Goal: Task Accomplishment & Management: Manage account settings

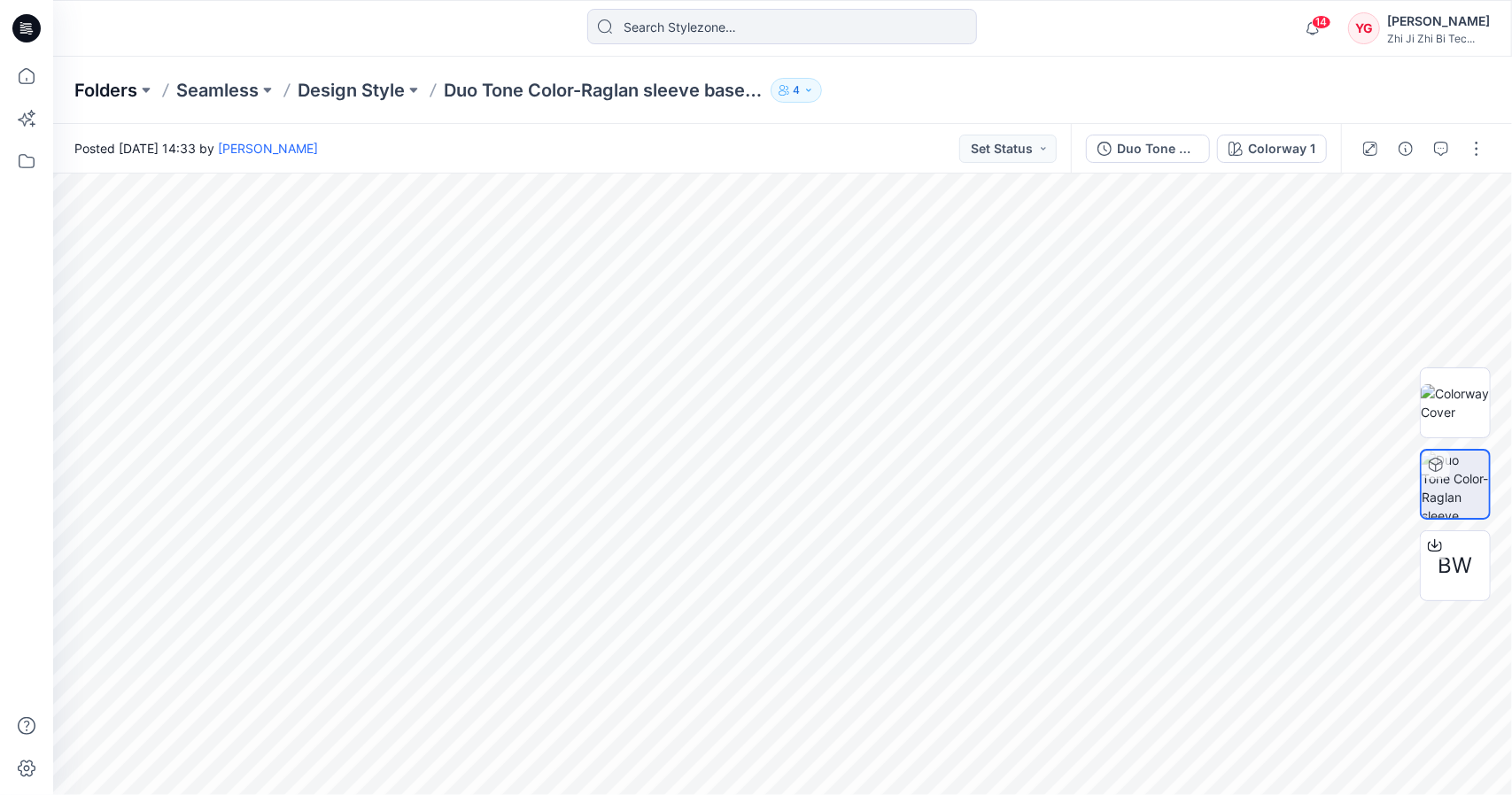
click at [118, 86] on p "Folders" at bounding box center [106, 90] width 62 height 25
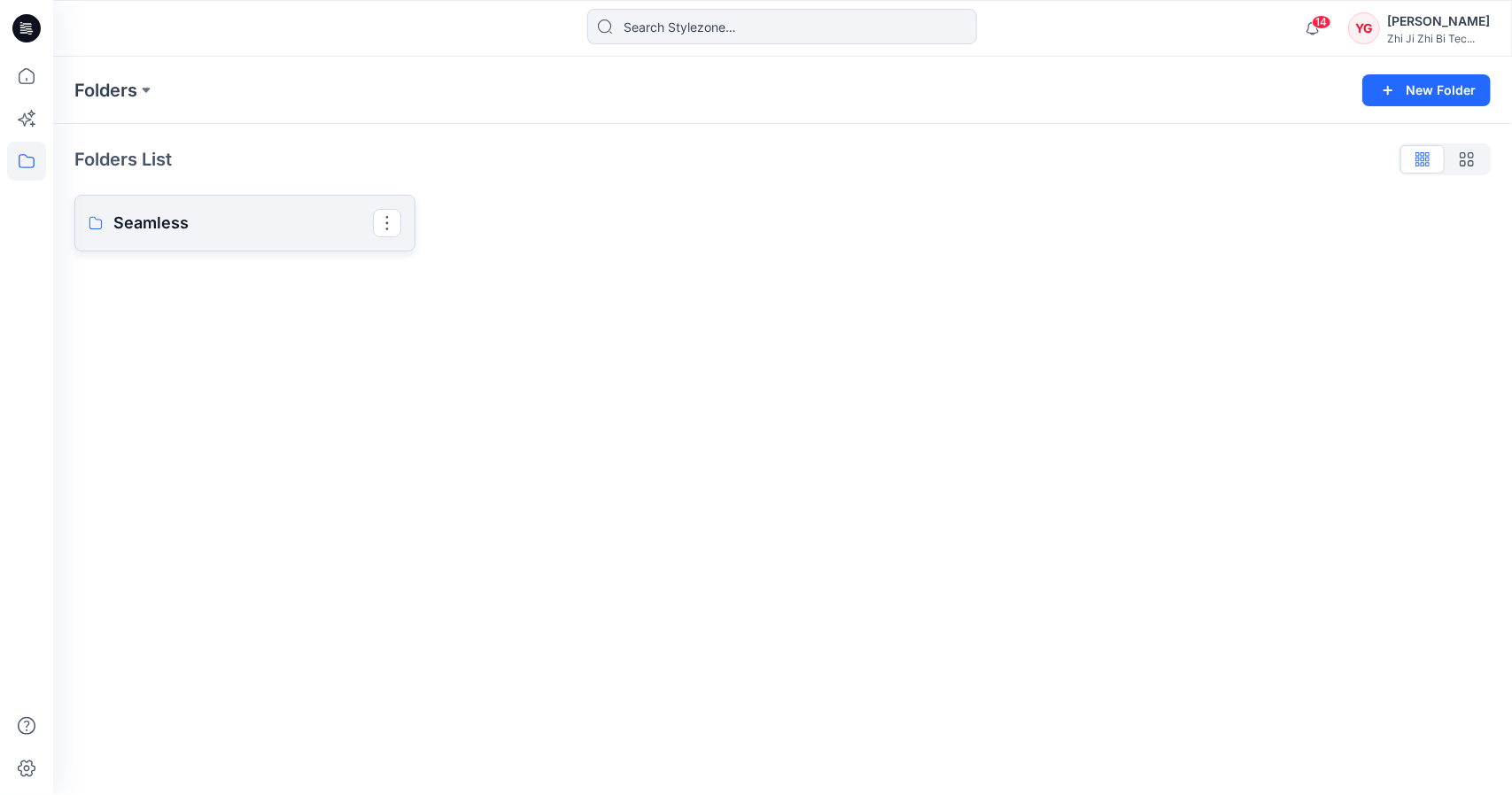
click at [290, 215] on p "Seamless" at bounding box center [243, 223] width 260 height 25
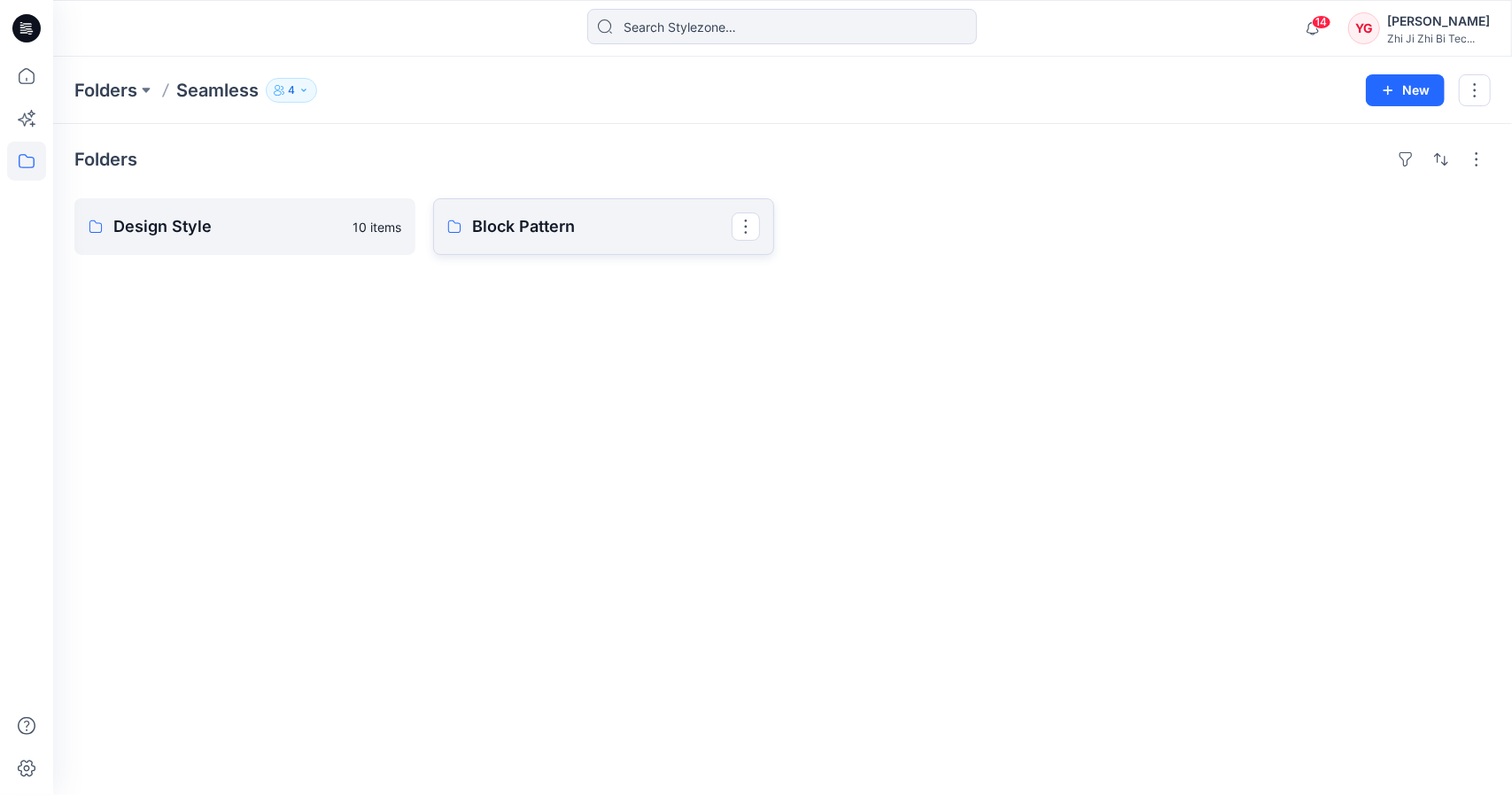
click at [507, 210] on link "Block Pattern" at bounding box center [604, 227] width 341 height 57
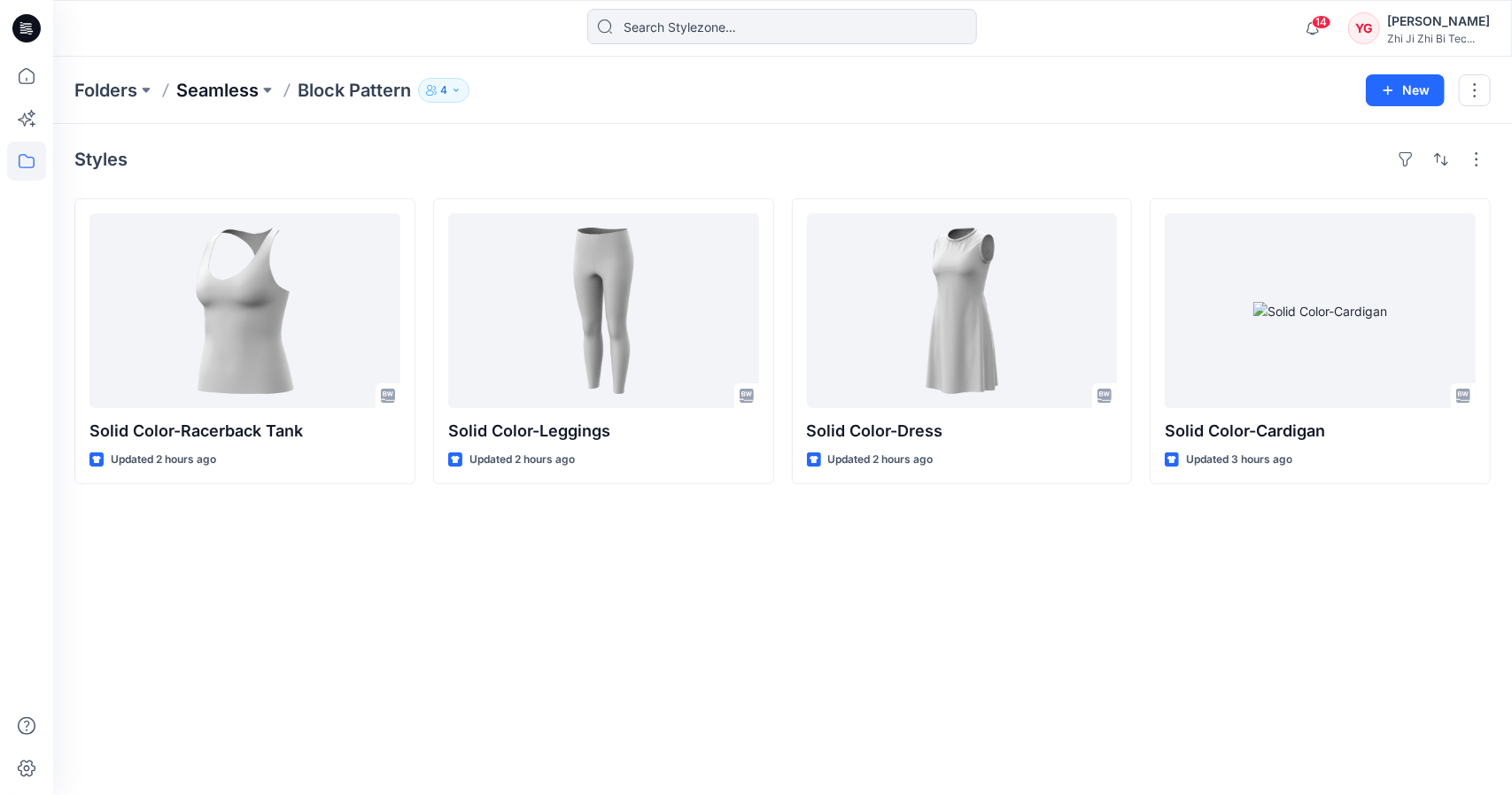
click at [216, 84] on p "Seamless" at bounding box center [218, 90] width 83 height 25
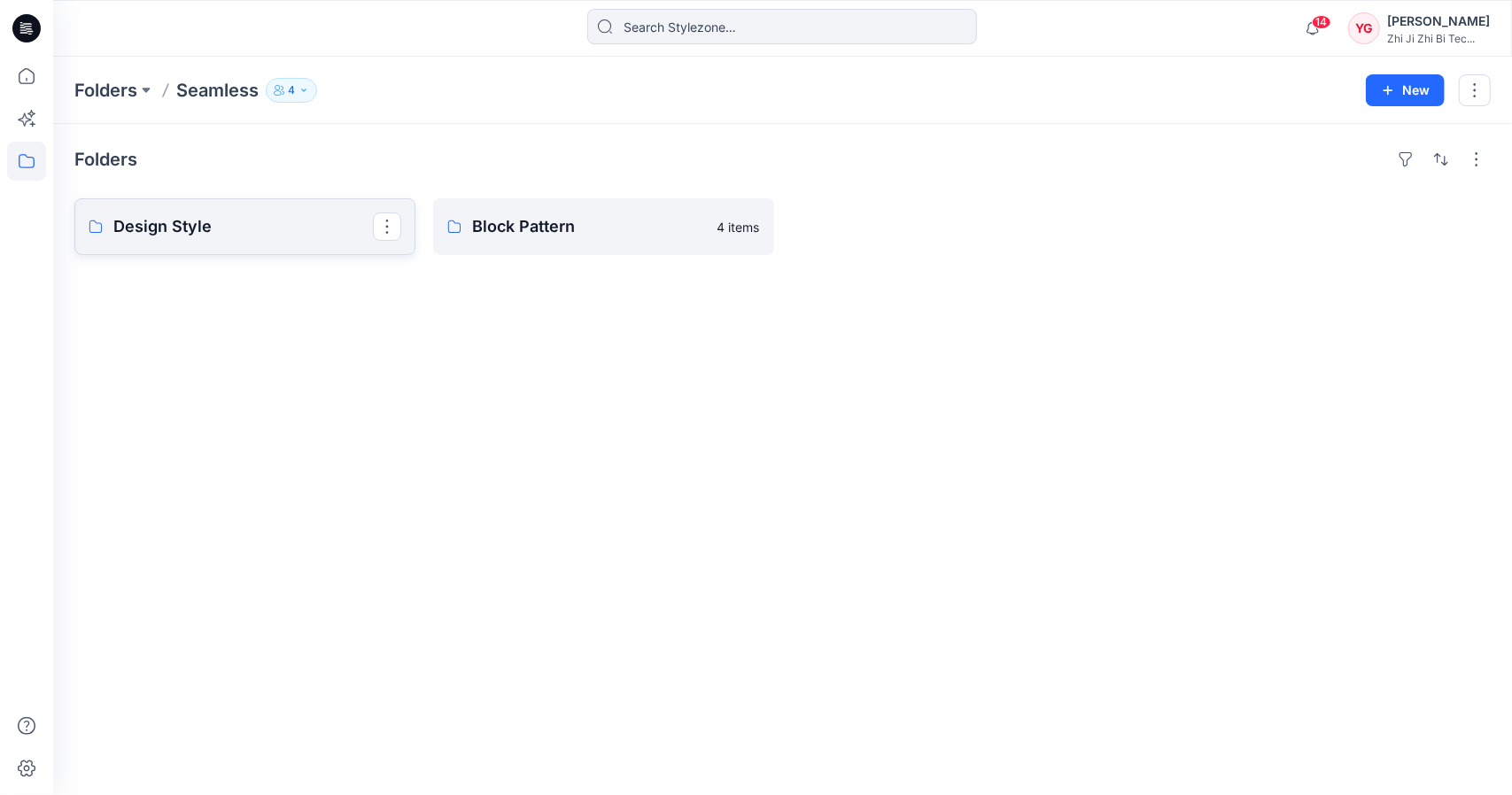
click at [231, 210] on link "Design Style" at bounding box center [244, 227] width 341 height 57
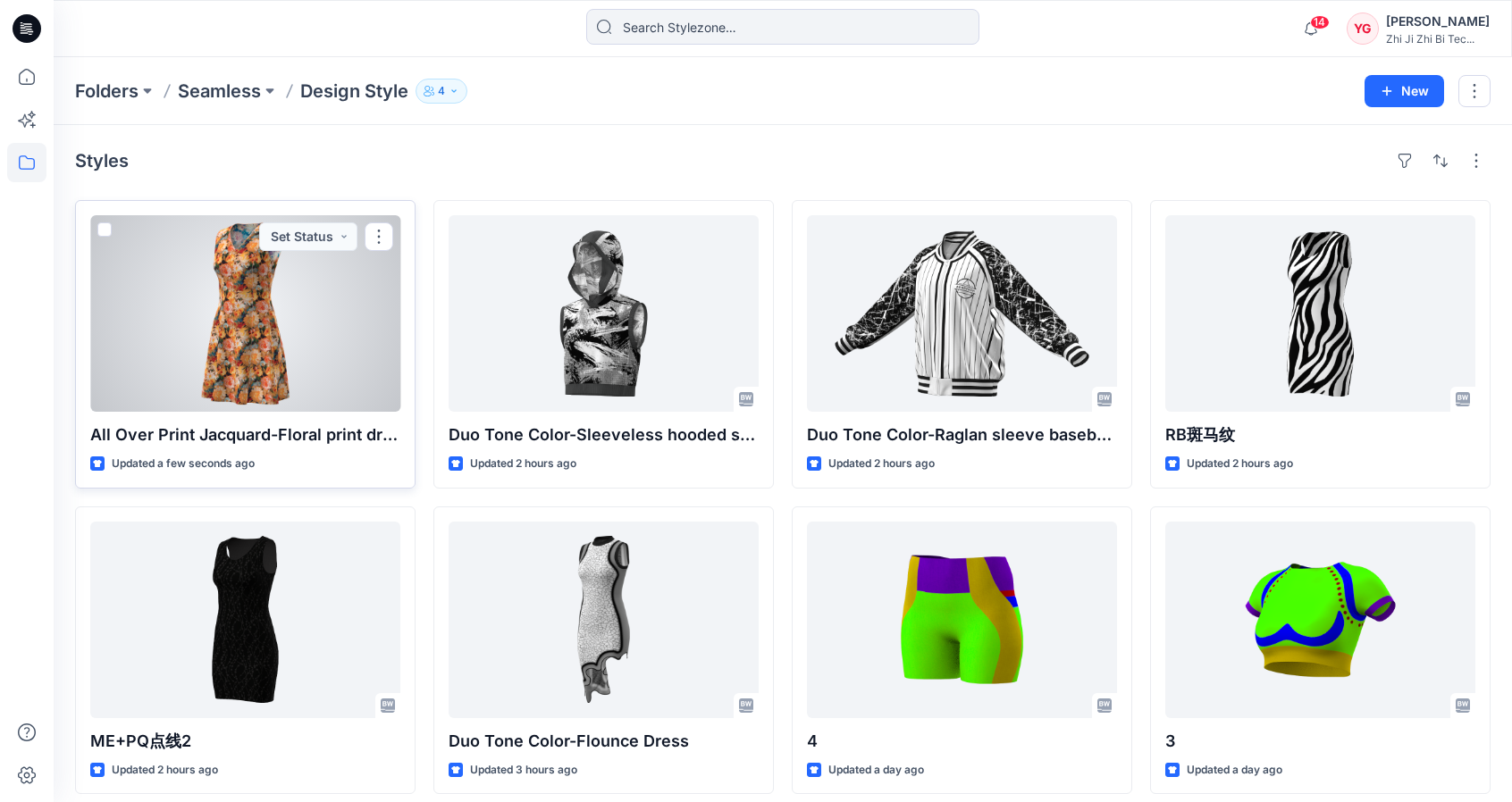
click at [233, 349] on div at bounding box center [245, 313] width 310 height 196
click at [388, 232] on button "button" at bounding box center [379, 236] width 29 height 29
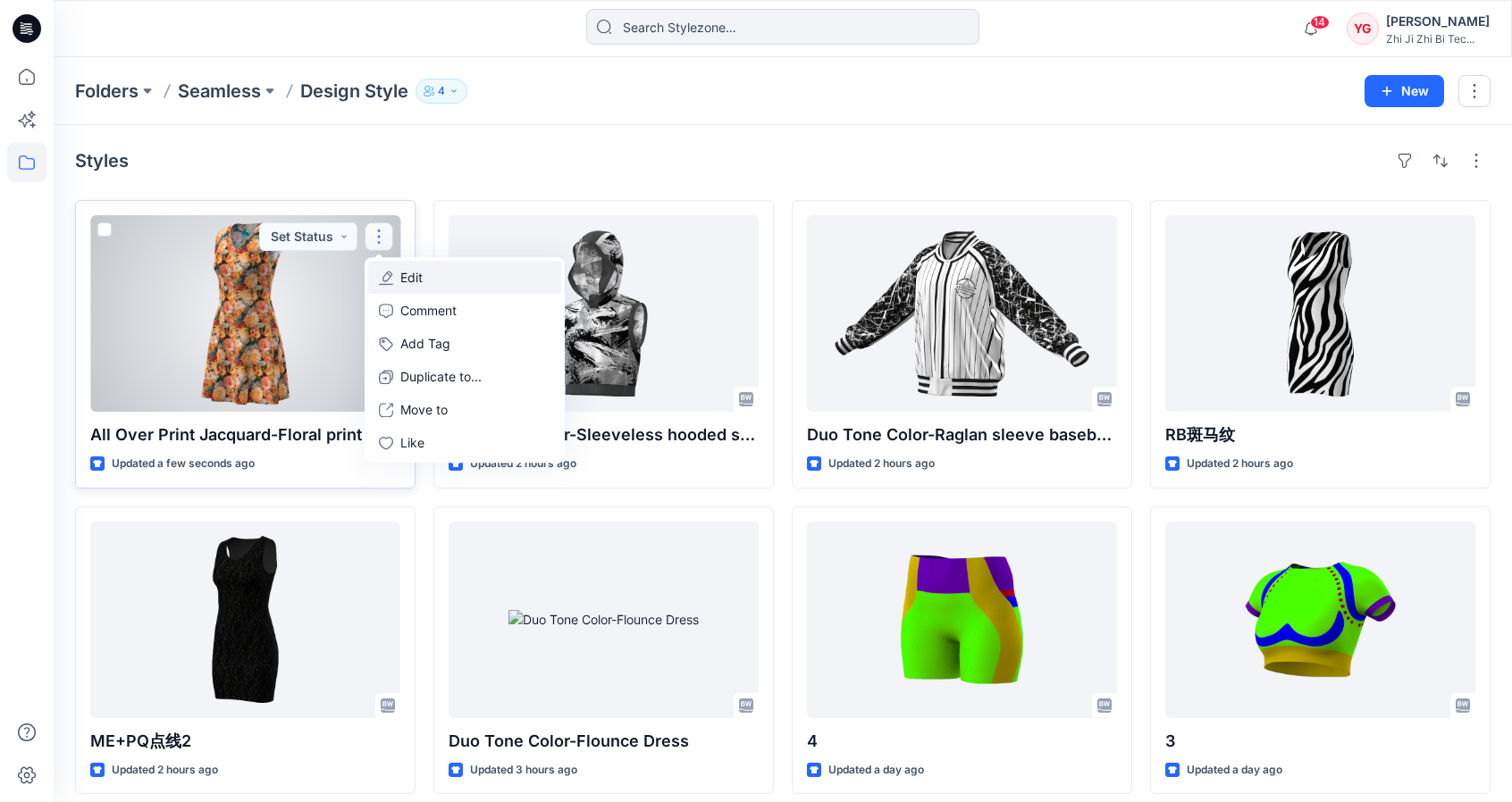
click at [439, 288] on button "Edit" at bounding box center [464, 278] width 193 height 33
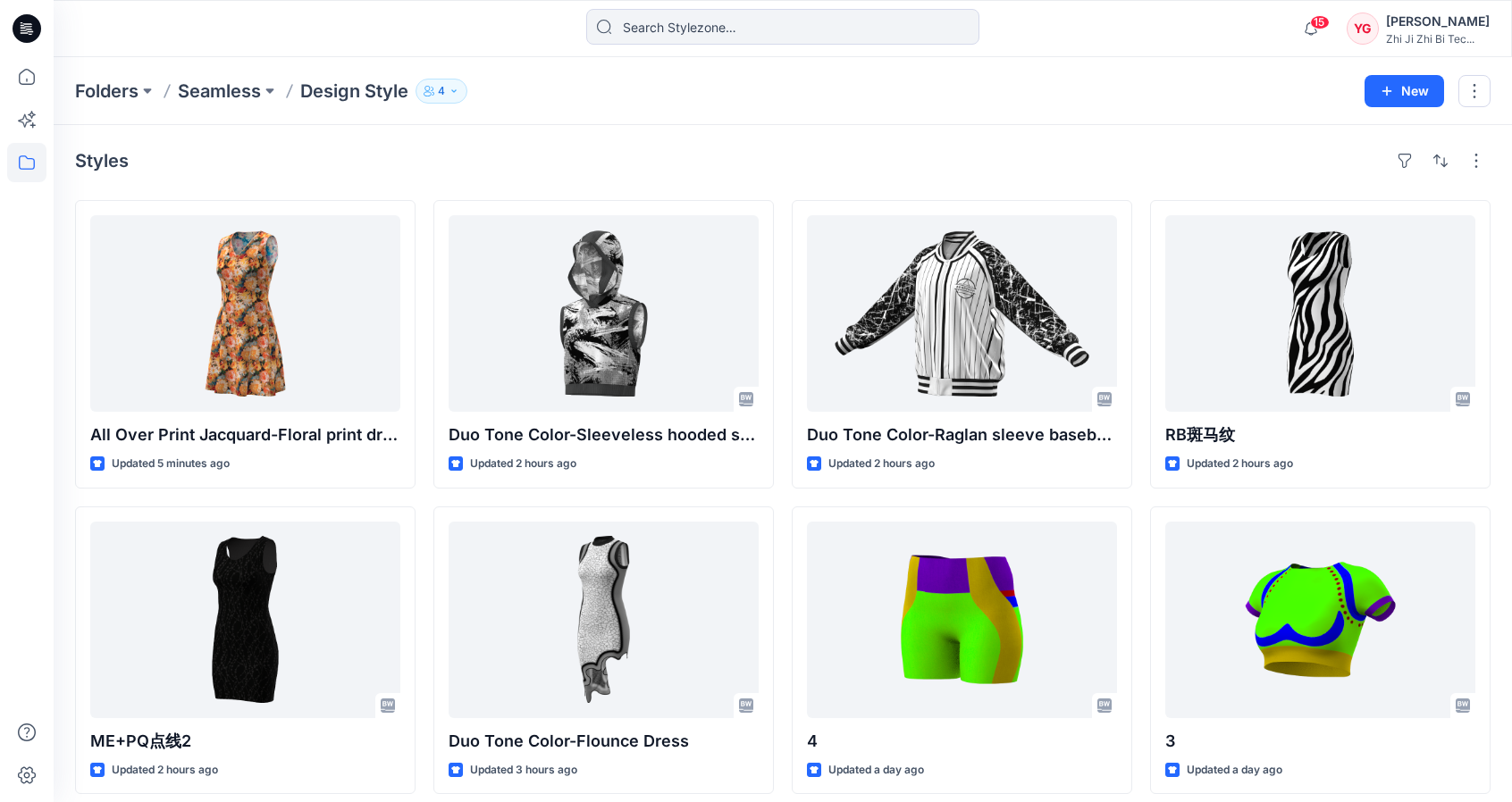
click at [18, 312] on div at bounding box center [27, 430] width 39 height 745
click at [39, 164] on icon at bounding box center [27, 162] width 39 height 39
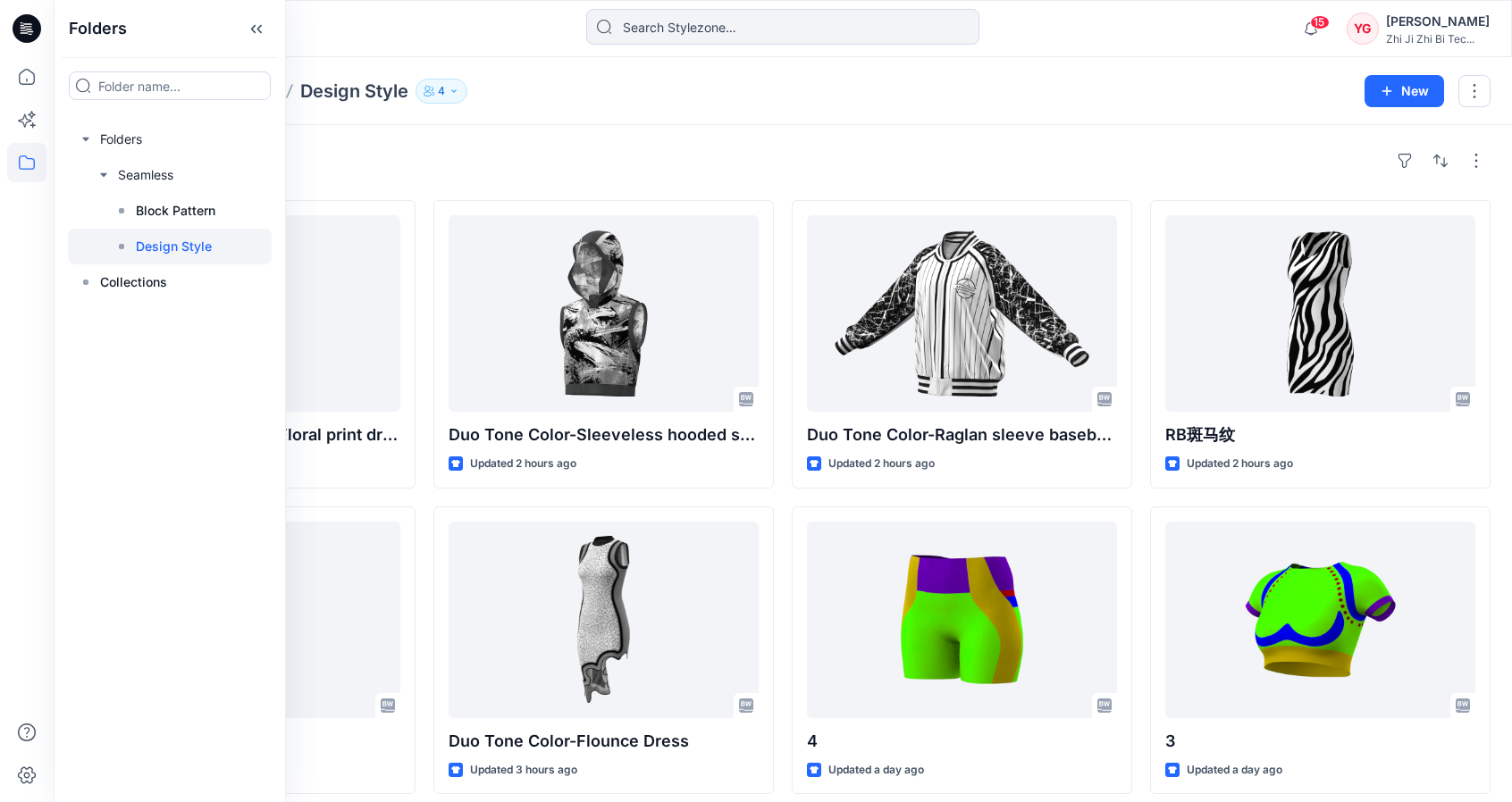
click at [872, 111] on div "Folders Seamless Design Style 4 New" at bounding box center [783, 91] width 1458 height 68
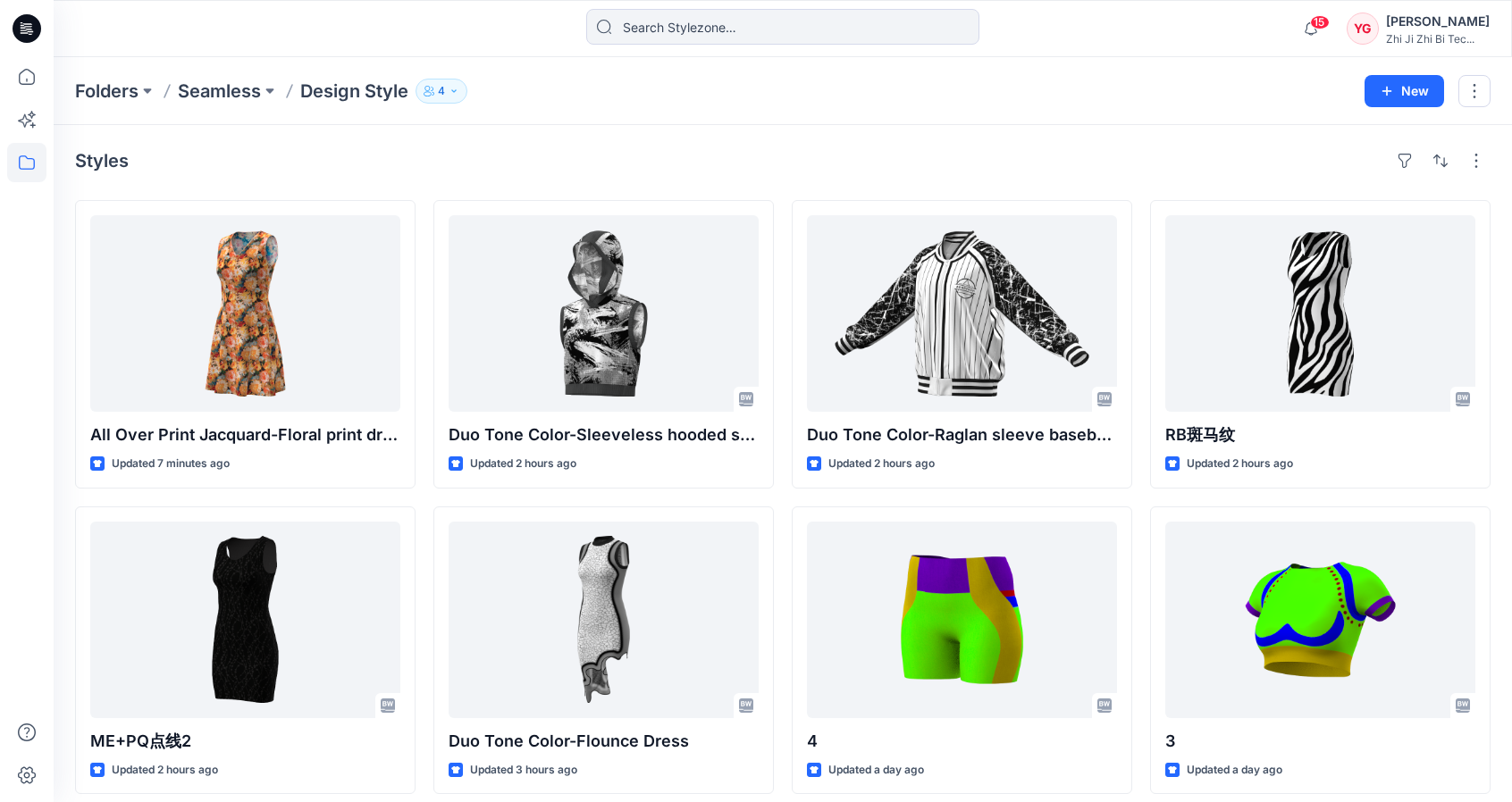
click at [146, 174] on div "Styles" at bounding box center [783, 160] width 1416 height 29
click at [1120, 153] on div "Styles" at bounding box center [783, 160] width 1416 height 29
click at [806, 137] on div "Styles All Over Print Jacquard-Floral print dress Updated 8 minutes ago ME+PQ点线…" at bounding box center [783, 623] width 1458 height 996
click at [0, 578] on div at bounding box center [27, 401] width 54 height 802
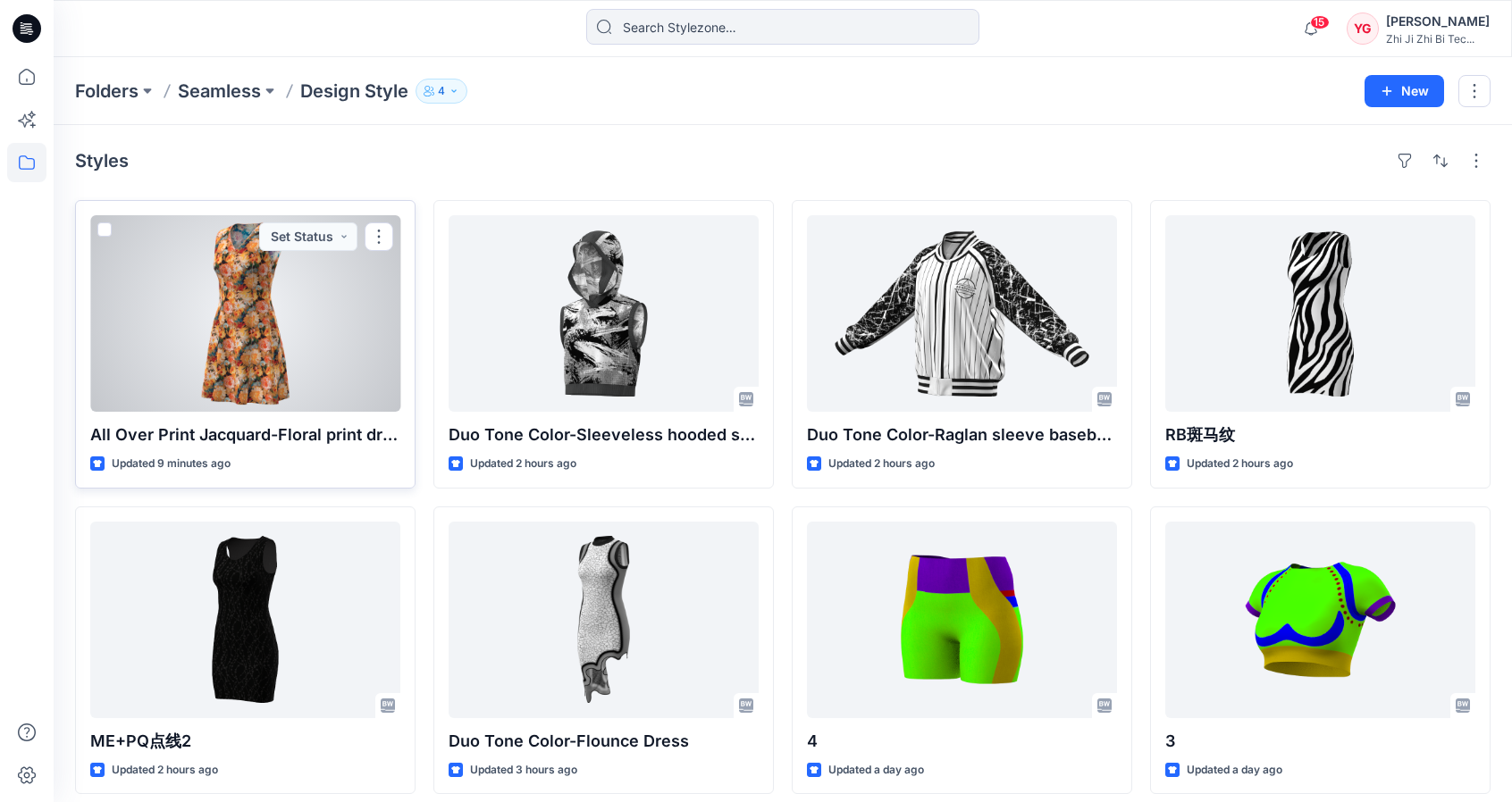
click at [386, 236] on button "button" at bounding box center [379, 236] width 29 height 29
click at [384, 236] on button "button" at bounding box center [379, 236] width 29 height 29
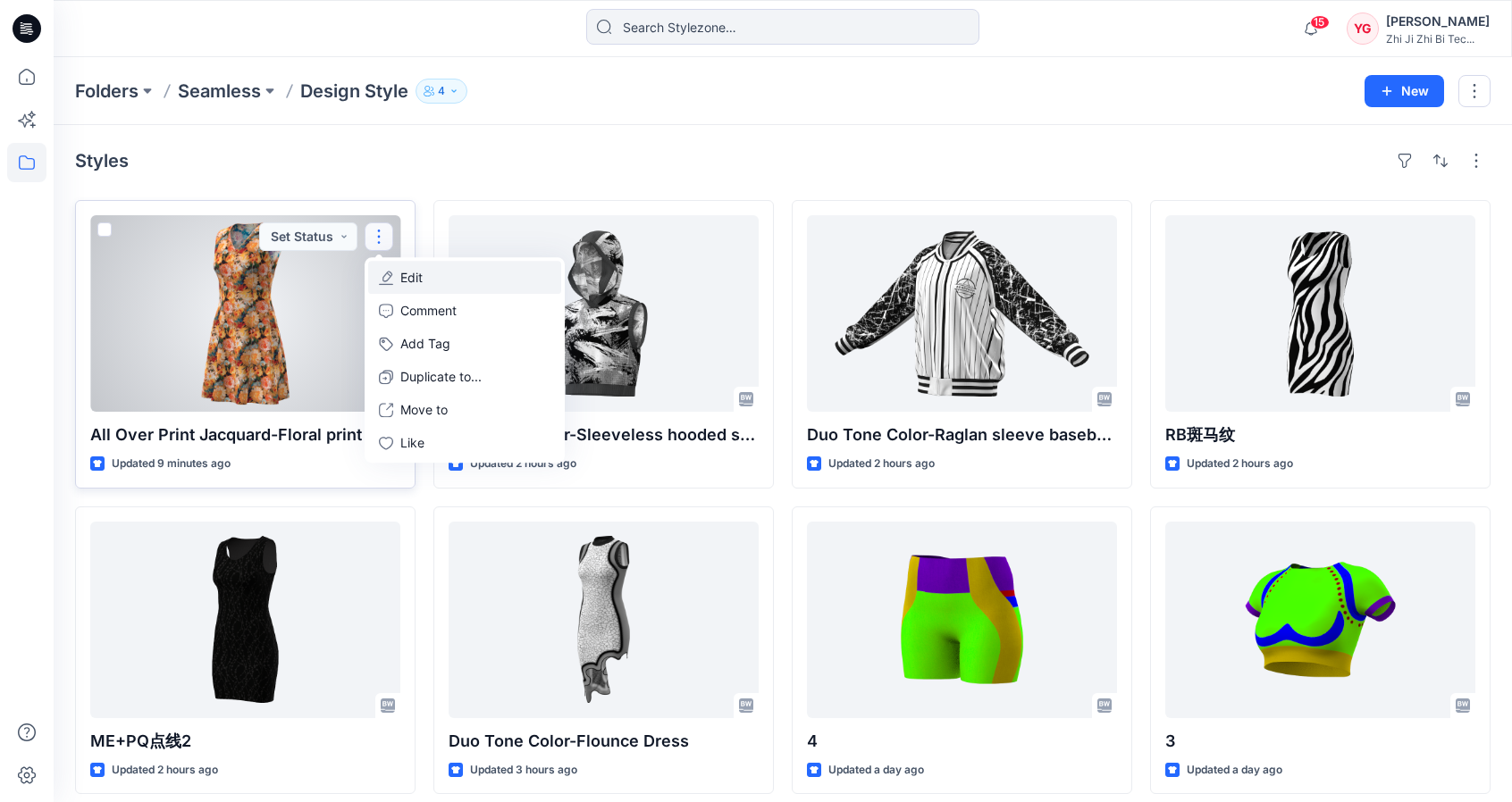
click at [460, 277] on button "Edit" at bounding box center [464, 278] width 193 height 33
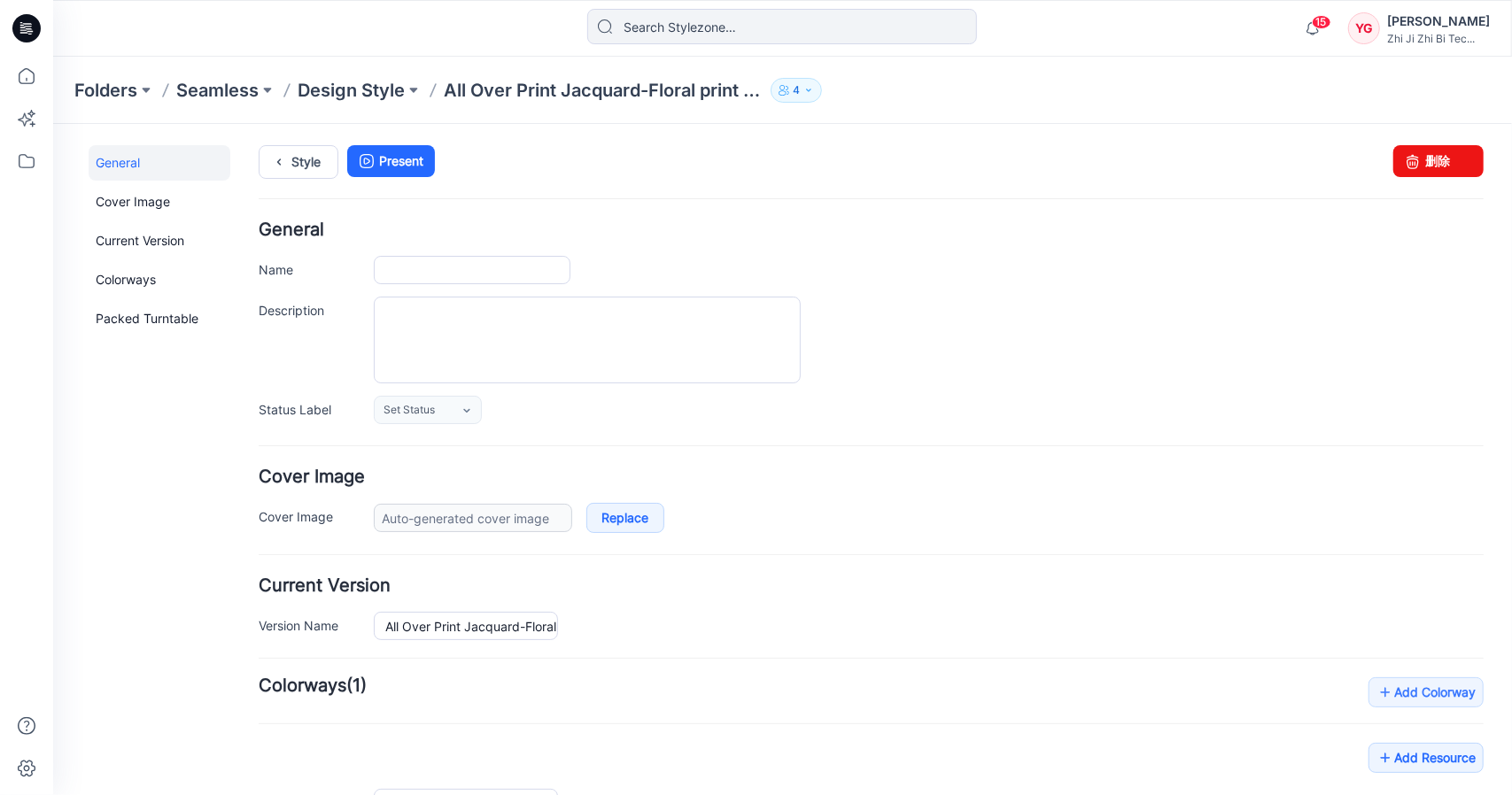
type input "All Over Print Jacquard-Floral print dress"
type input "Colorway 1"
type input "Default Thumbnail"
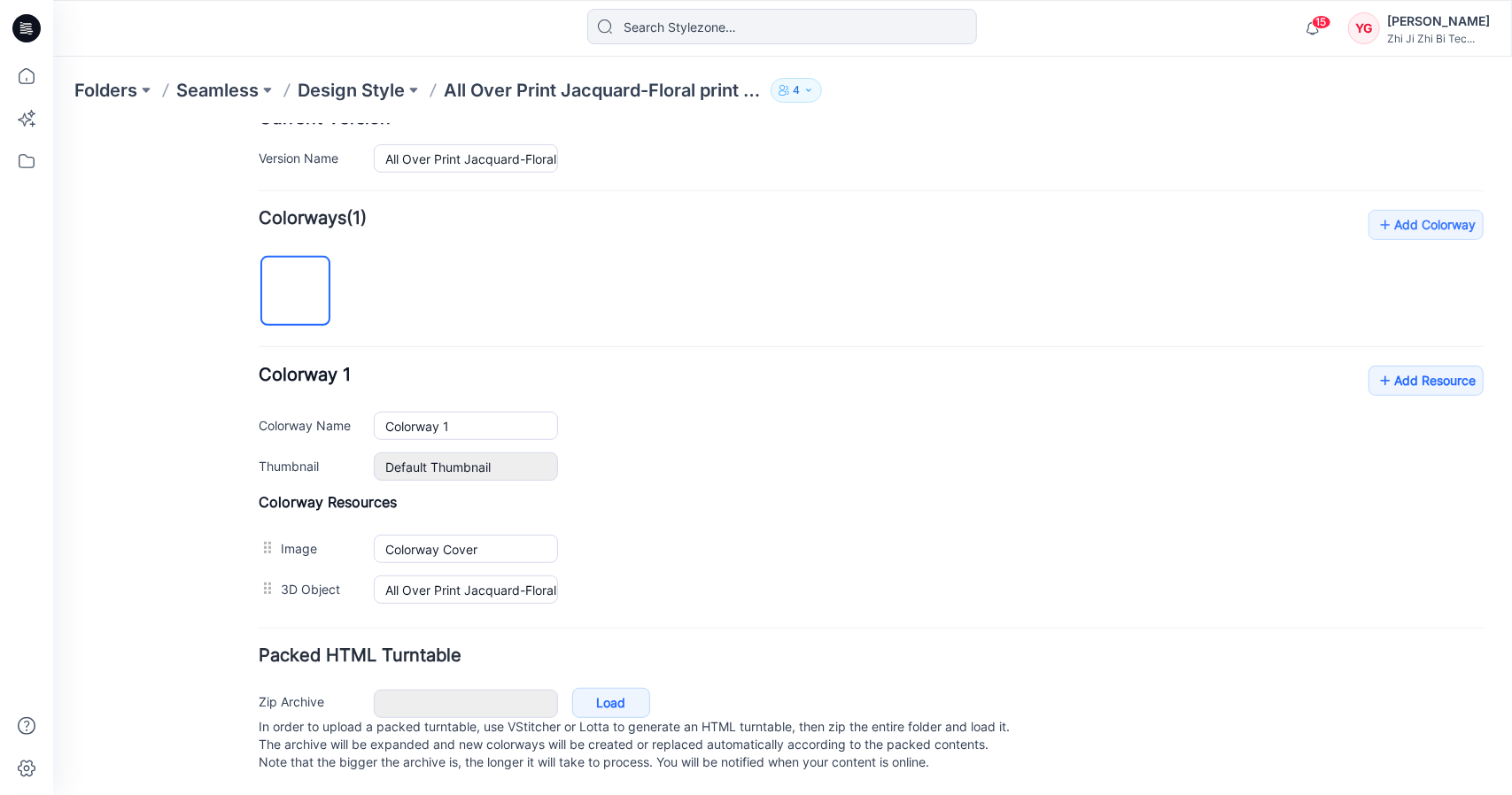
scroll to position [479, 0]
click at [1439, 373] on link "Add Resource" at bounding box center [1425, 379] width 115 height 30
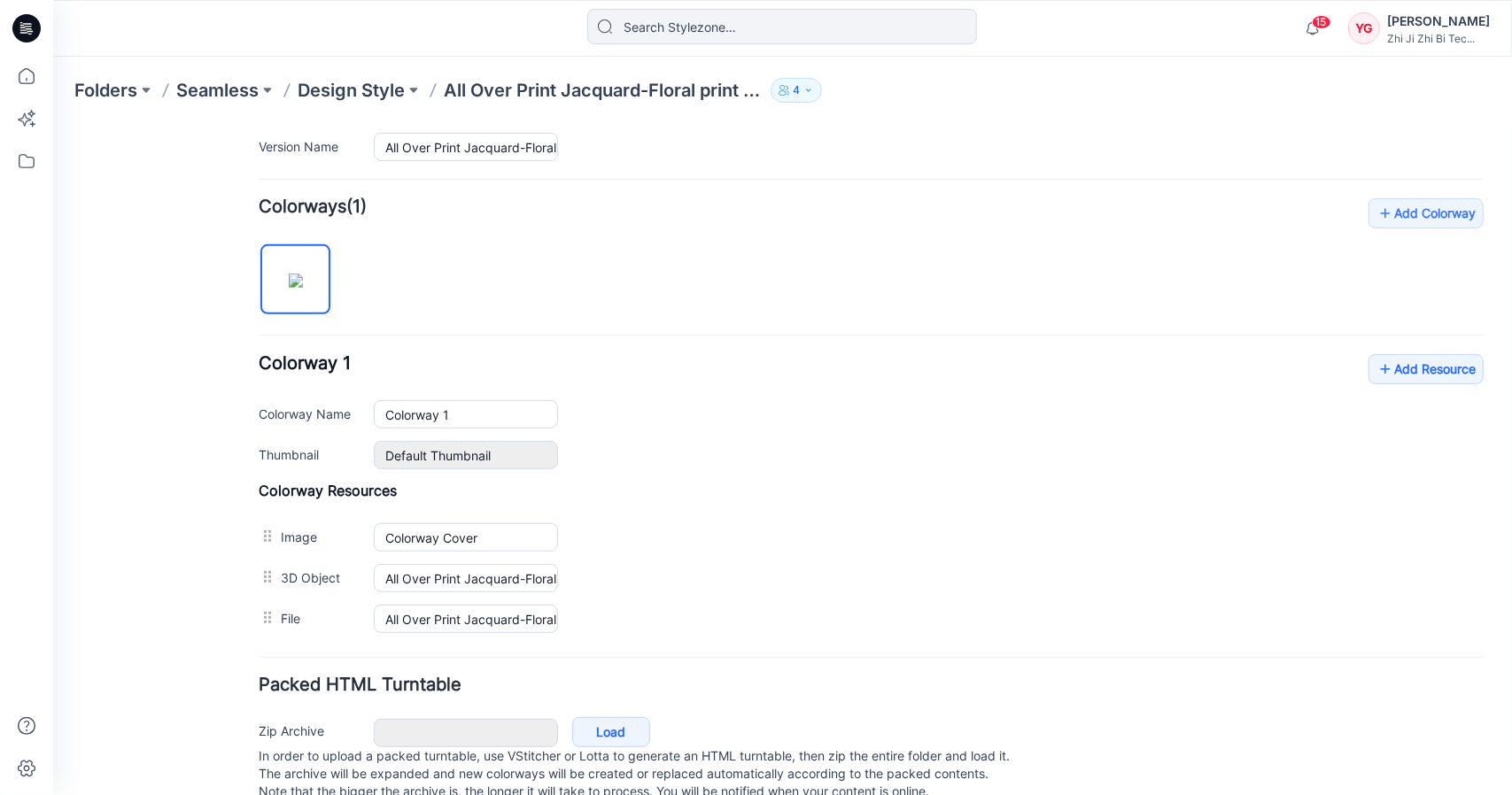
click at [1277, 393] on div "Colorway 1 Add Resource Delete Colorway Colorway Name Colorway 1 Thumbnail Defa…" at bounding box center [871, 410] width 1225 height 115
click at [178, 324] on div "General Cover Image Current Version Colorways Packed Turntable" at bounding box center [158, 244] width 141 height 1159
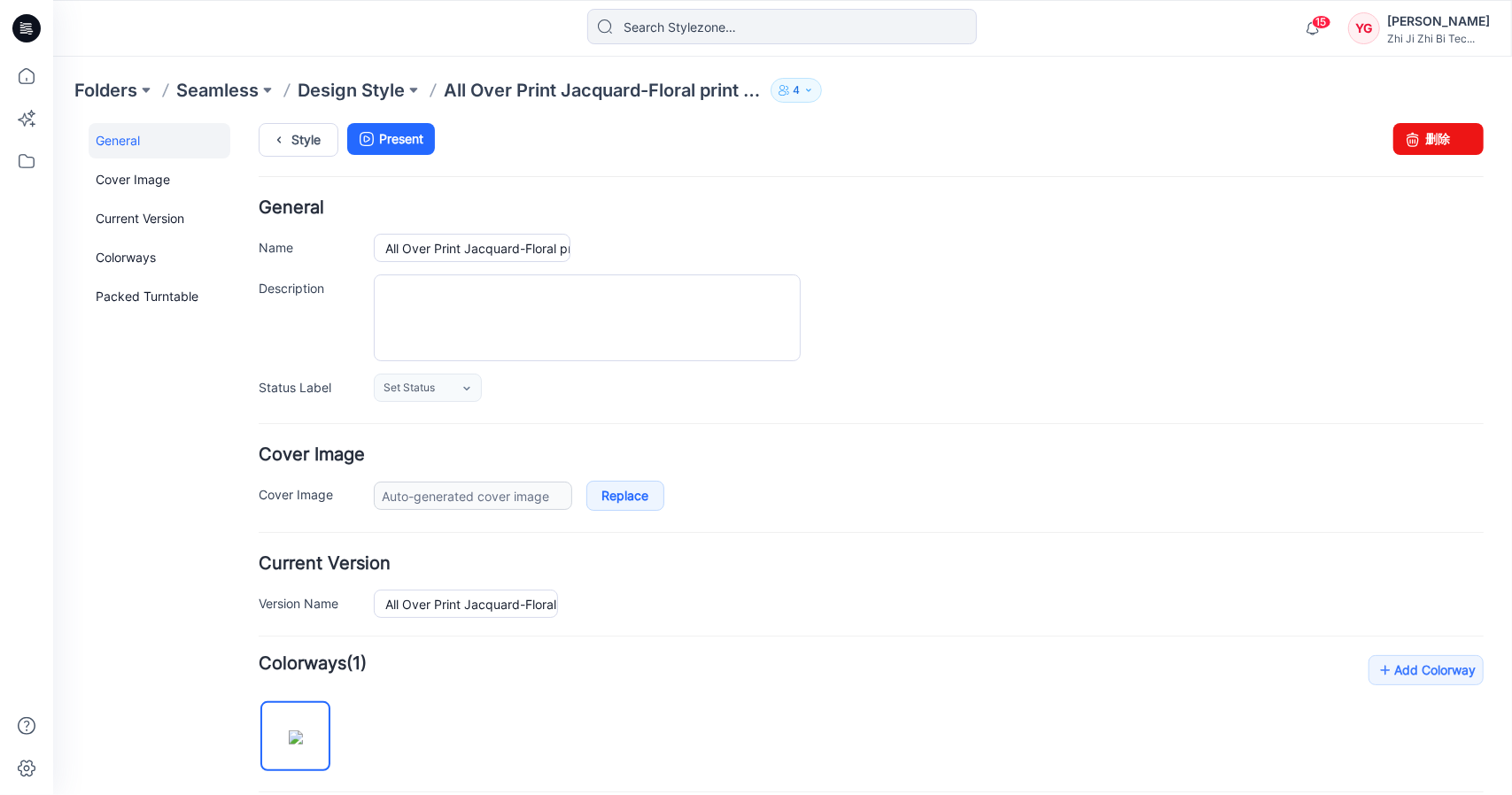
scroll to position [0, 0]
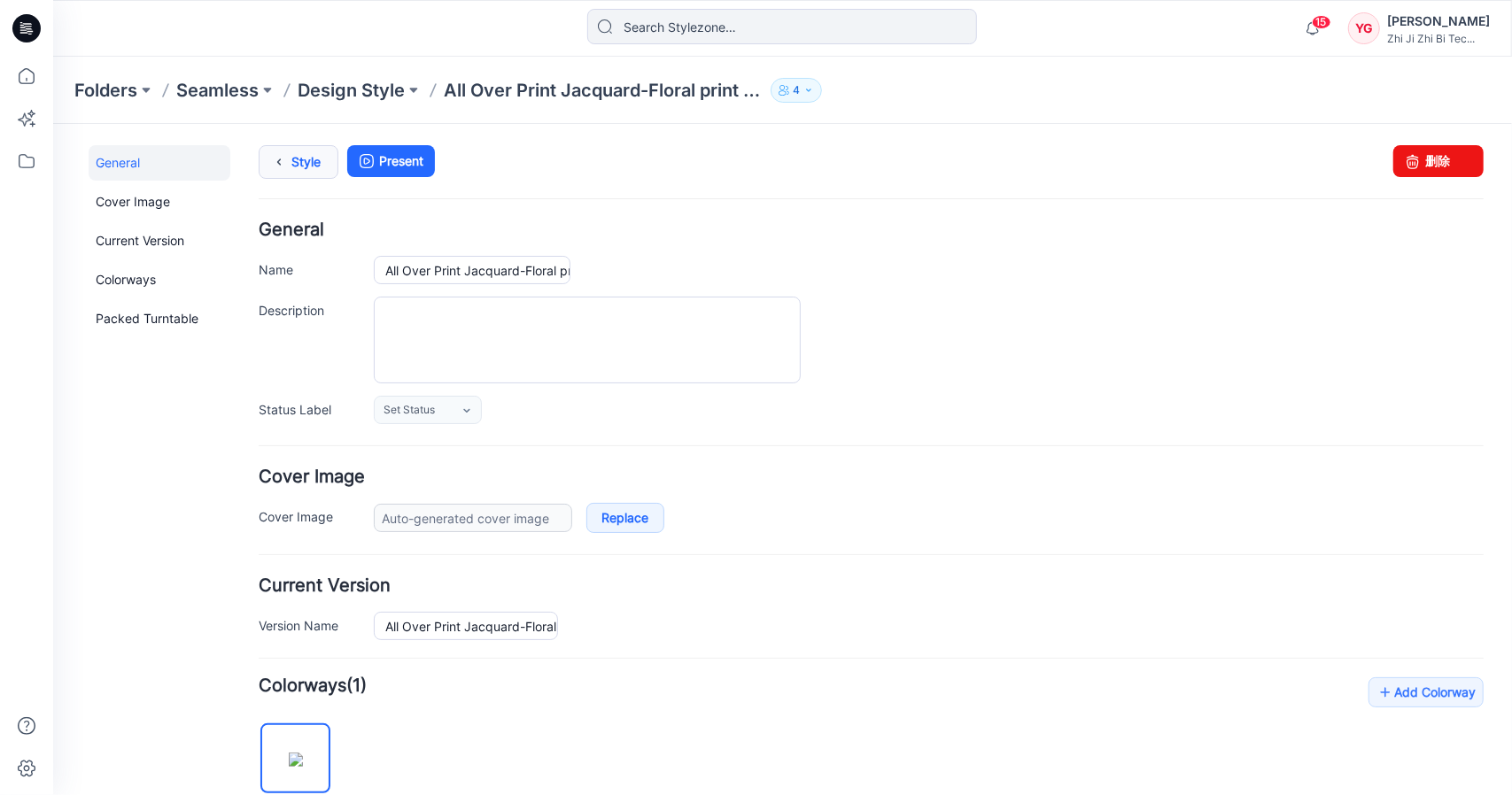
click at [308, 166] on link "Style" at bounding box center [298, 161] width 80 height 34
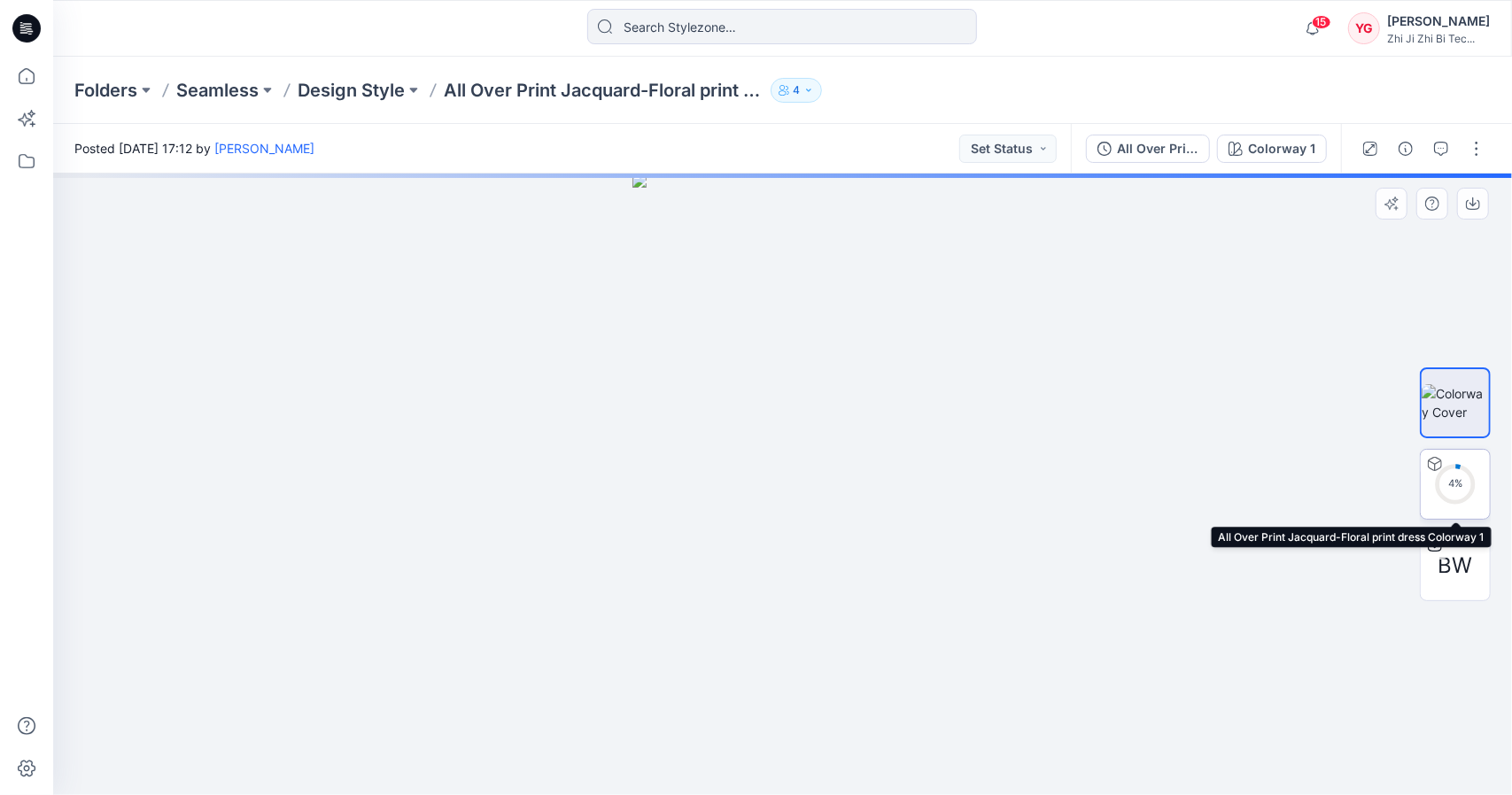
click at [1468, 487] on div "4 %" at bounding box center [1456, 484] width 42 height 15
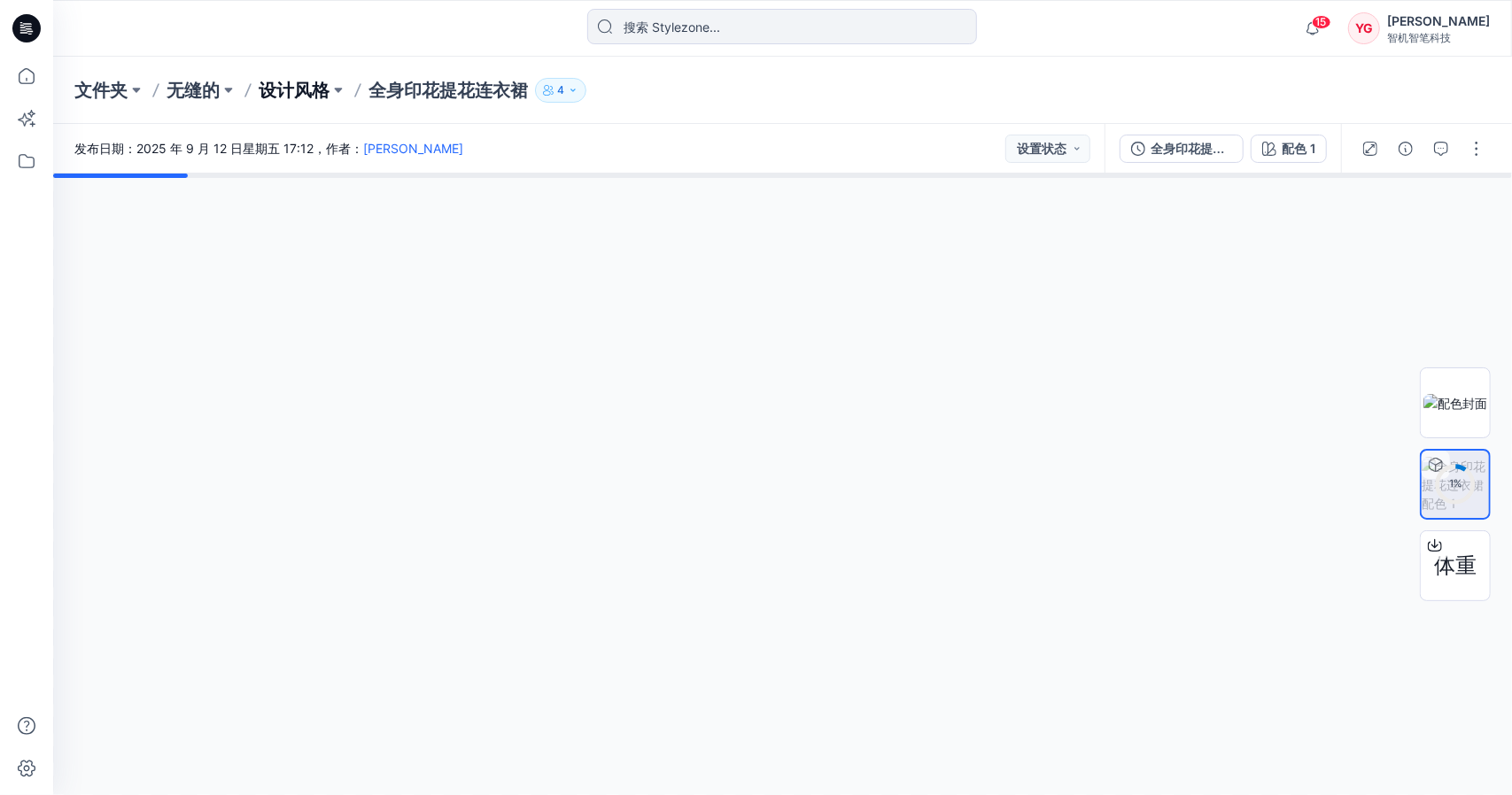
click at [309, 93] on font "设计风格" at bounding box center [294, 90] width 71 height 21
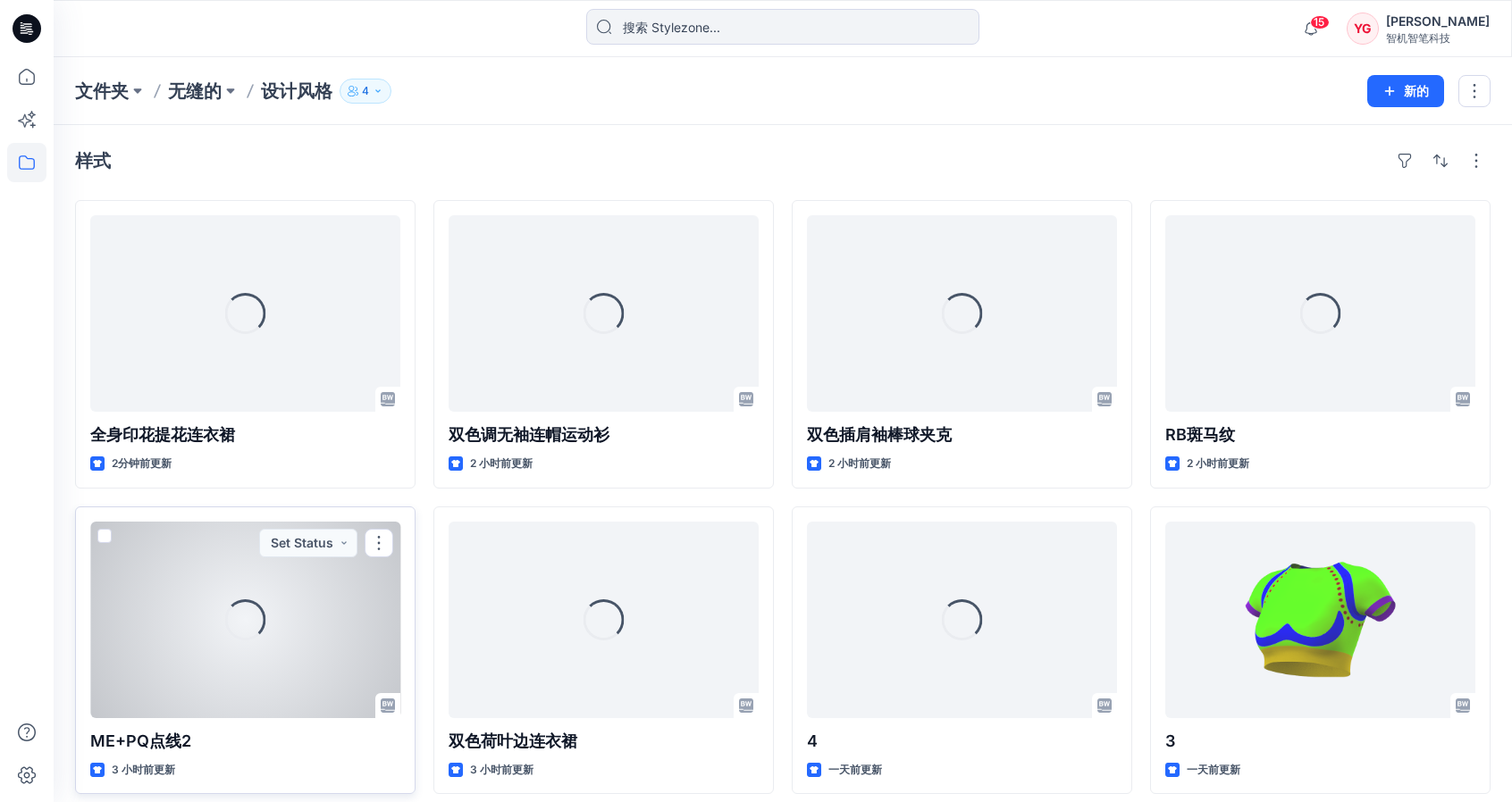
click at [304, 662] on div "加载中..." at bounding box center [245, 620] width 310 height 196
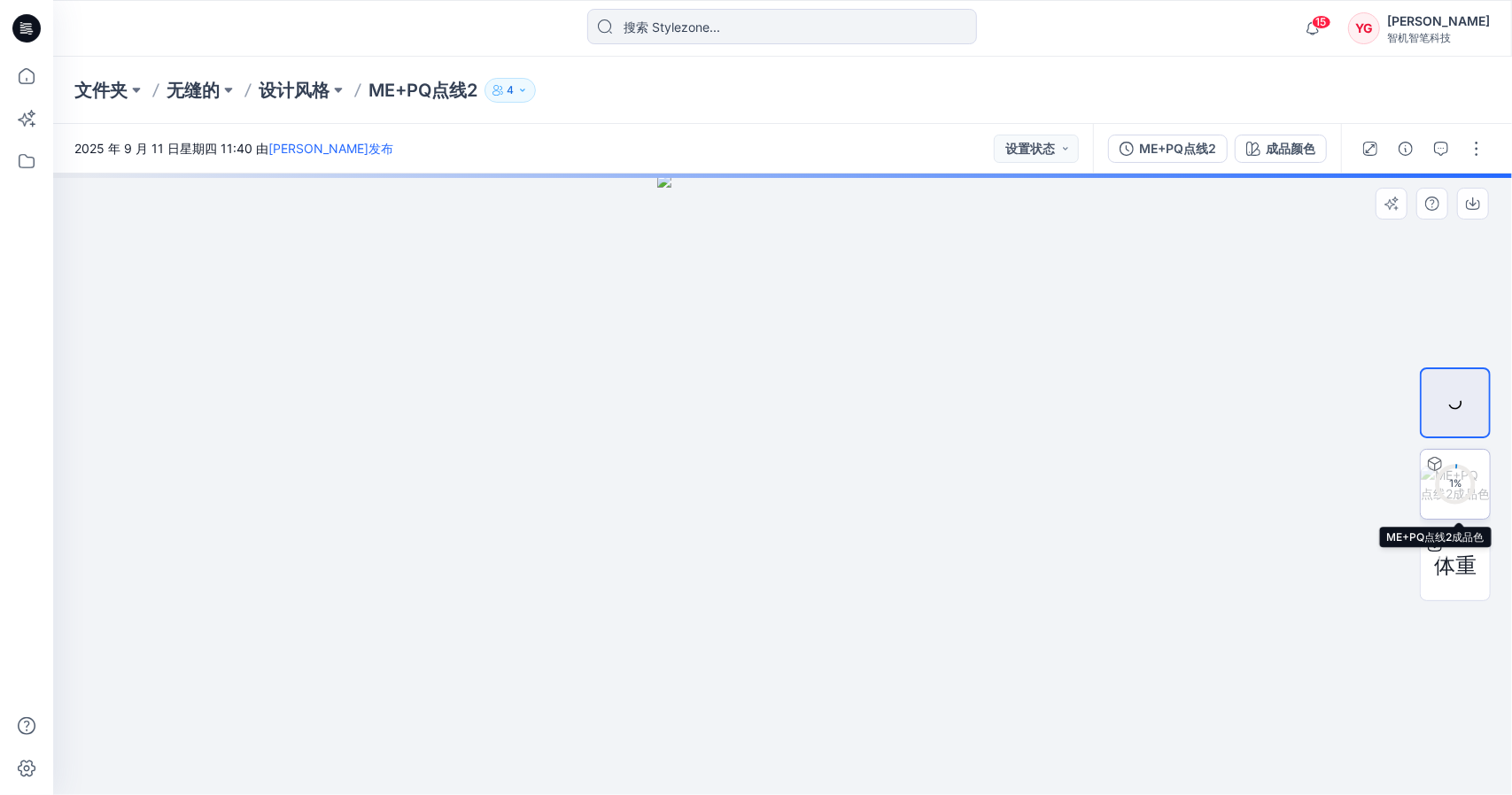
click at [1484, 500] on img at bounding box center [1455, 484] width 69 height 38
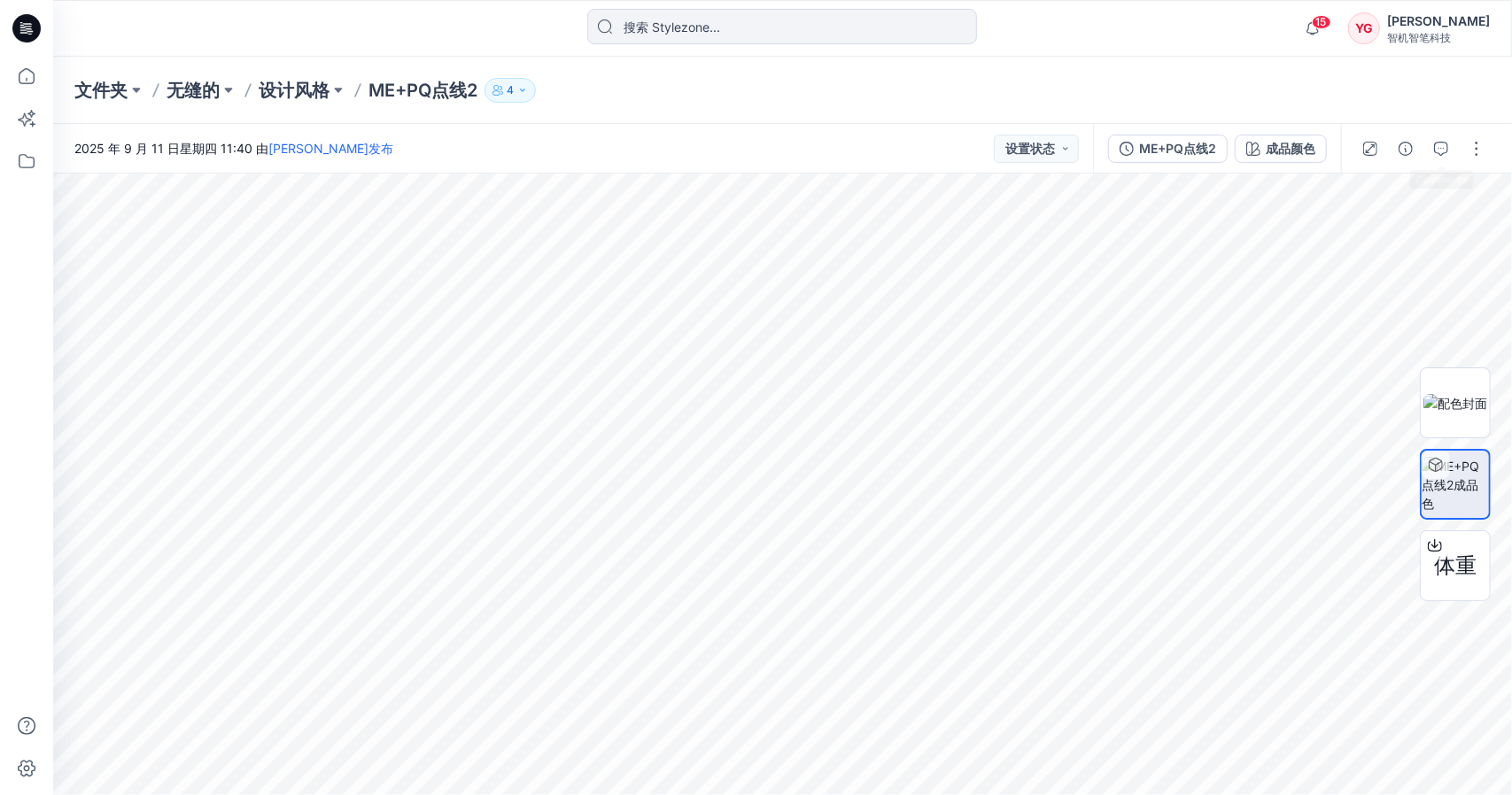
click at [1446, 148] on icon "button" at bounding box center [1441, 148] width 14 height 14
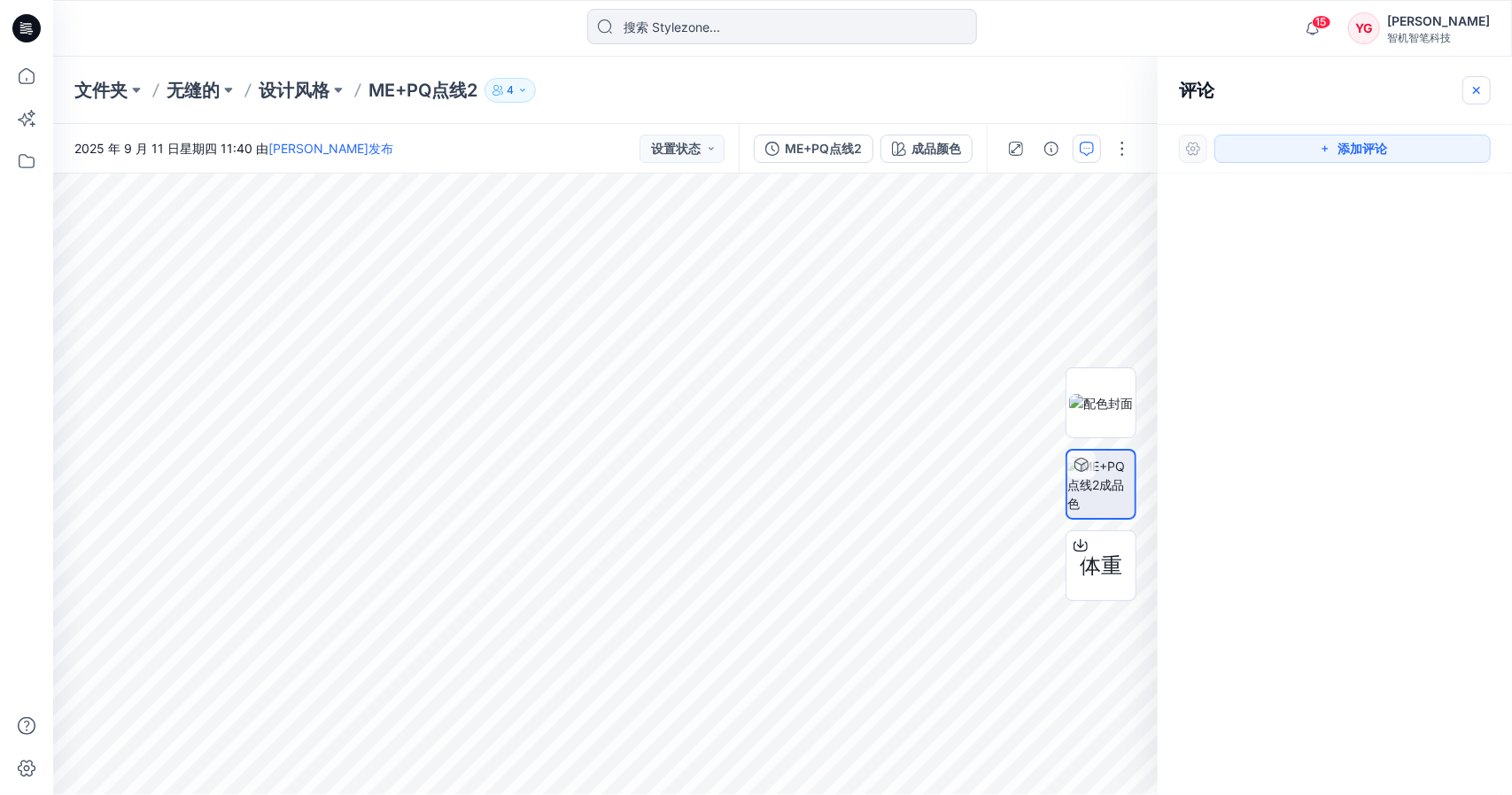
click at [1482, 87] on icon "button" at bounding box center [1476, 90] width 14 height 14
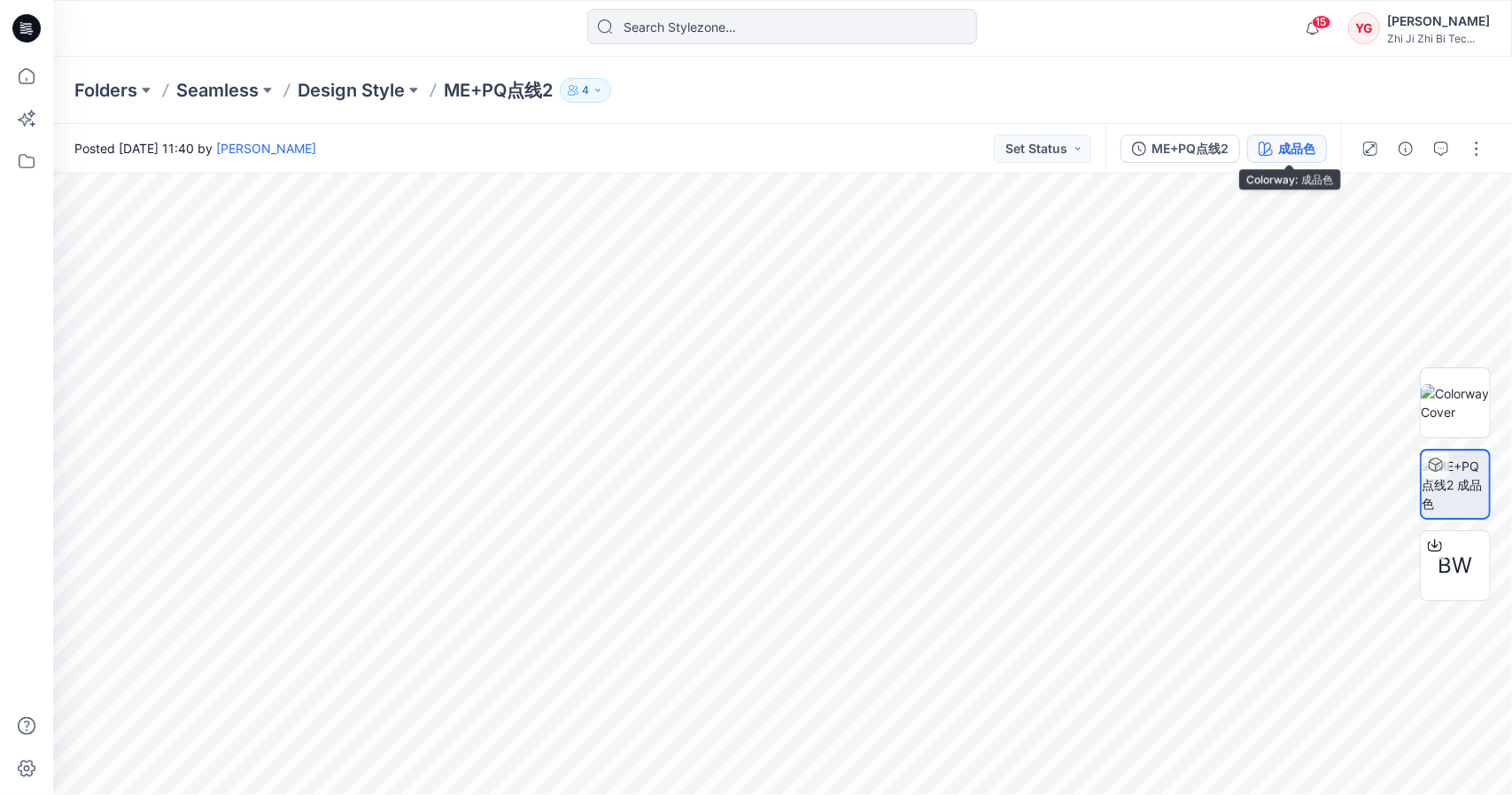
click at [1299, 146] on div "成品色" at bounding box center [1297, 148] width 38 height 19
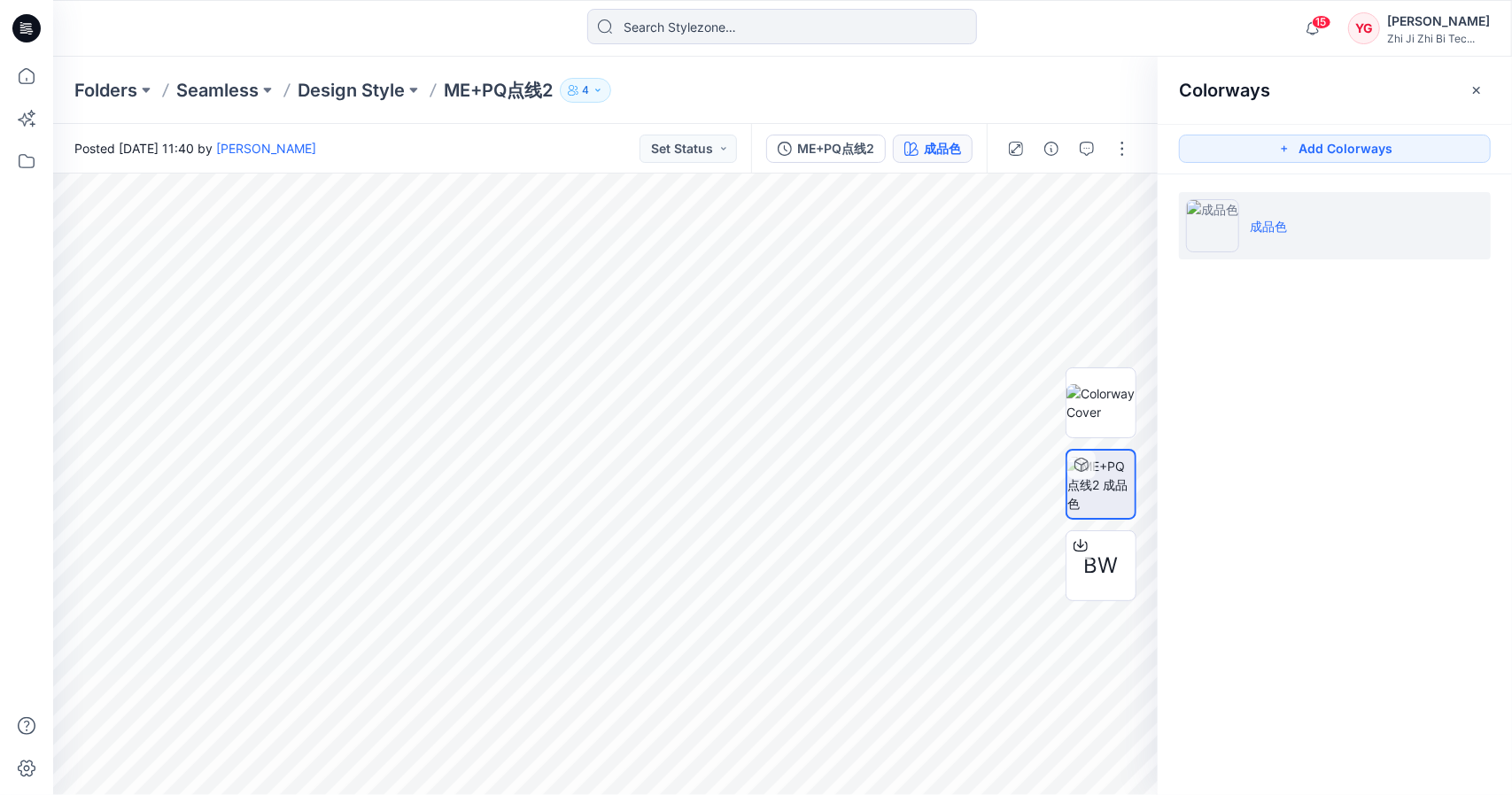
click at [1299, 146] on button "Add Colorways" at bounding box center [1335, 149] width 311 height 28
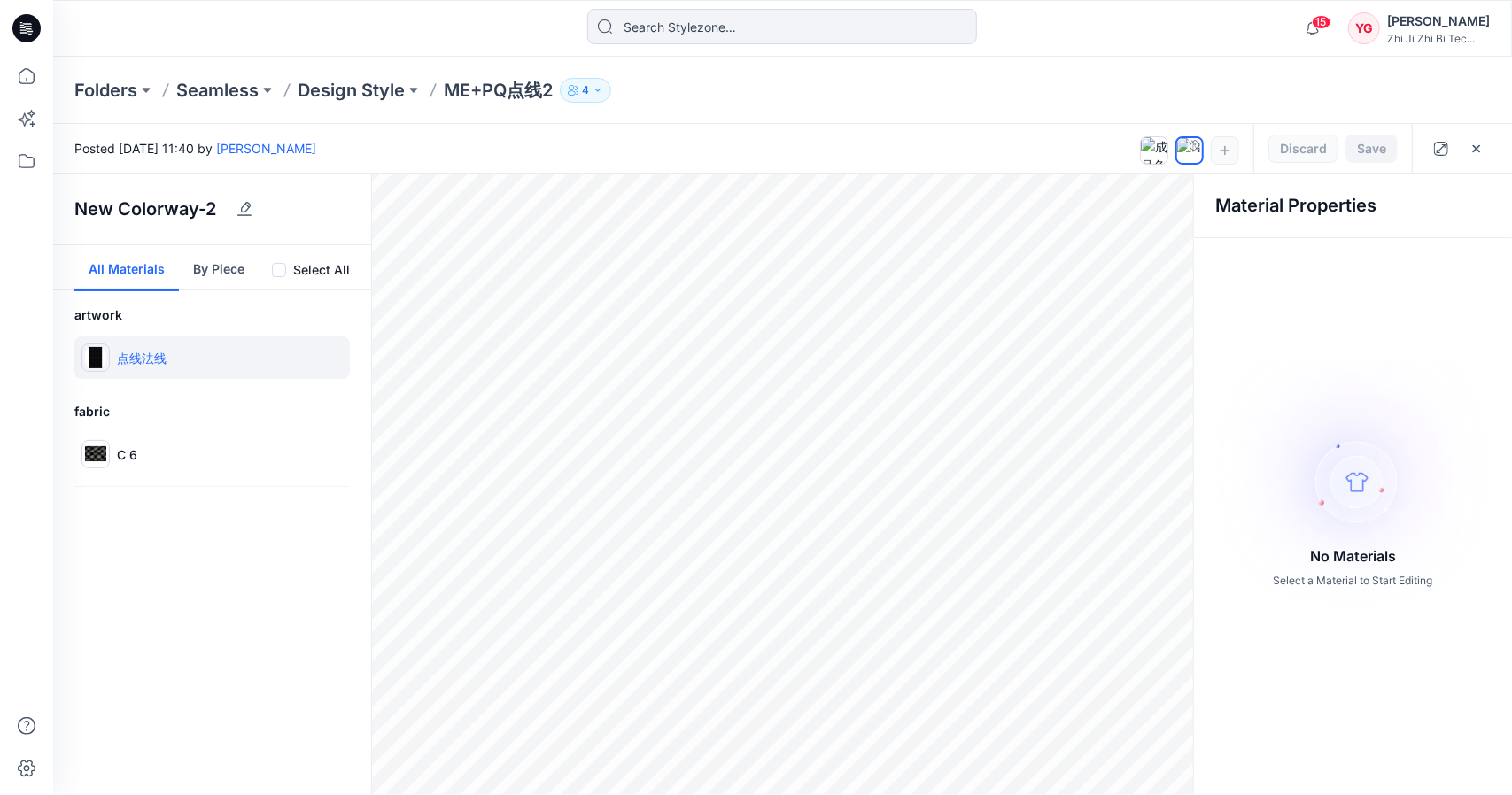
click at [222, 364] on div "点线法线" at bounding box center [212, 358] width 276 height 42
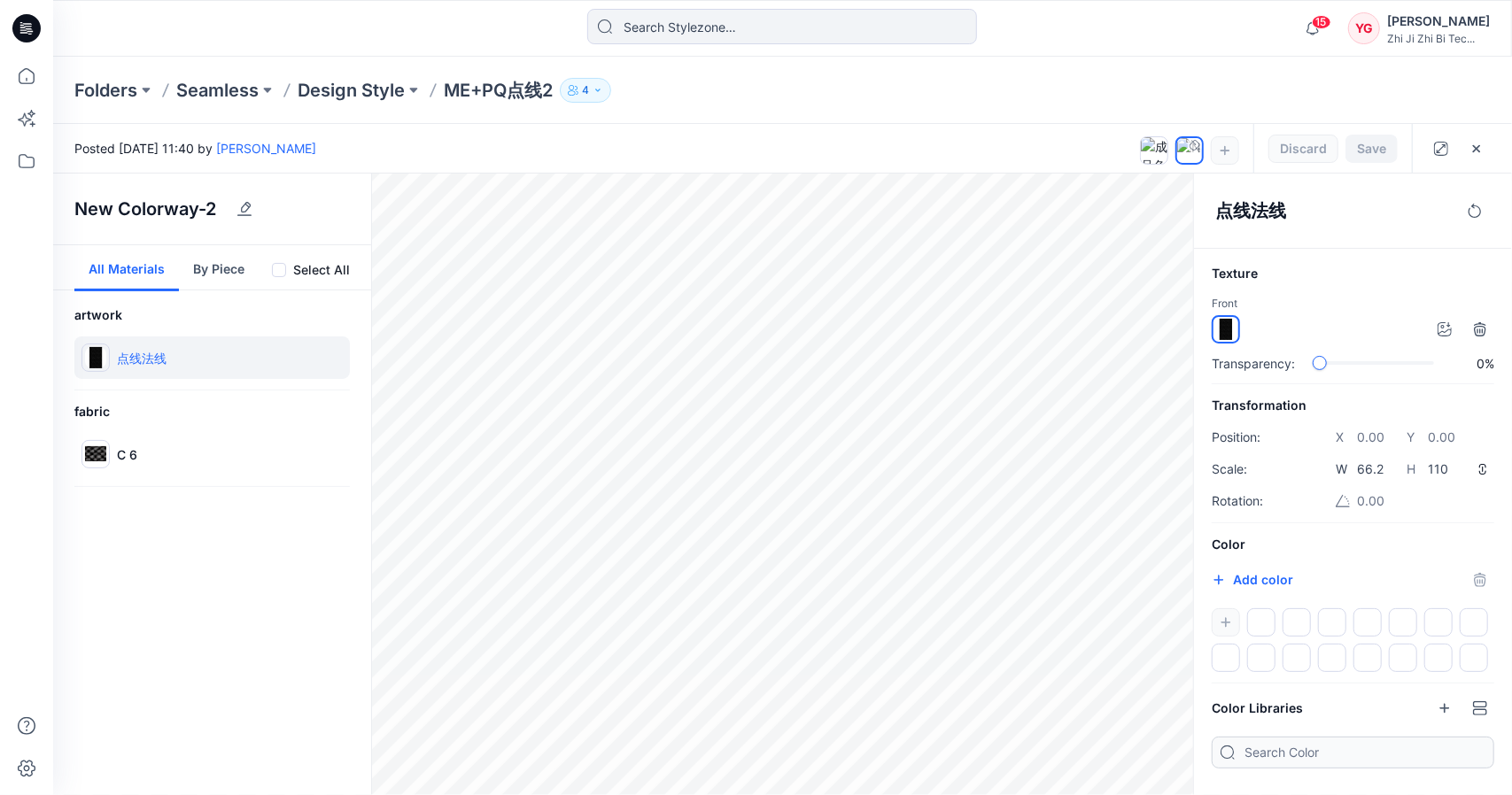
click at [1265, 617] on div at bounding box center [1261, 622] width 28 height 28
click at [1230, 618] on div at bounding box center [1353, 640] width 283 height 63
click at [1267, 571] on button "Add color" at bounding box center [1252, 579] width 82 height 21
type input "#0de789"
click at [133, 452] on p "C 6" at bounding box center [127, 454] width 20 height 18
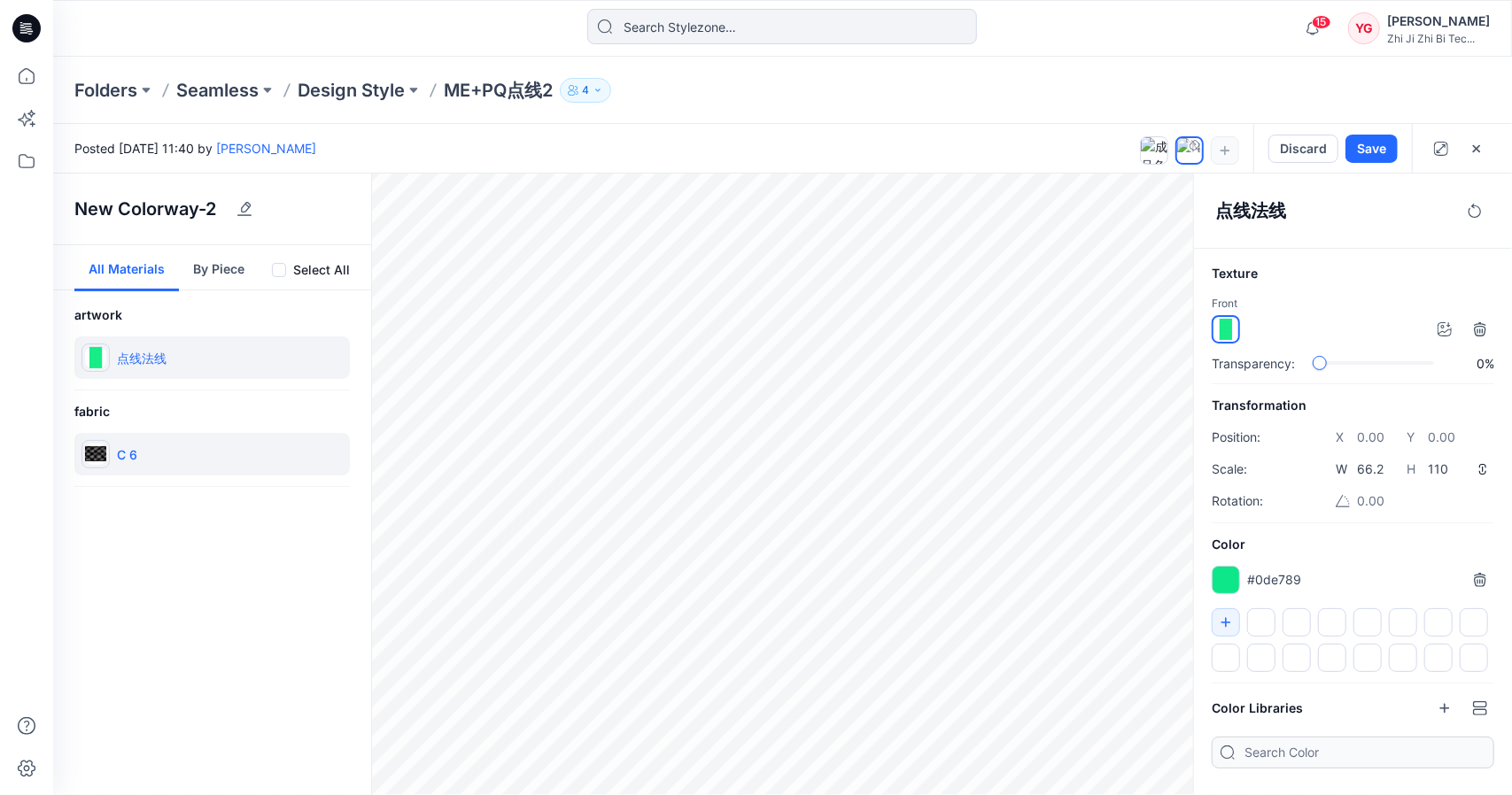
type input "0.426"
type input "0.326"
type input "-90.0"
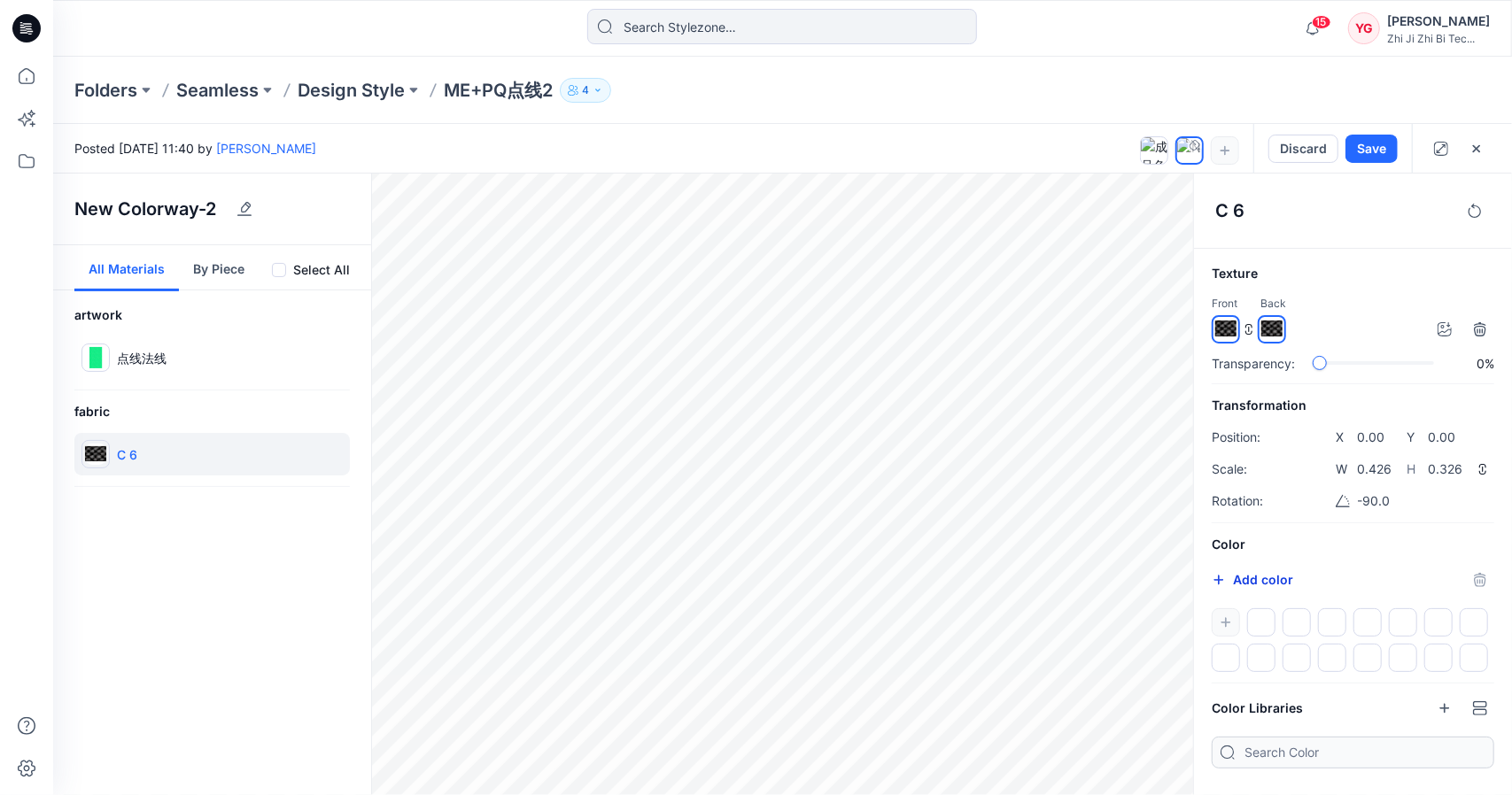
click at [1259, 577] on button "Add color" at bounding box center [1252, 579] width 82 height 21
type input "#f32bec"
click at [1373, 274] on h6 "Texture" at bounding box center [1353, 273] width 283 height 21
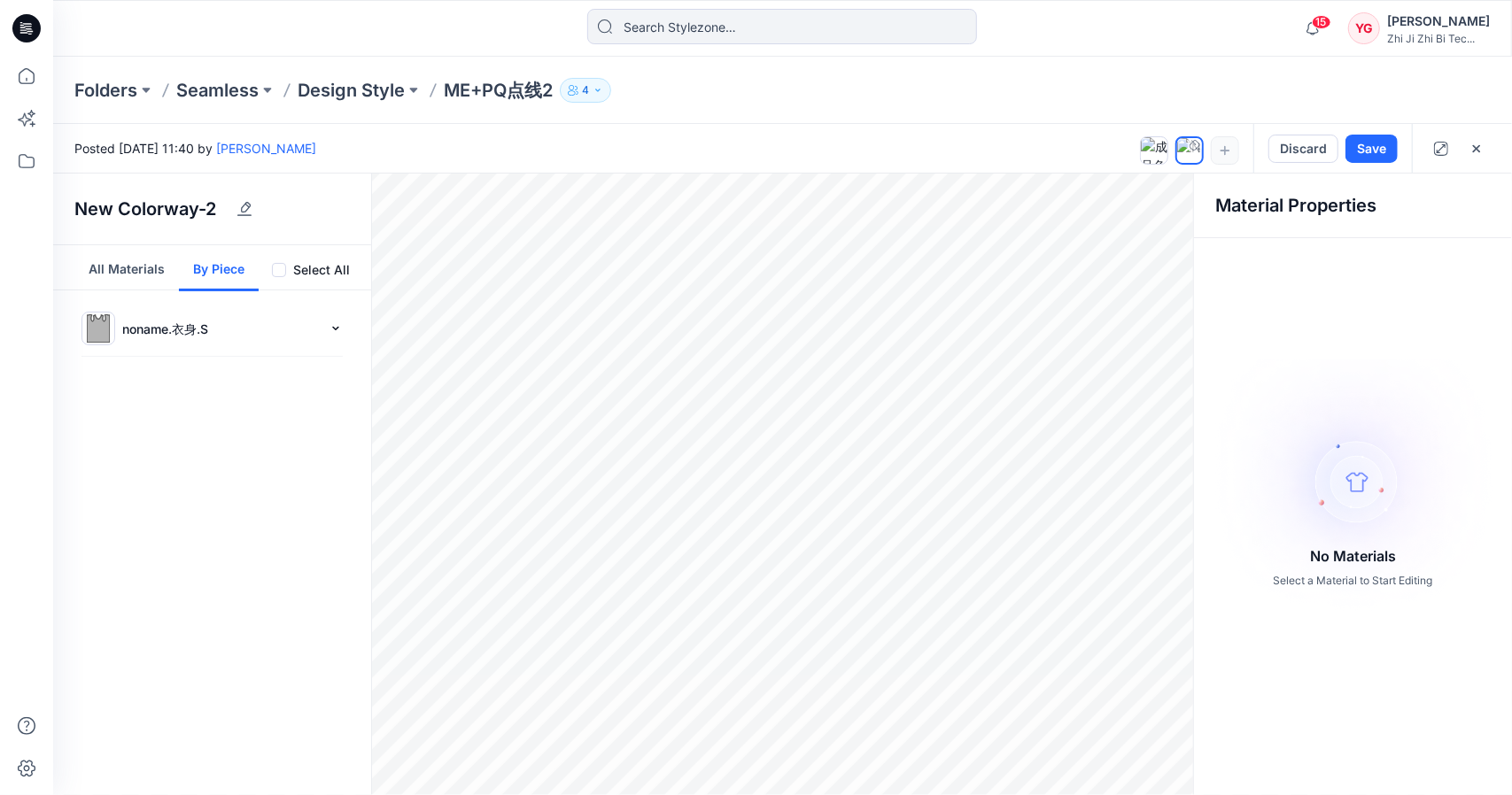
click at [212, 264] on button "By Piece" at bounding box center [219, 268] width 80 height 46
click at [203, 330] on p "noname.衣身.S" at bounding box center [221, 329] width 199 height 18
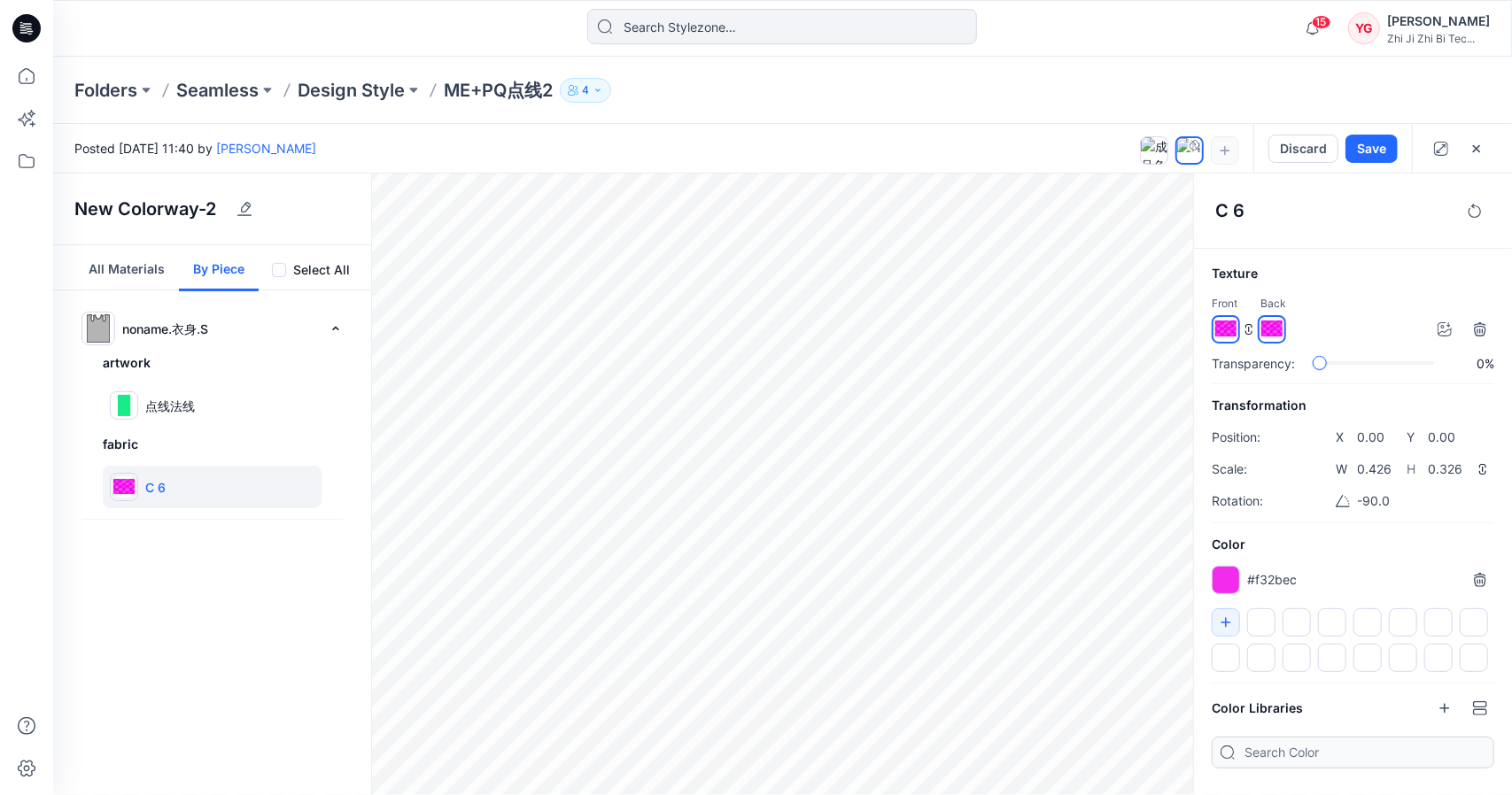
click at [322, 278] on label "Select All" at bounding box center [322, 270] width 57 height 21
click at [286, 278] on input "checkbox" at bounding box center [277, 270] width 14 height 14
checkbox input "true"
click at [224, 336] on div "noname.衣身.S" at bounding box center [212, 328] width 262 height 34
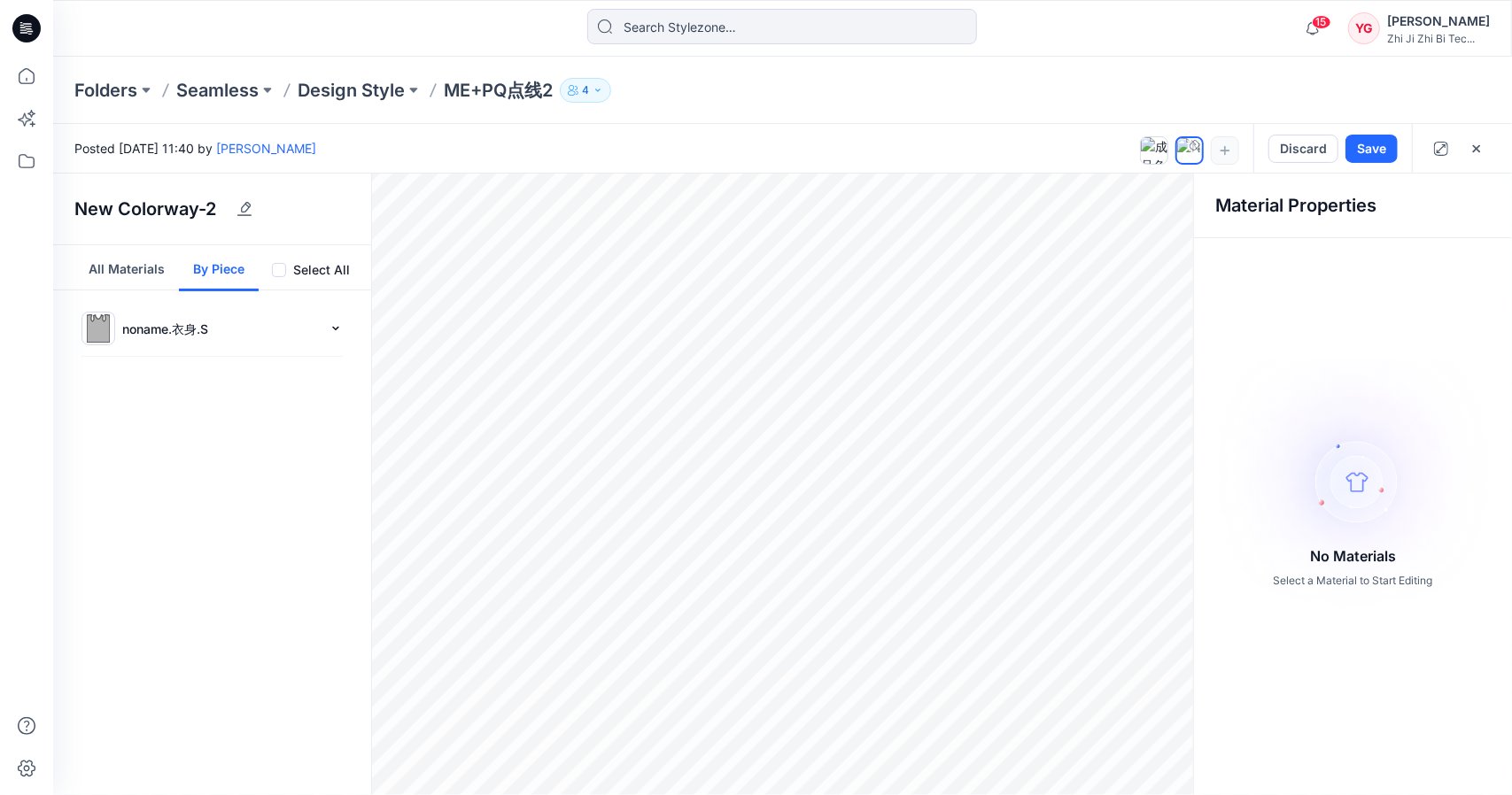
click at [317, 264] on label "Select All" at bounding box center [322, 270] width 57 height 21
click at [286, 264] on input "checkbox" at bounding box center [277, 270] width 14 height 14
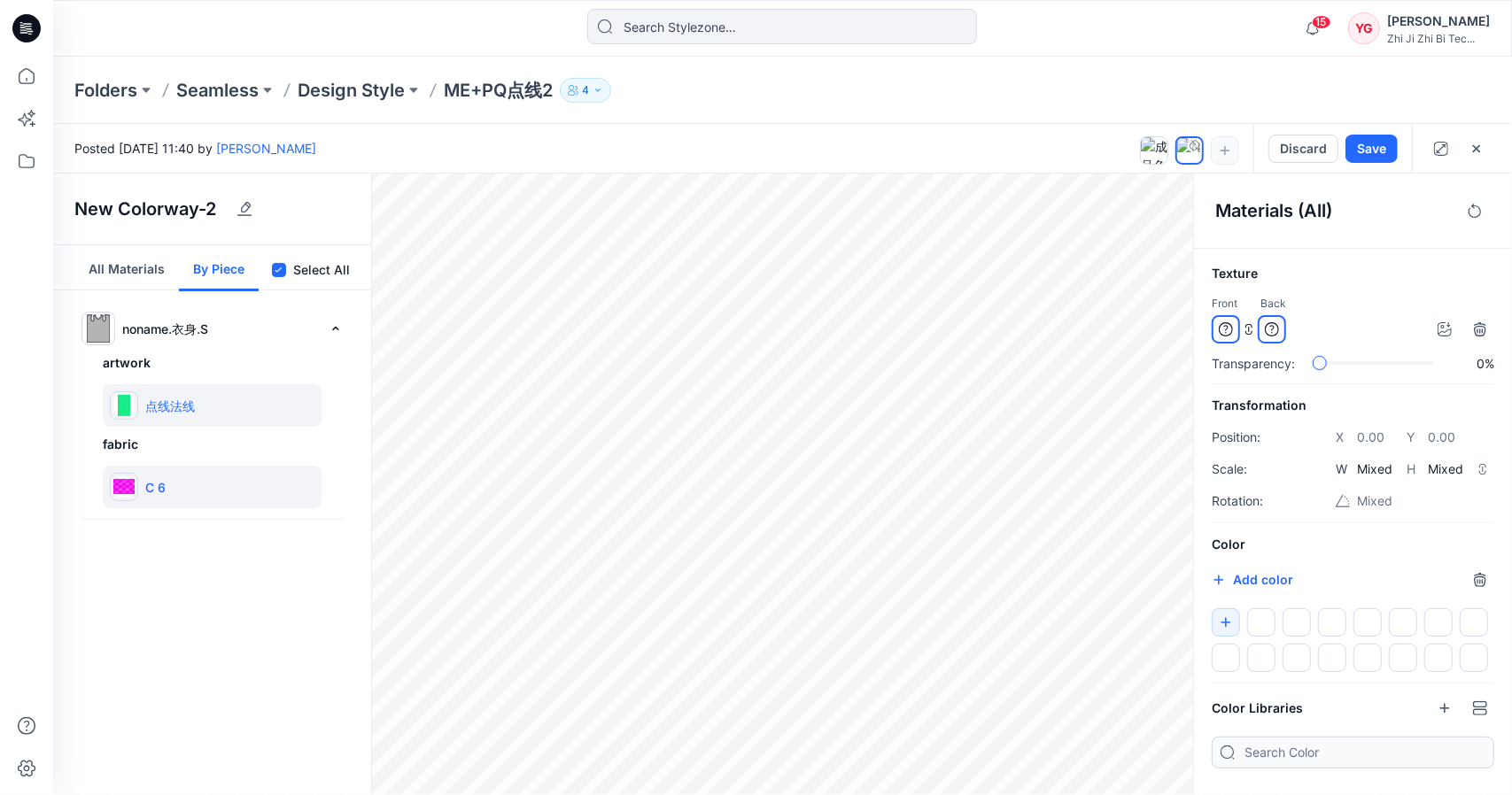
checkbox input "false"
click at [125, 277] on button "All Materials" at bounding box center [127, 268] width 105 height 46
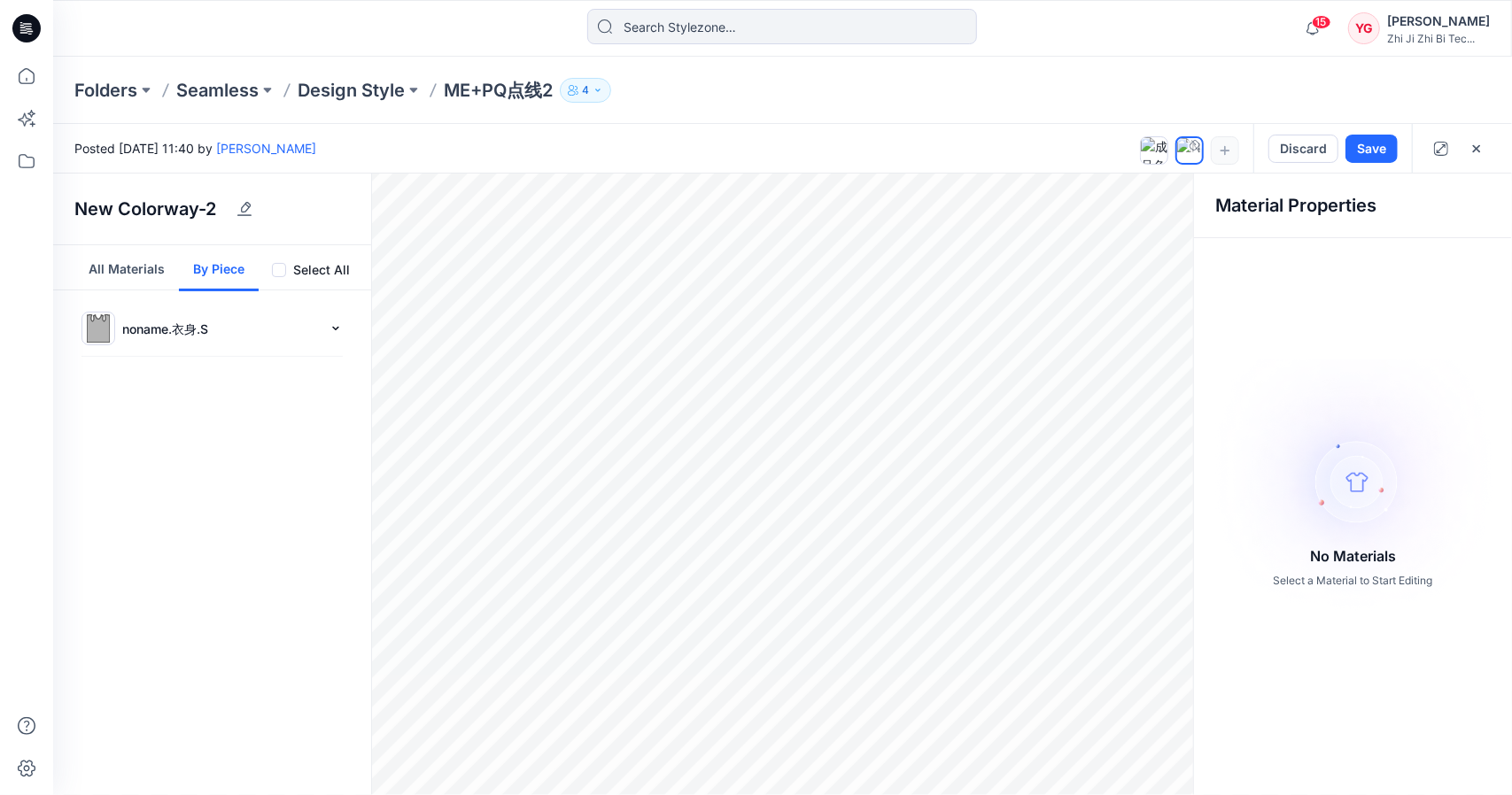
click at [221, 263] on button "By Piece" at bounding box center [219, 268] width 80 height 46
click at [118, 277] on button "All Materials" at bounding box center [127, 268] width 105 height 46
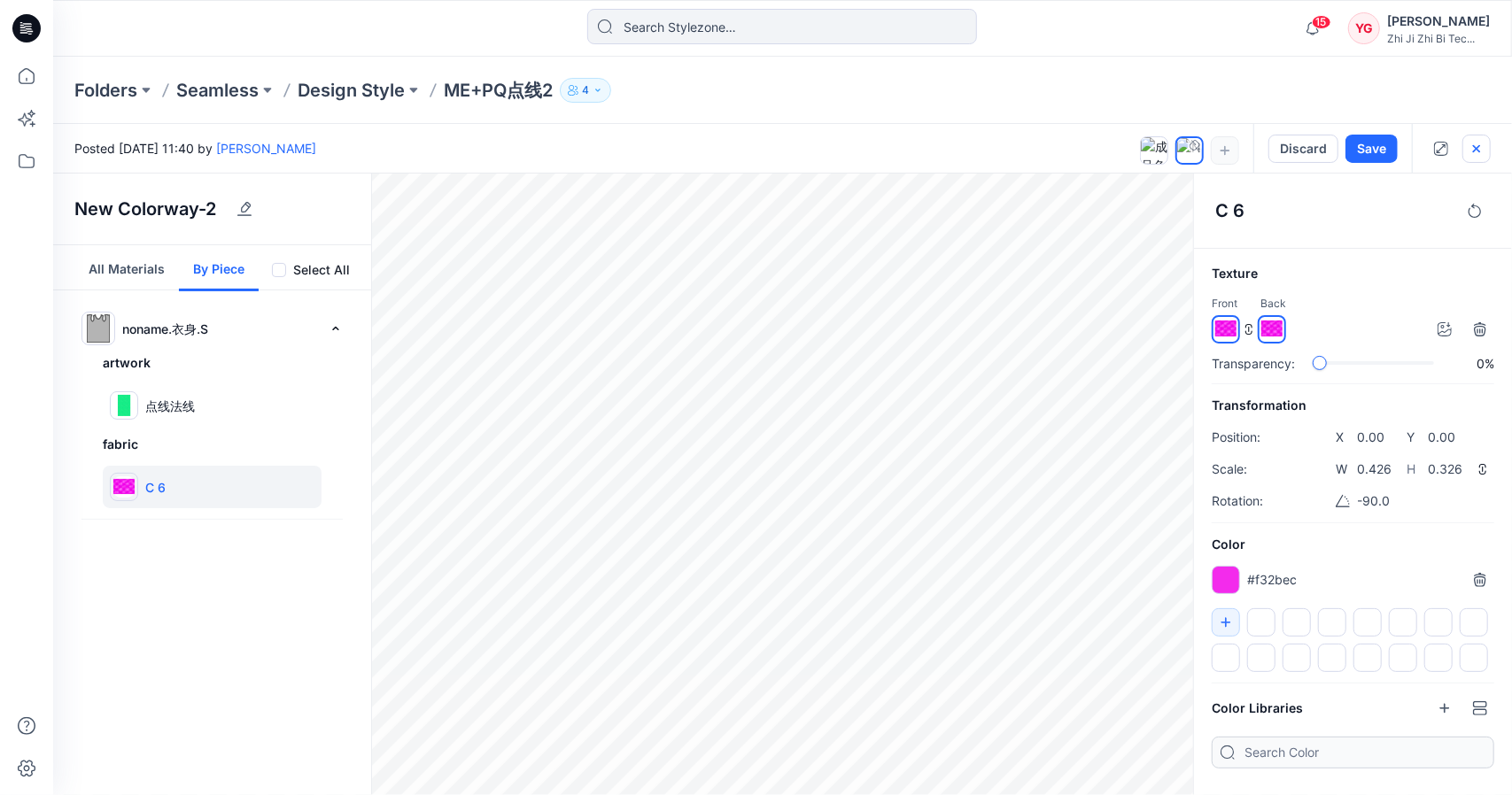
click at [1473, 146] on icon "button" at bounding box center [1476, 148] width 14 height 14
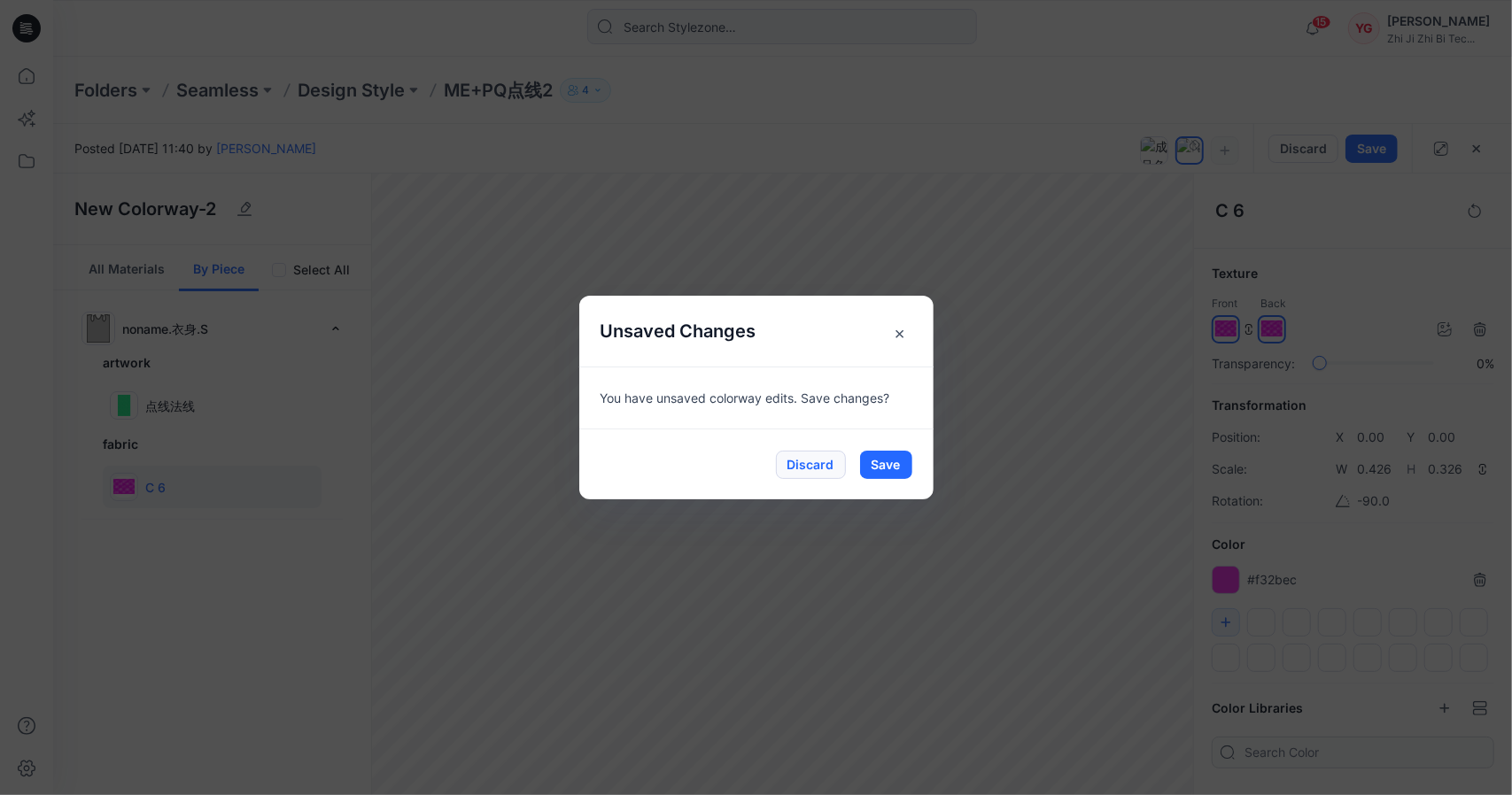
click at [835, 476] on button "Discard" at bounding box center [811, 465] width 70 height 28
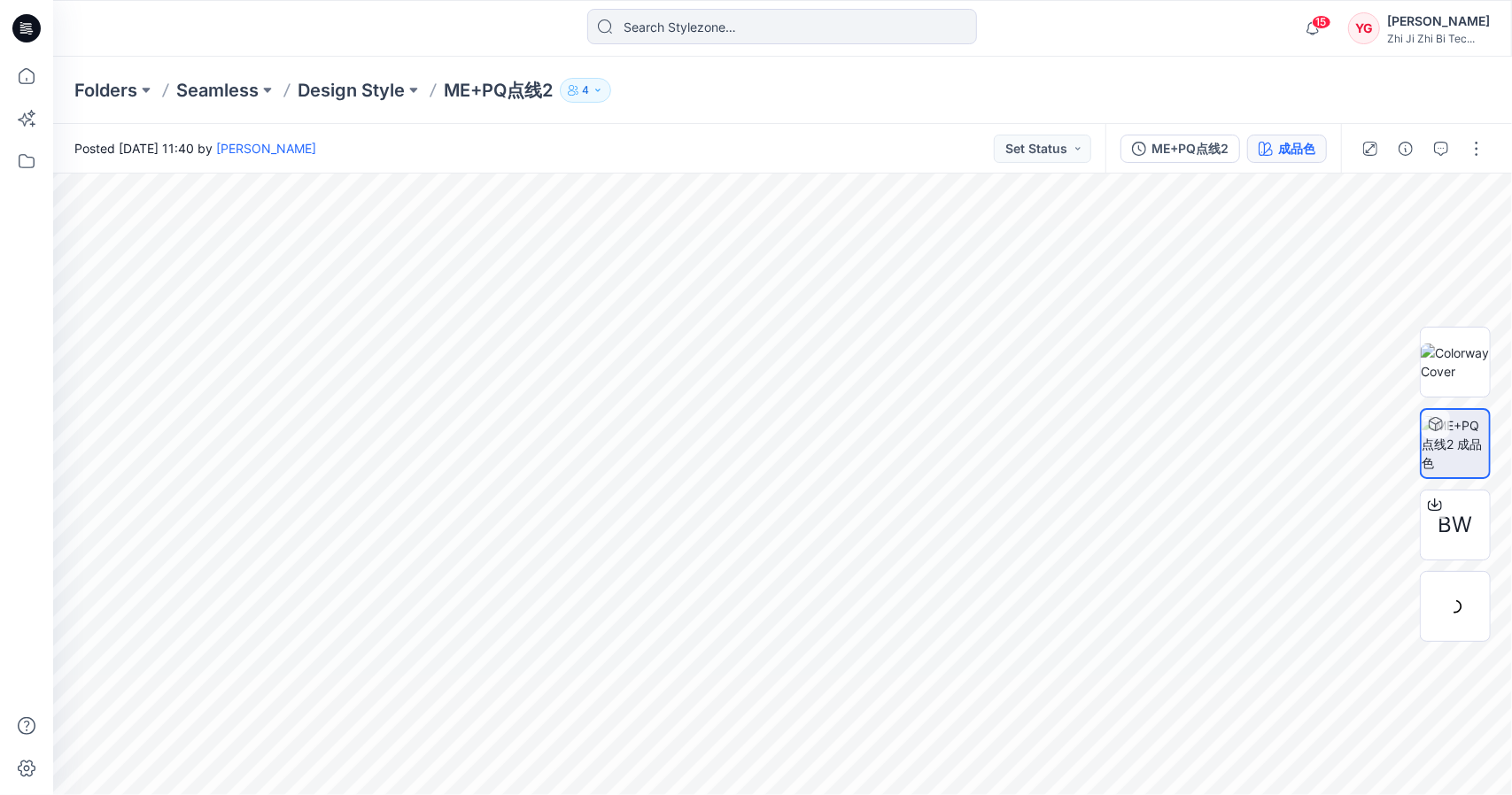
click at [1301, 161] on button "成品色" at bounding box center [1287, 149] width 80 height 28
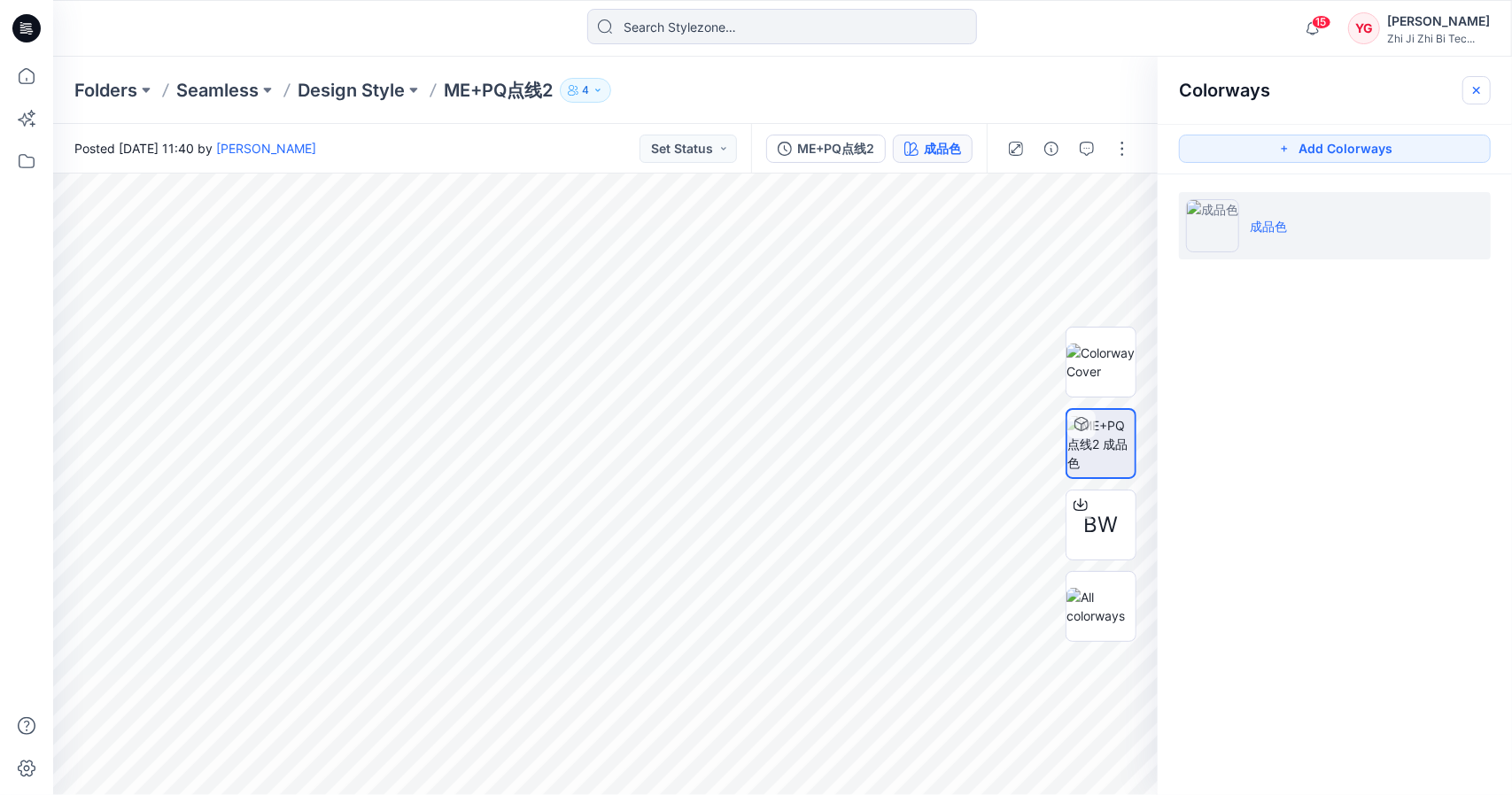
click at [1472, 87] on icon "button" at bounding box center [1476, 90] width 14 height 14
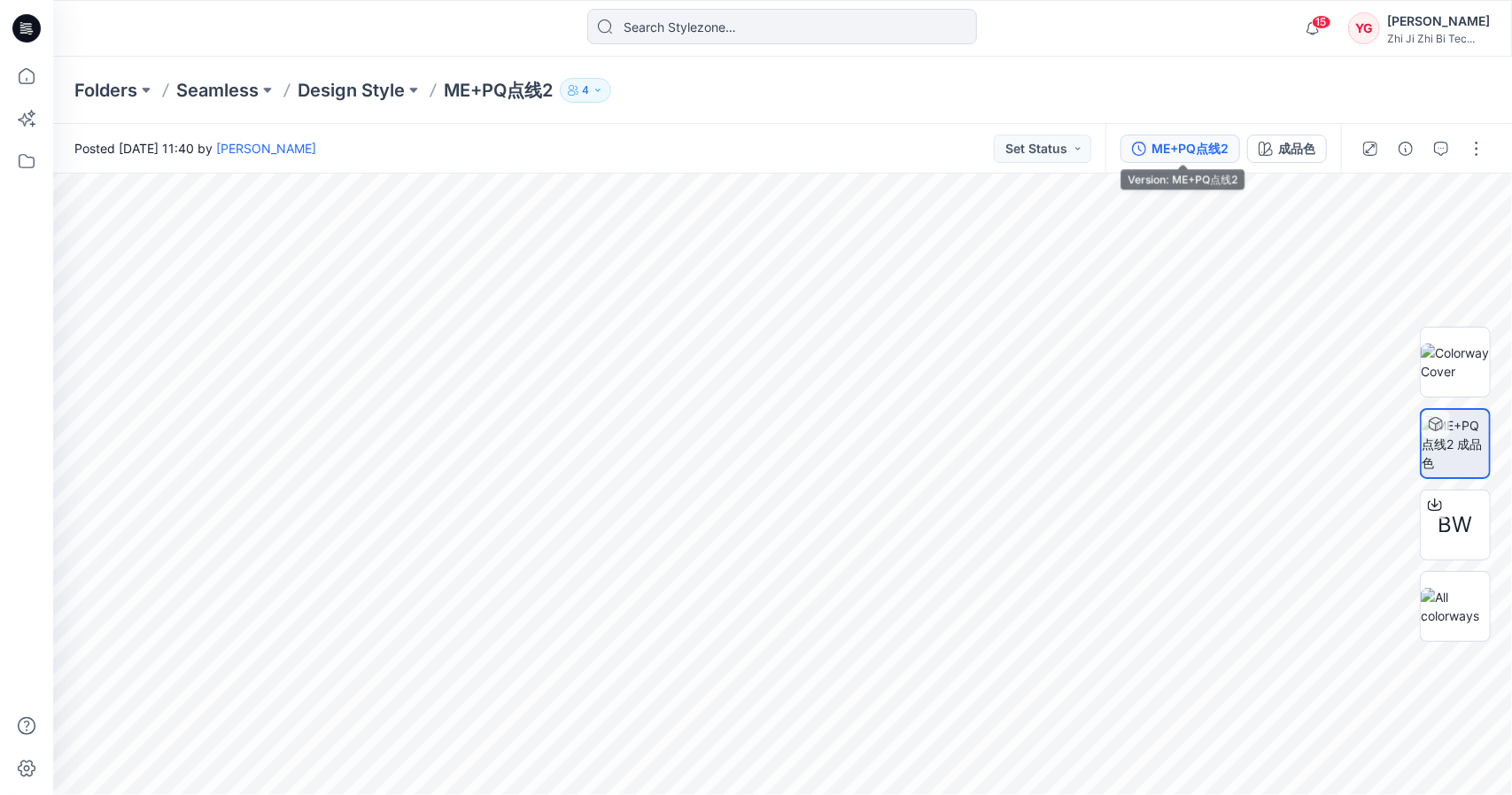
click at [1207, 155] on div "ME+PQ点线2" at bounding box center [1190, 148] width 77 height 19
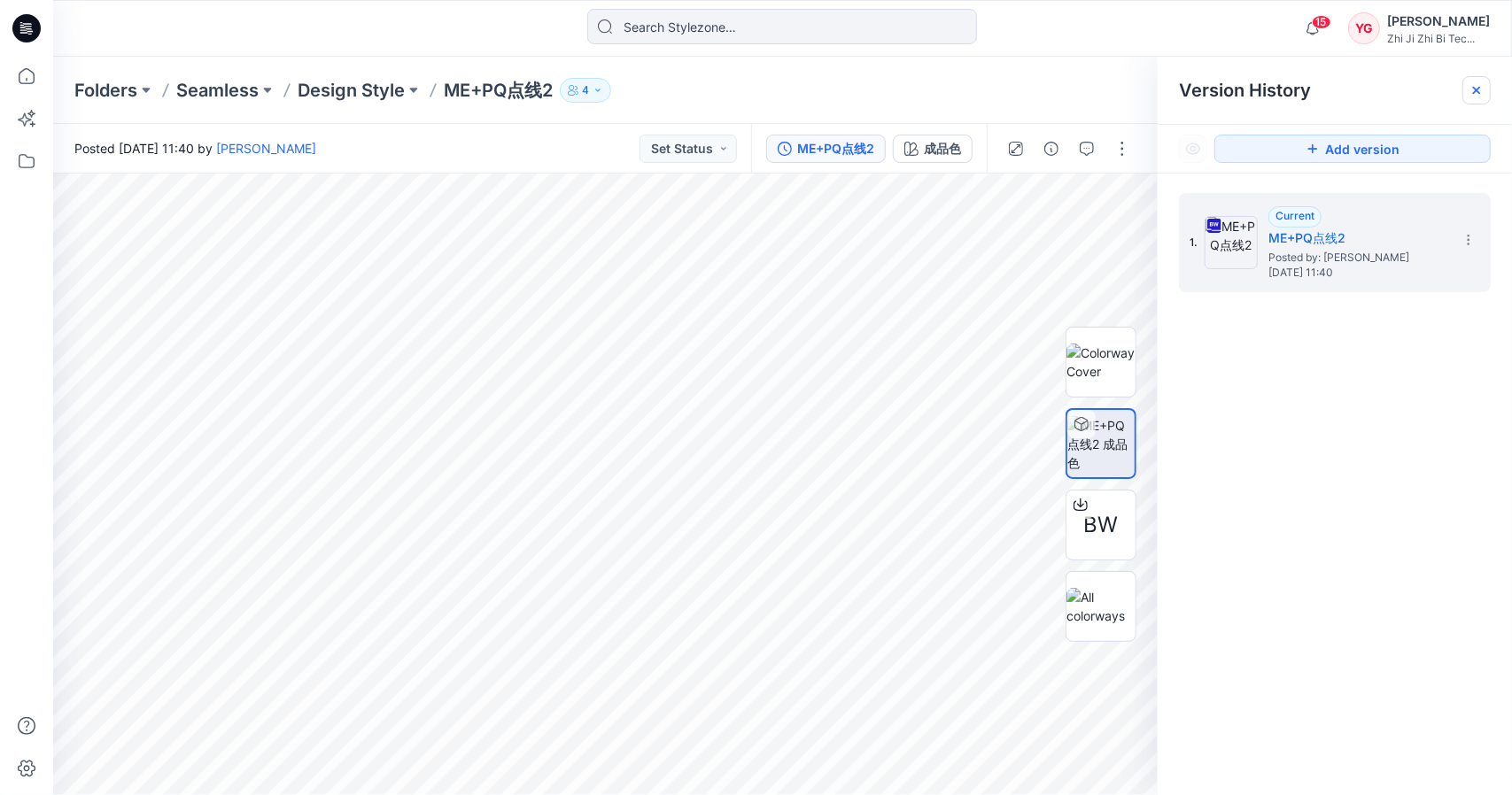
click at [1470, 87] on icon at bounding box center [1476, 90] width 14 height 14
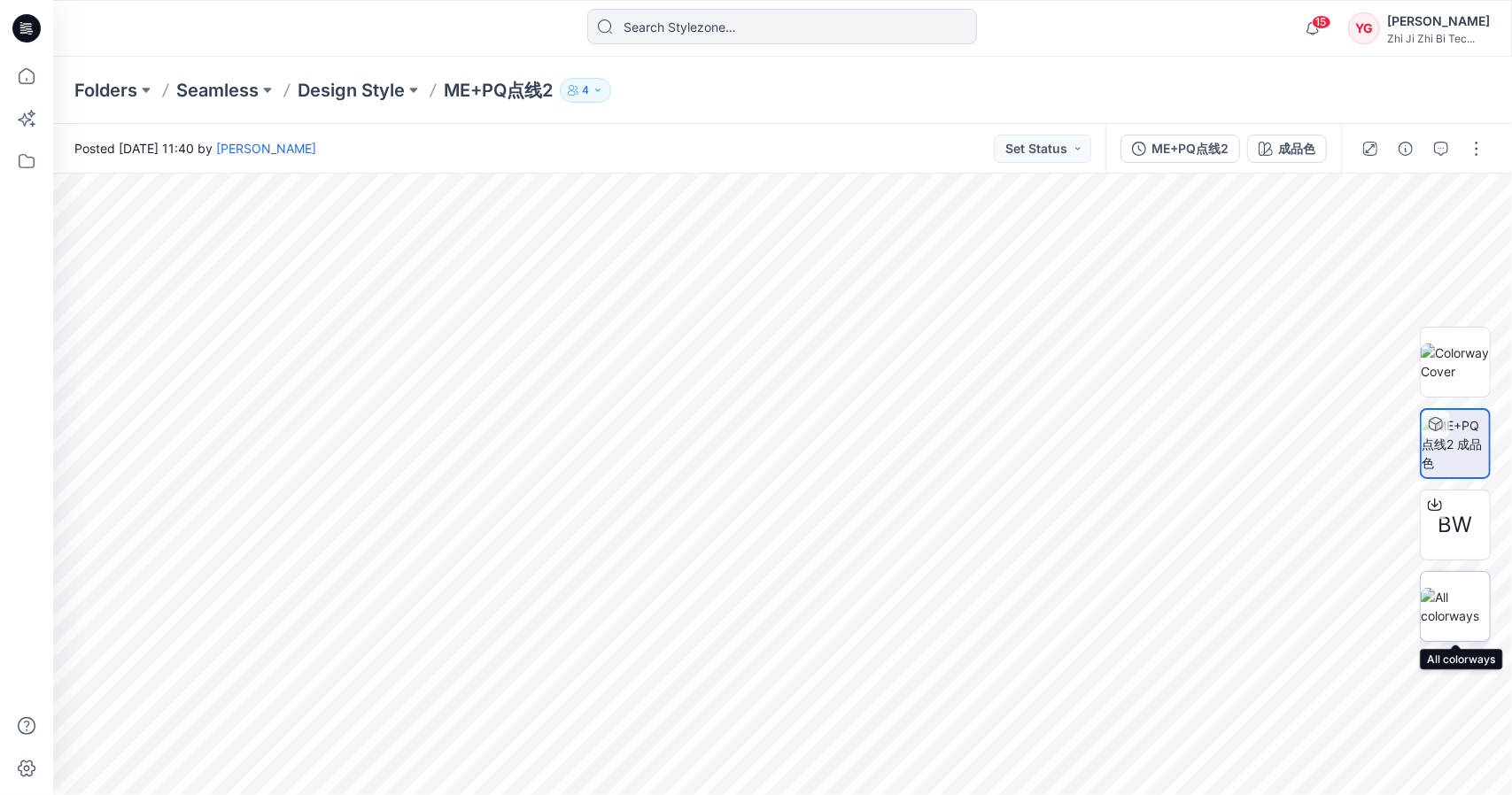
click at [1455, 596] on img at bounding box center [1455, 606] width 69 height 38
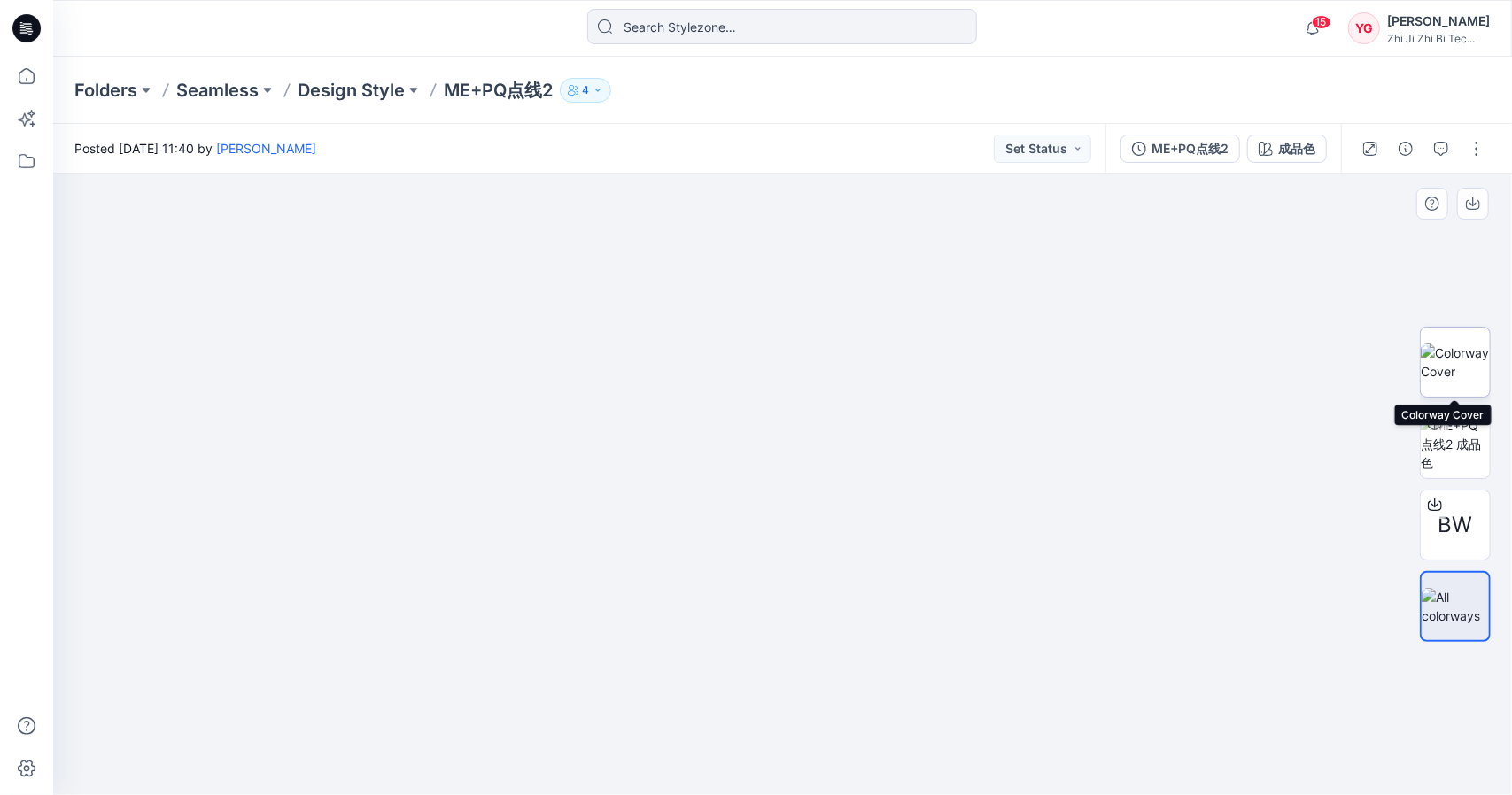
click at [1465, 373] on img at bounding box center [1455, 362] width 69 height 38
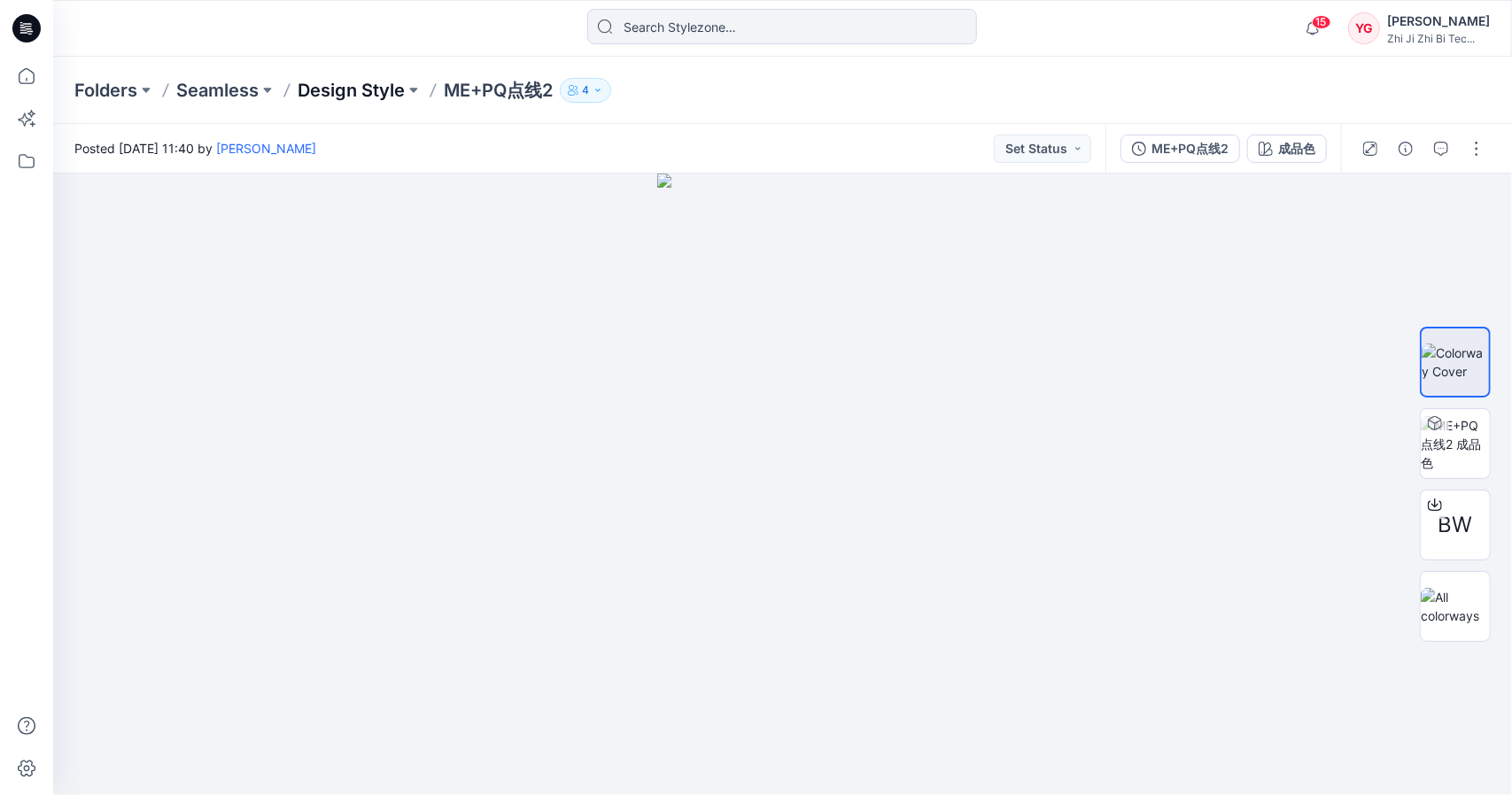
click at [315, 84] on p "Design Style" at bounding box center [351, 90] width 107 height 25
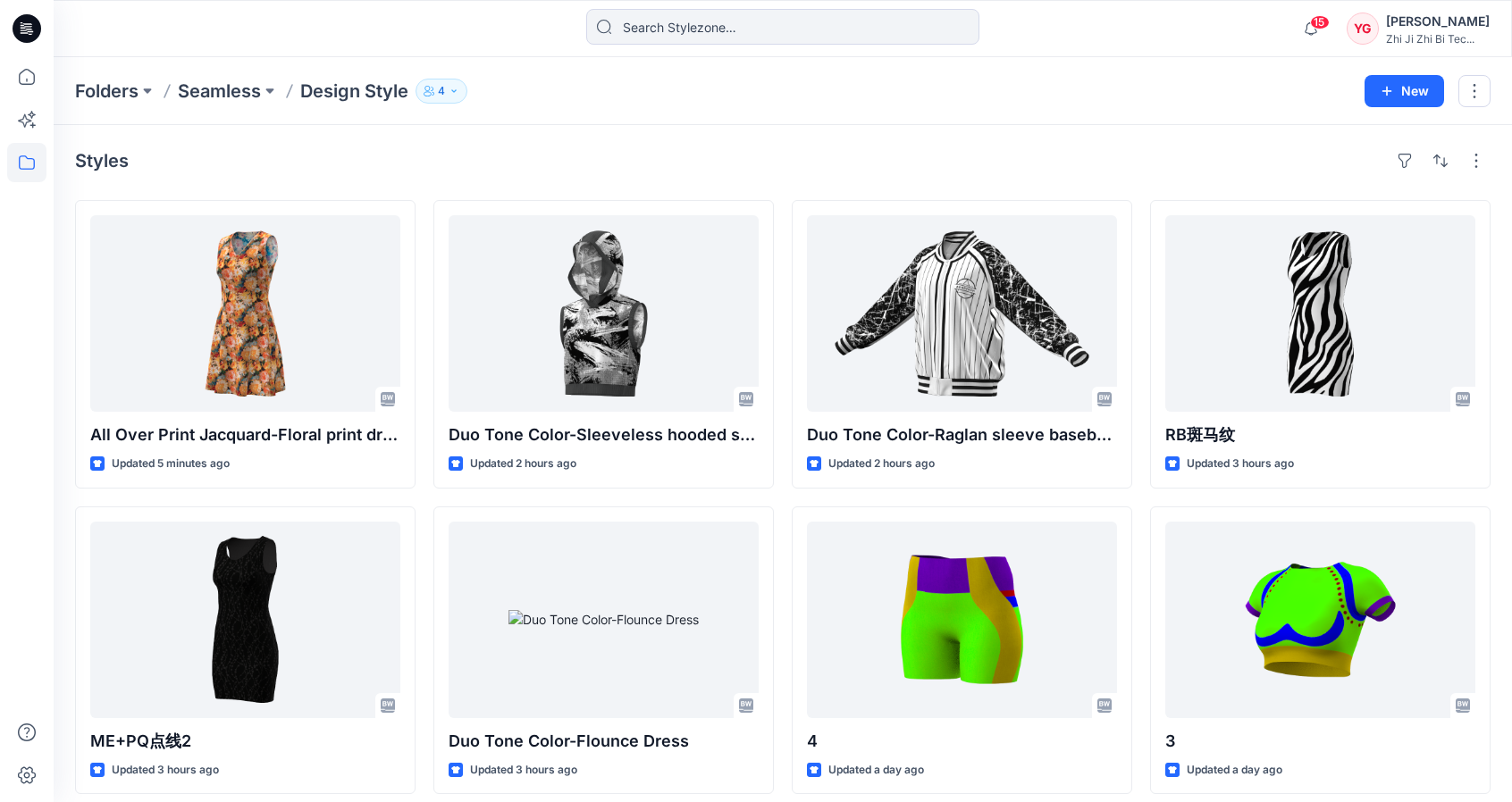
click at [555, 164] on div "Styles" at bounding box center [783, 160] width 1416 height 29
click at [347, 89] on p "Design Style" at bounding box center [354, 91] width 108 height 25
click at [218, 90] on p "Seamless" at bounding box center [220, 91] width 83 height 25
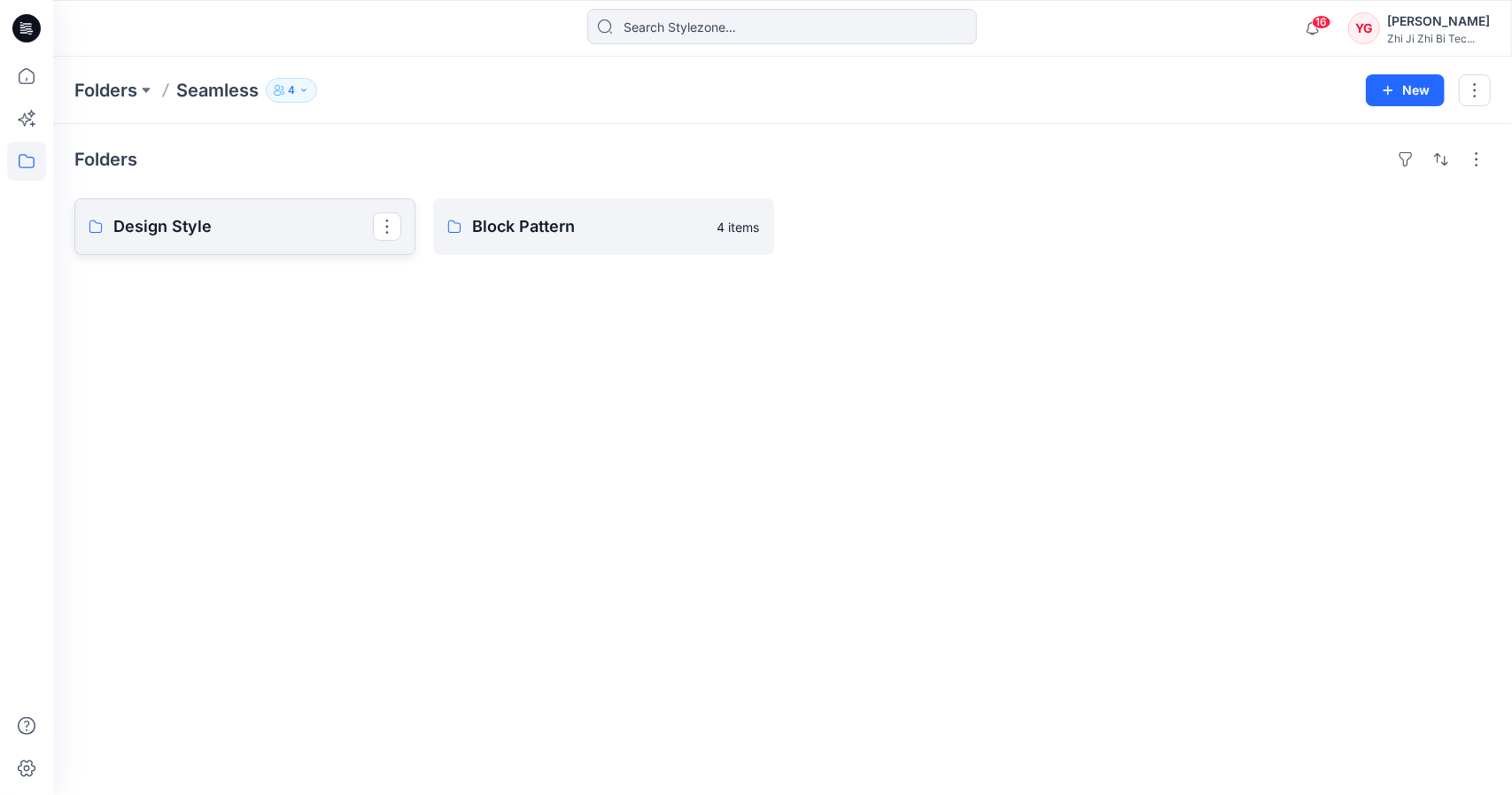
click at [256, 219] on p "Design Style" at bounding box center [243, 226] width 260 height 25
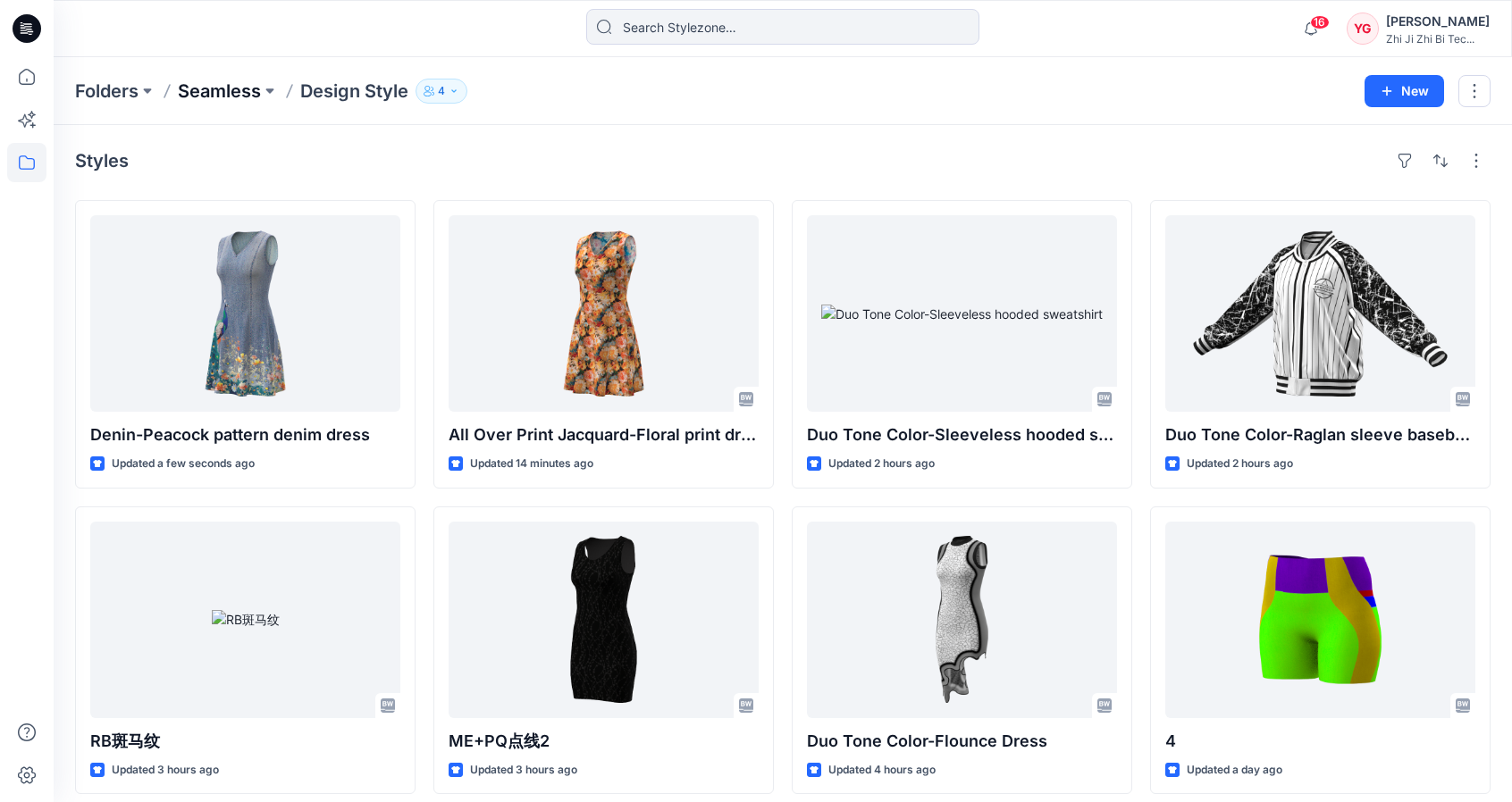
click at [238, 101] on p "Seamless" at bounding box center [220, 91] width 83 height 25
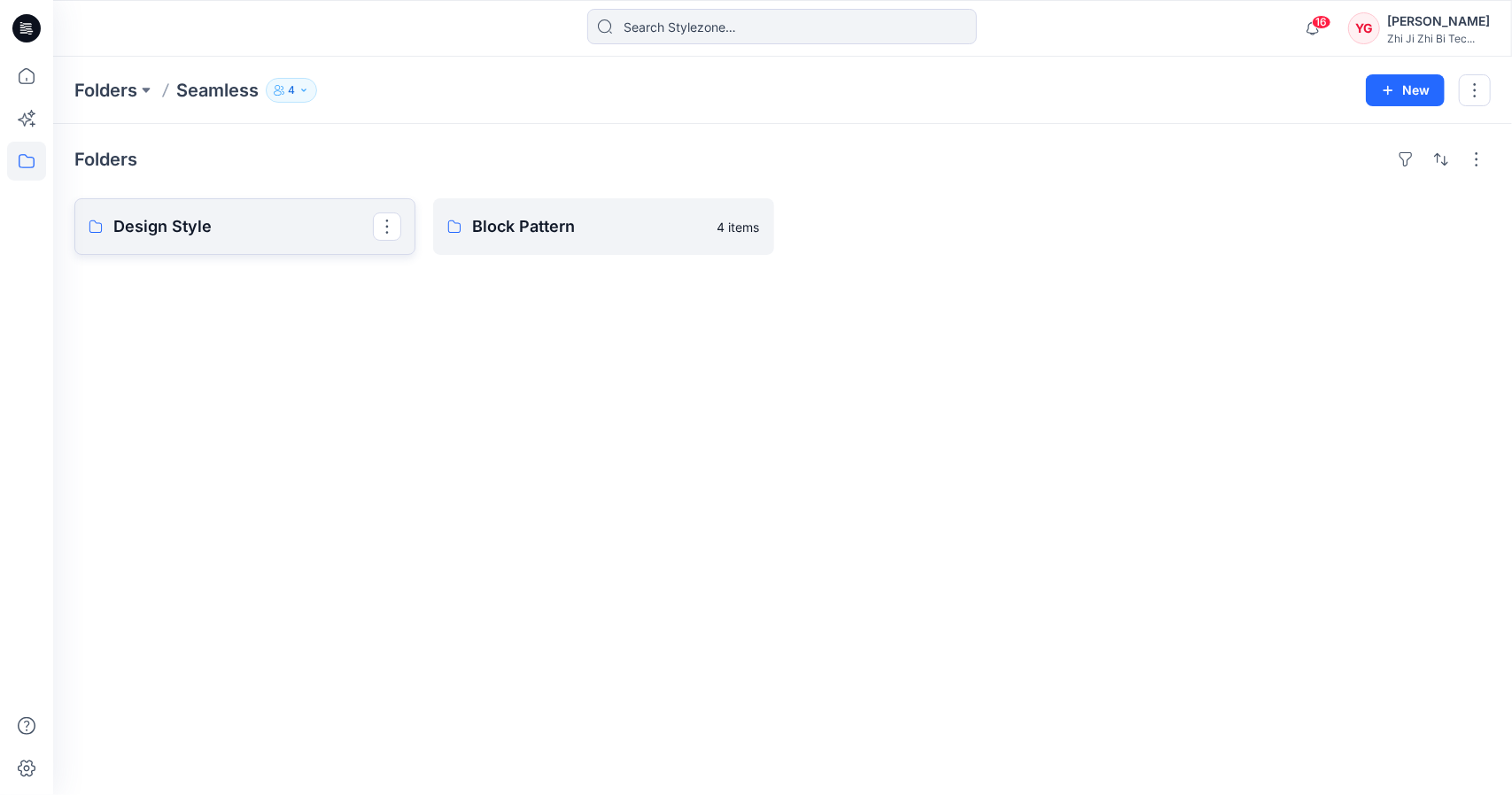
click at [231, 212] on link "Design Style" at bounding box center [244, 227] width 341 height 57
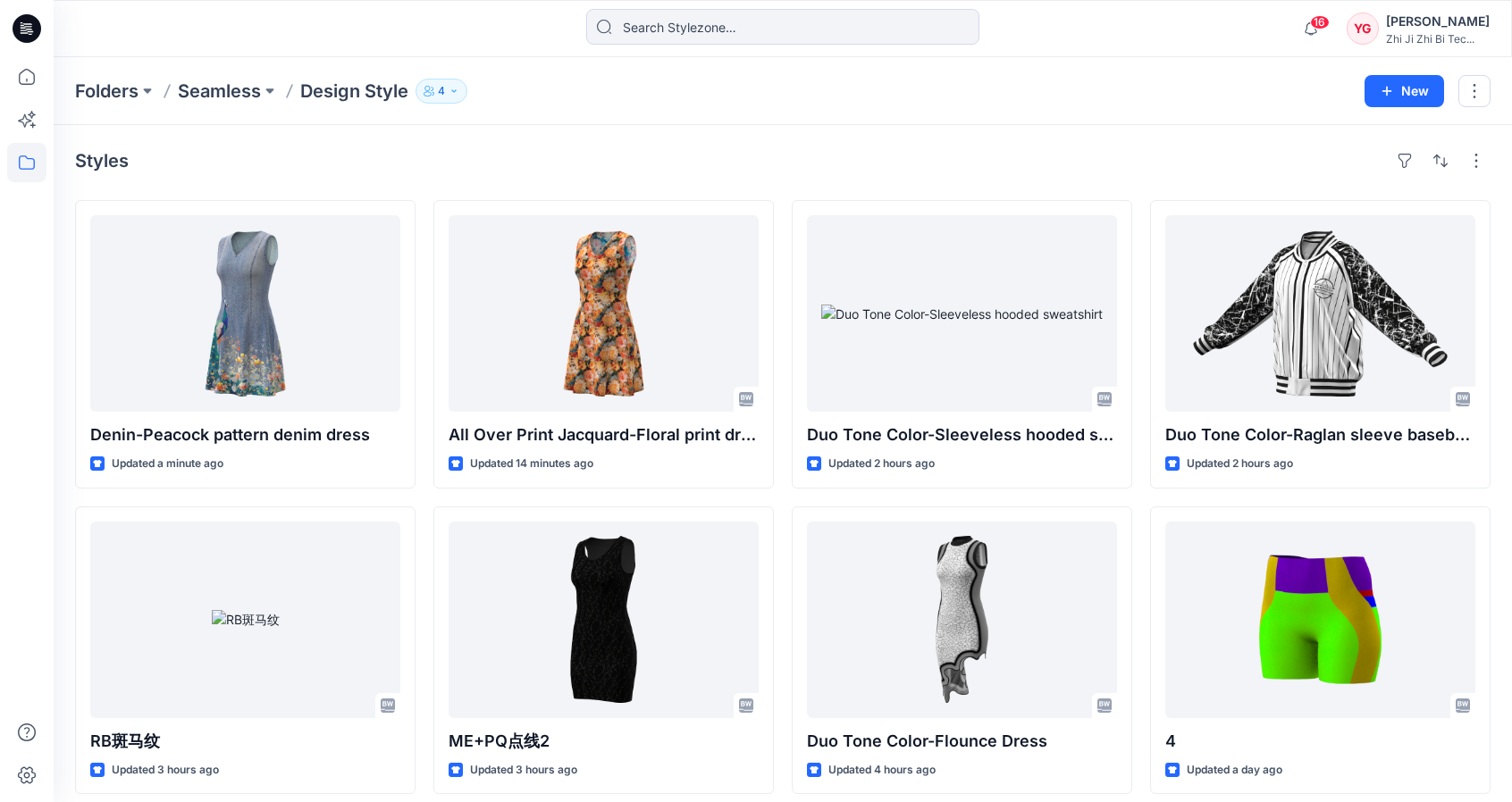
click at [704, 157] on div "Styles" at bounding box center [783, 160] width 1416 height 29
click at [216, 84] on p "Seamless" at bounding box center [220, 91] width 83 height 25
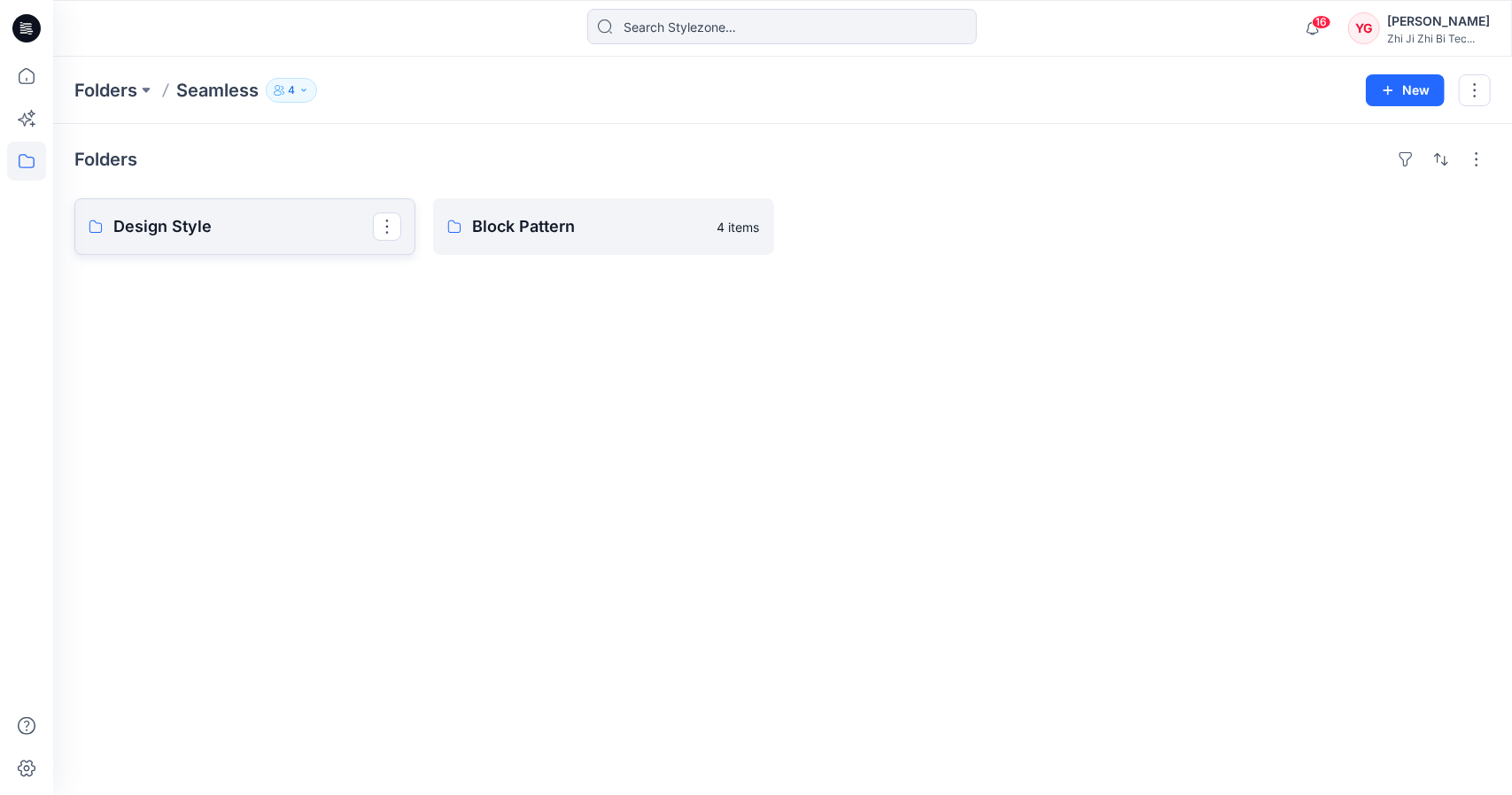
click at [299, 228] on p "Design Style" at bounding box center [243, 226] width 260 height 25
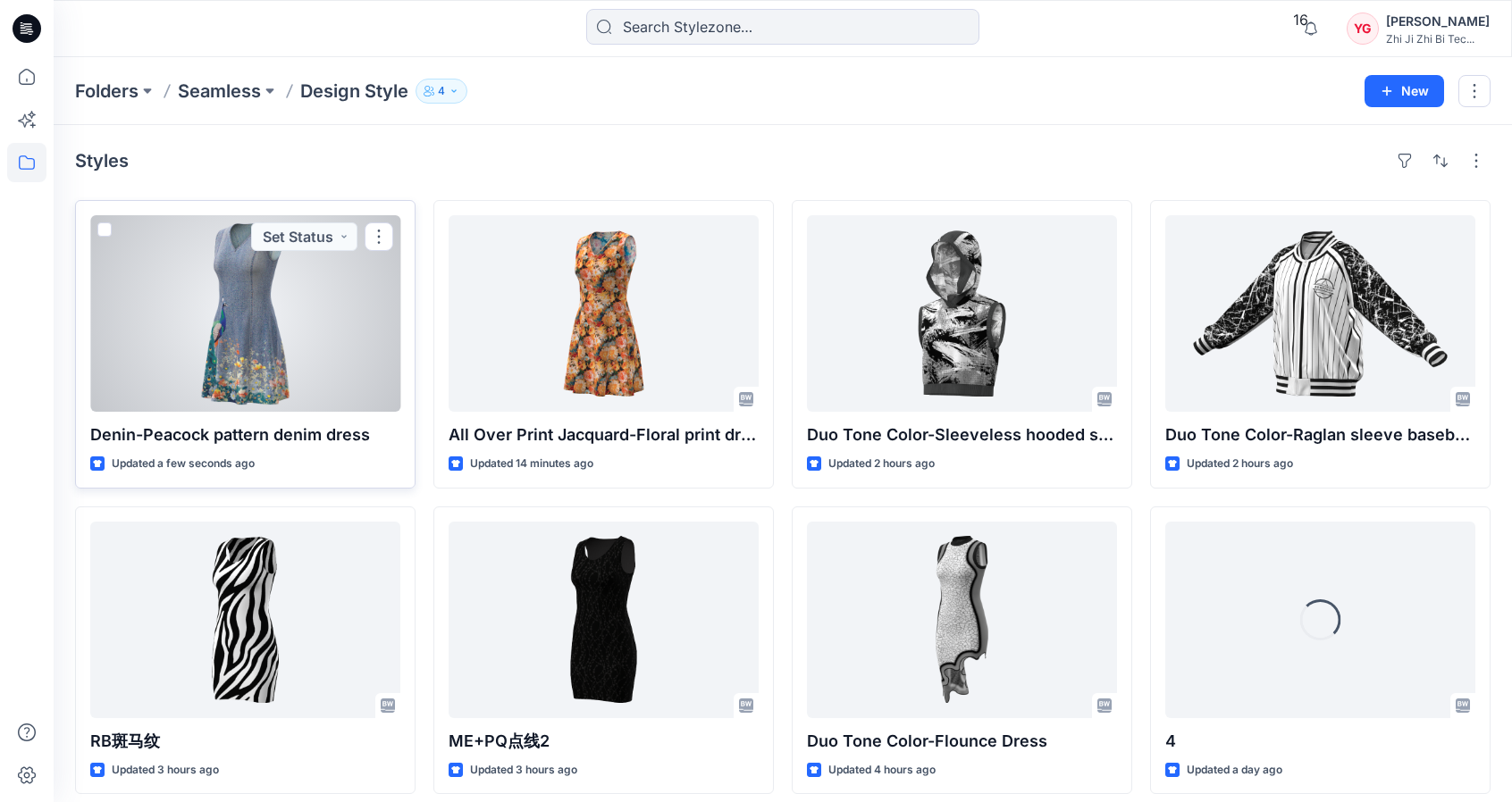
click at [293, 332] on div at bounding box center [245, 313] width 310 height 196
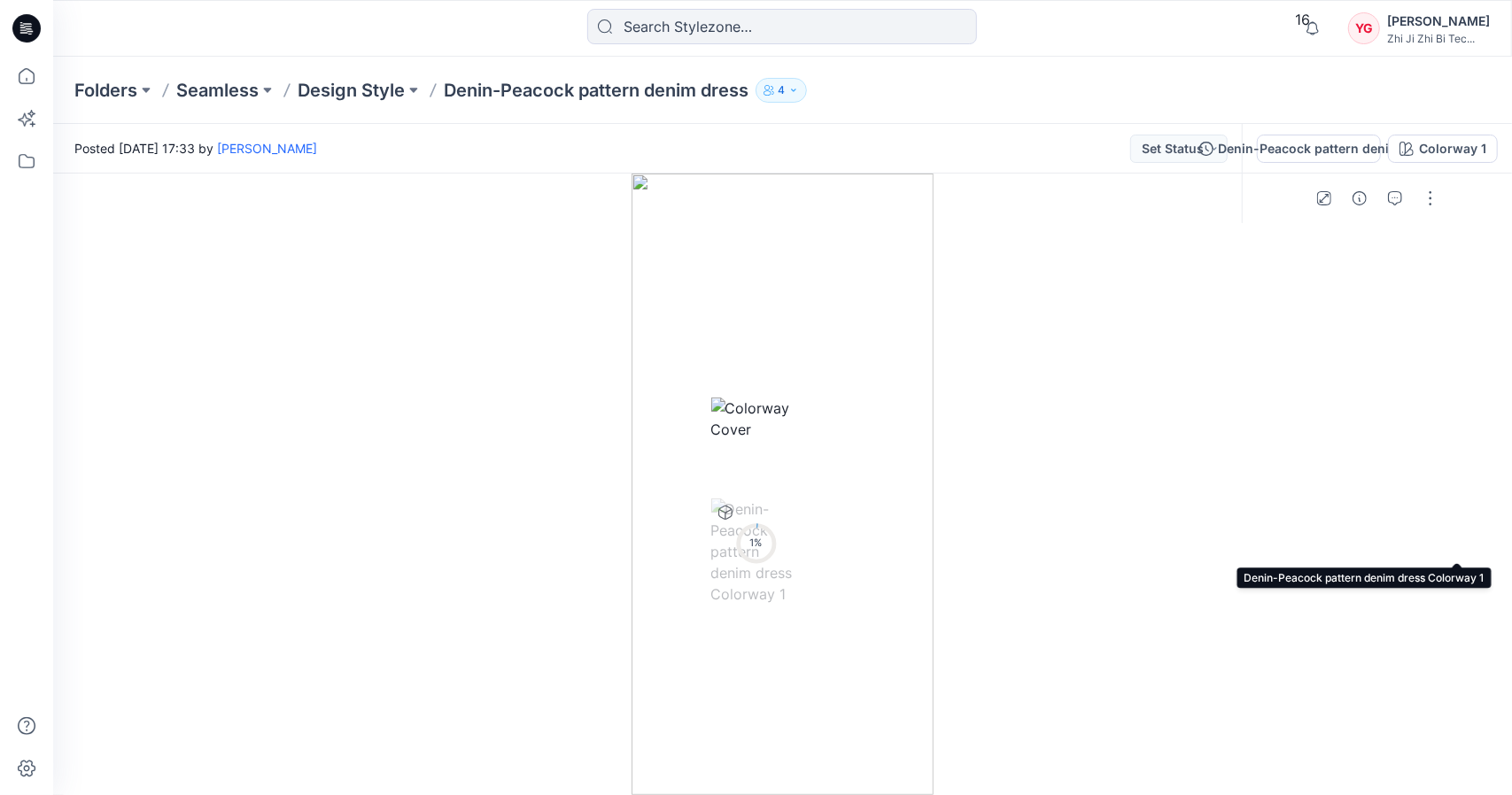
click at [778, 543] on icon at bounding box center [757, 543] width 42 height 42
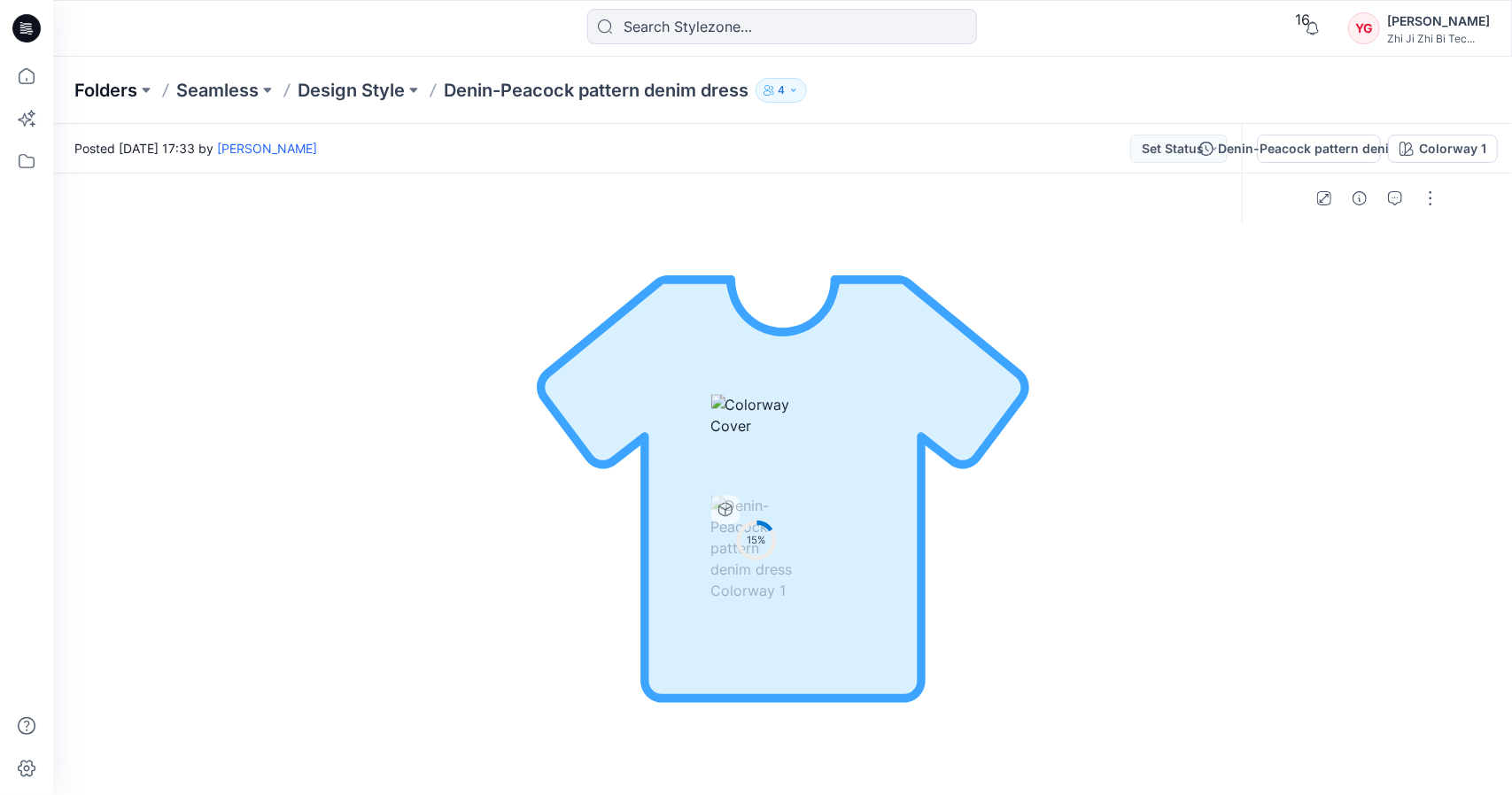
click at [115, 90] on p "Folders" at bounding box center [106, 90] width 62 height 25
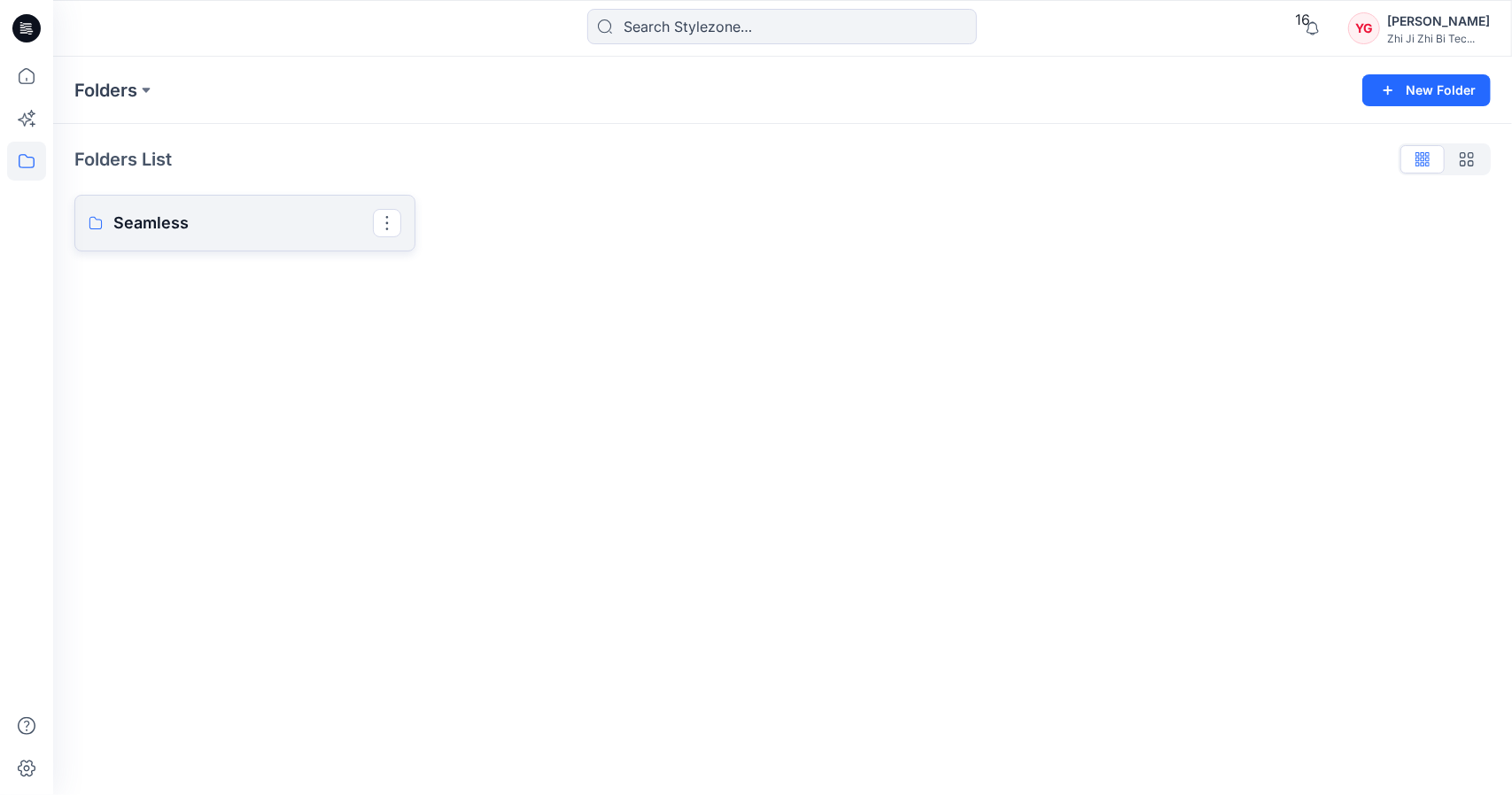
click at [231, 235] on p "Seamless" at bounding box center [243, 223] width 260 height 25
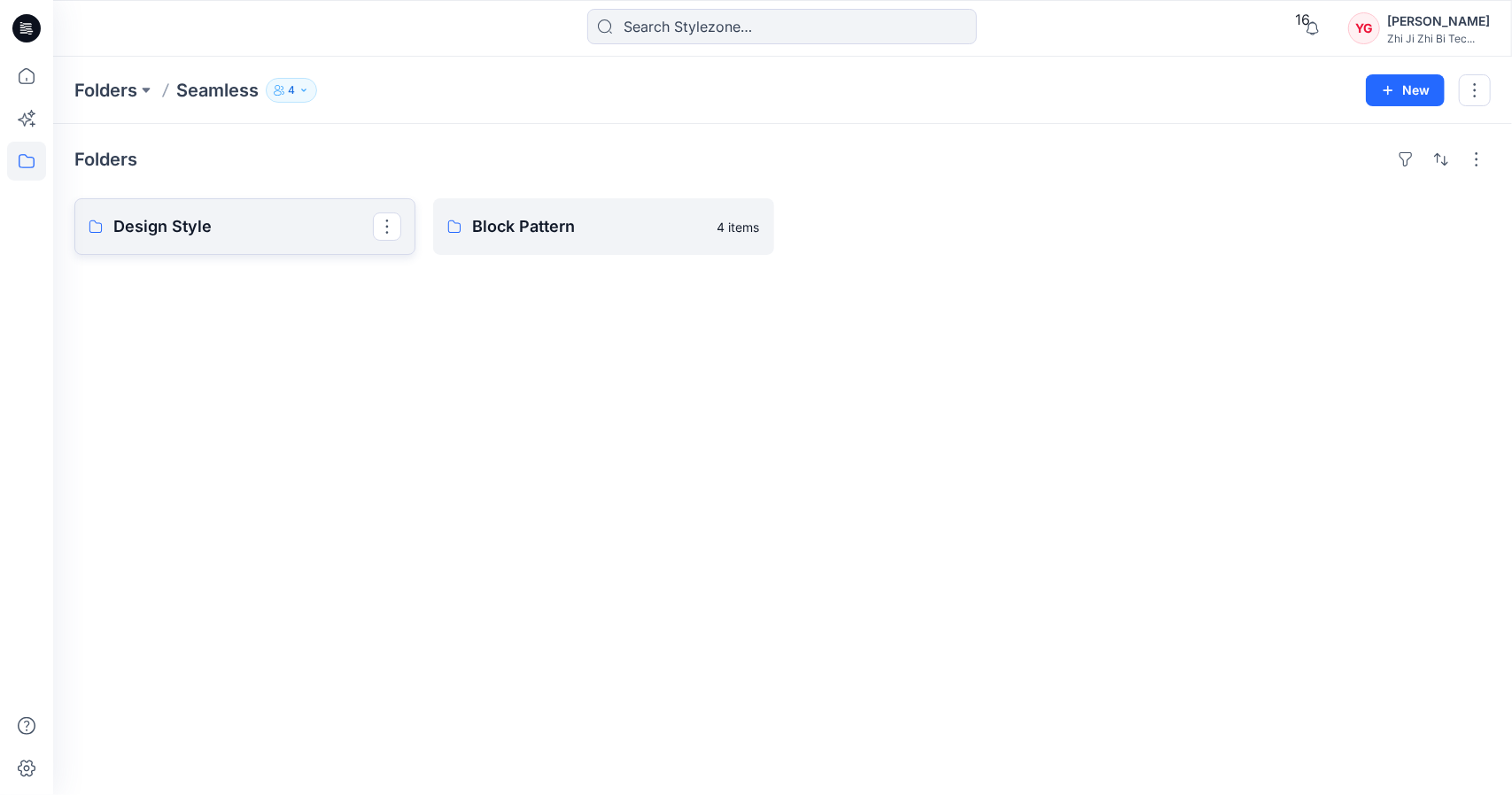
click at [225, 222] on p "Design Style" at bounding box center [243, 226] width 260 height 25
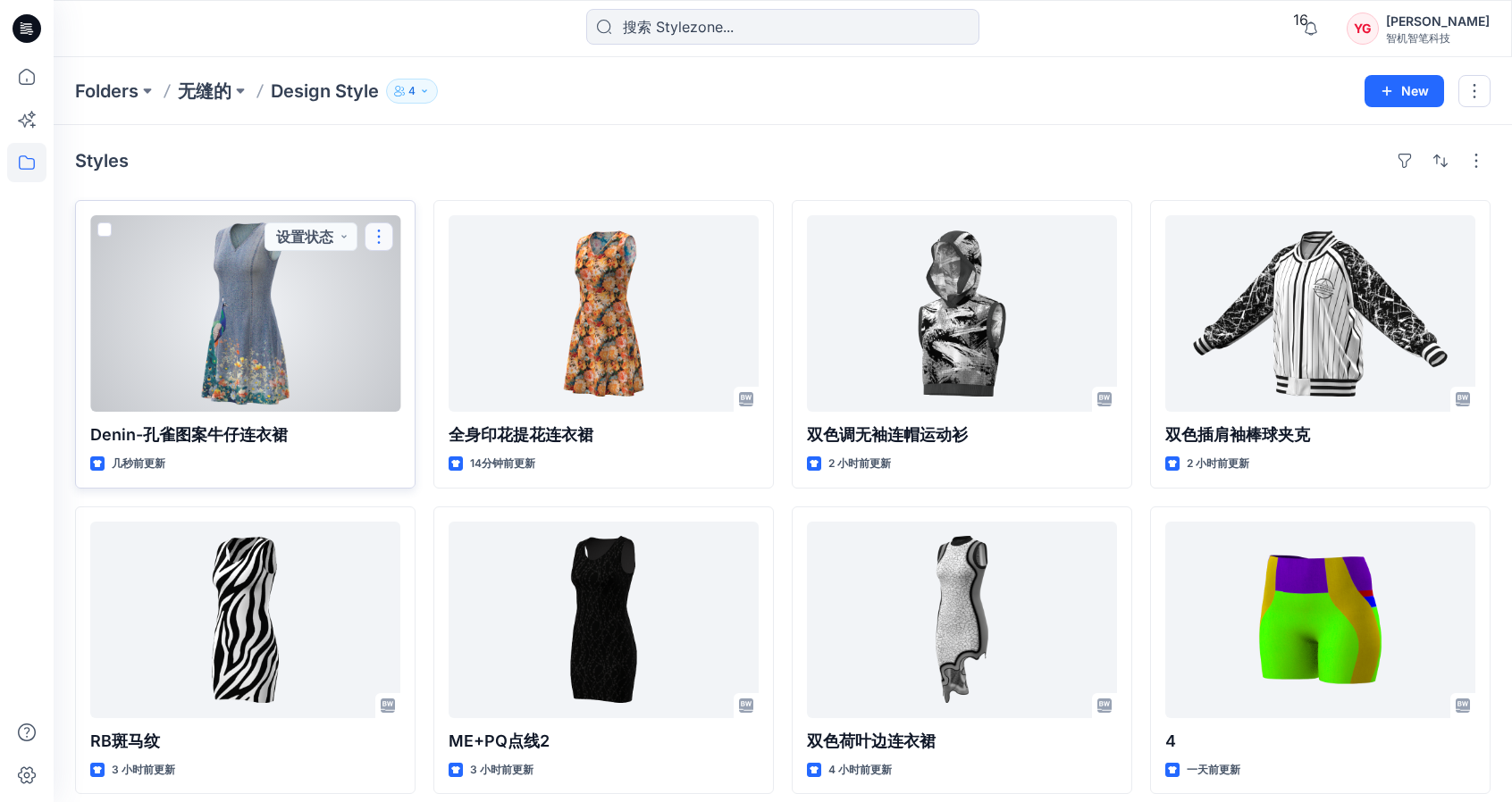
click at [377, 241] on button "button" at bounding box center [379, 236] width 29 height 29
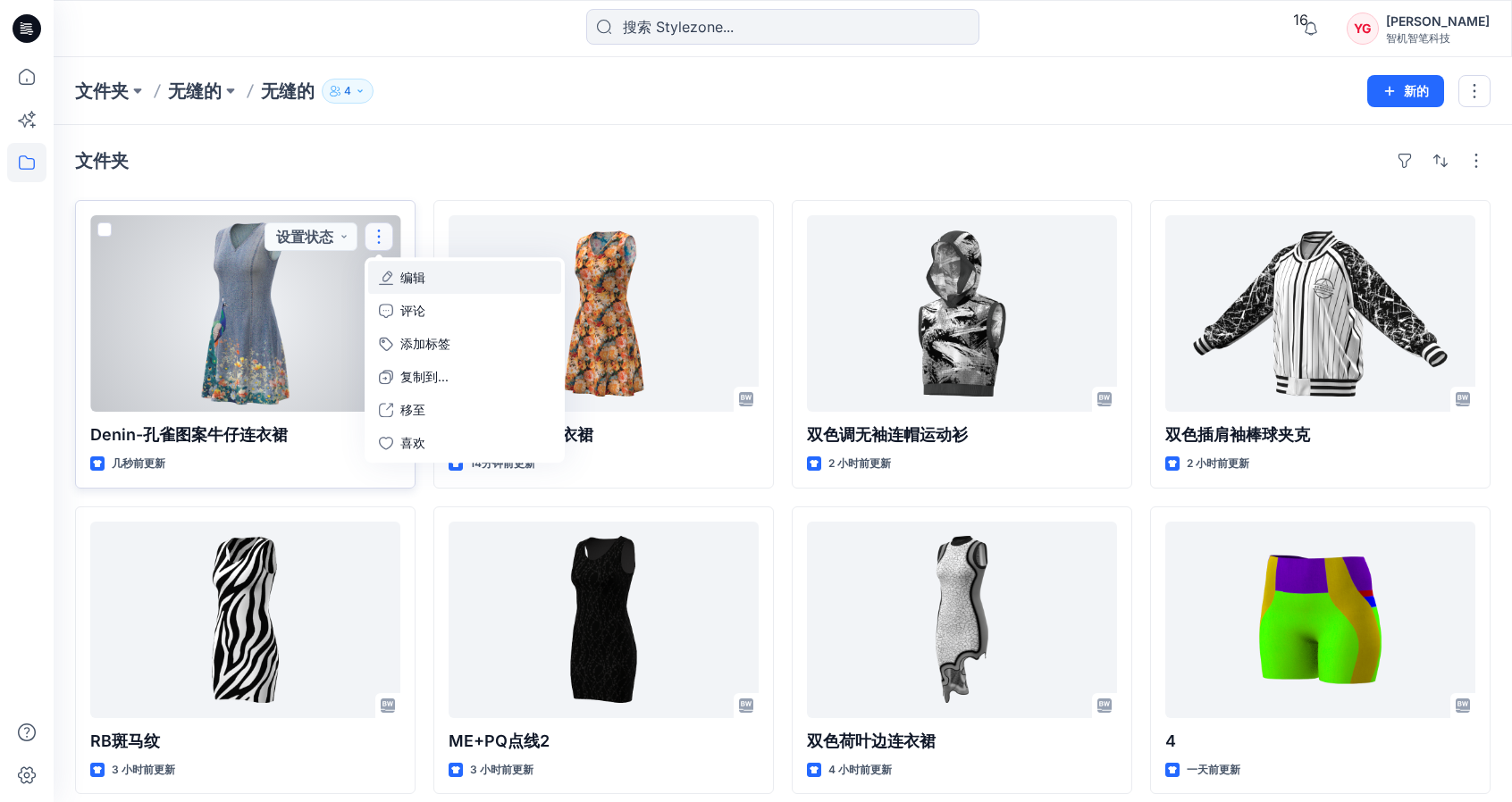
click at [471, 279] on button "编辑" at bounding box center [464, 278] width 193 height 33
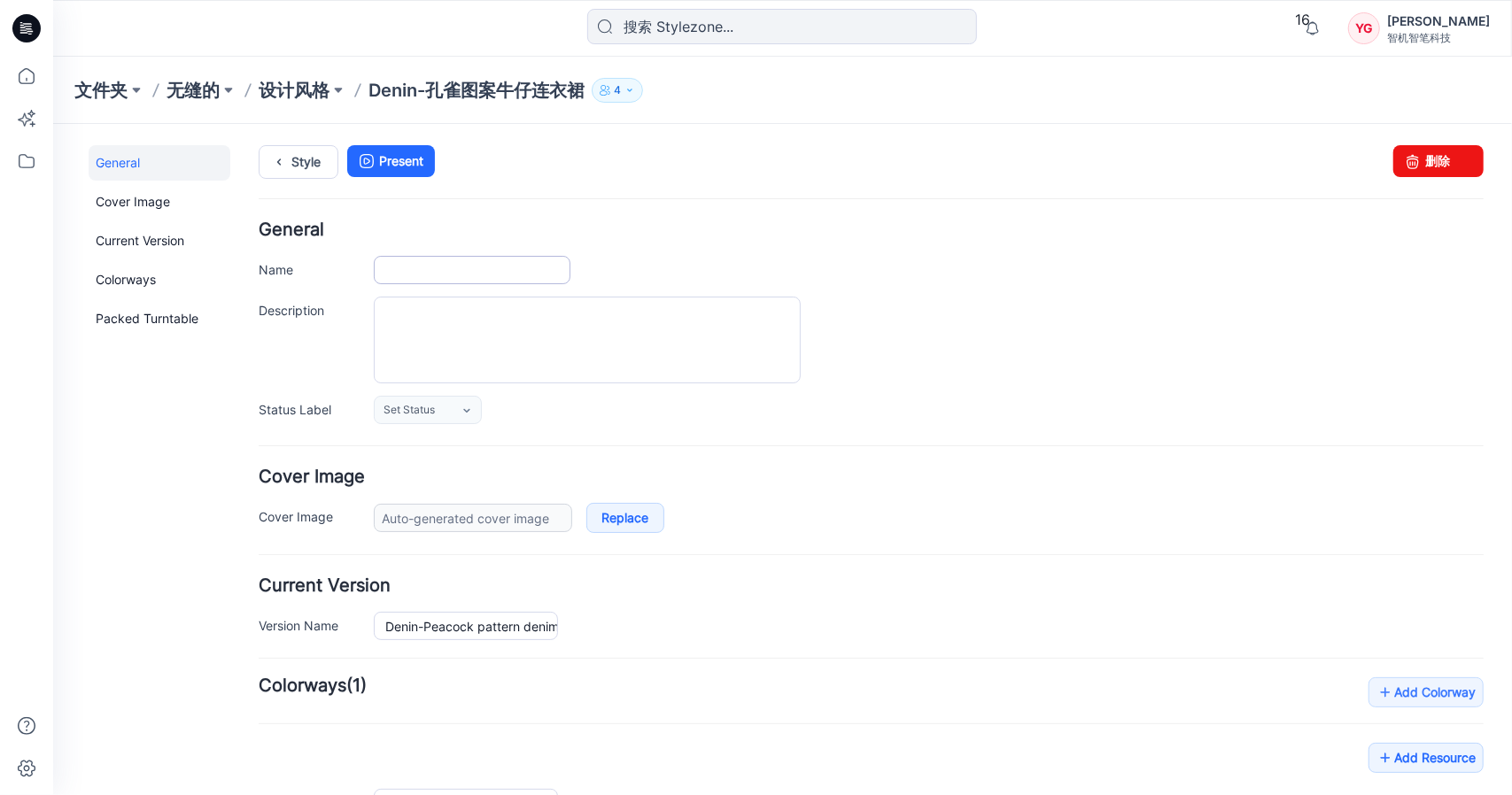
type input "Denin-Peacock pattern denim dress"
type input "Colorway 1"
type input "Default Thumbnail"
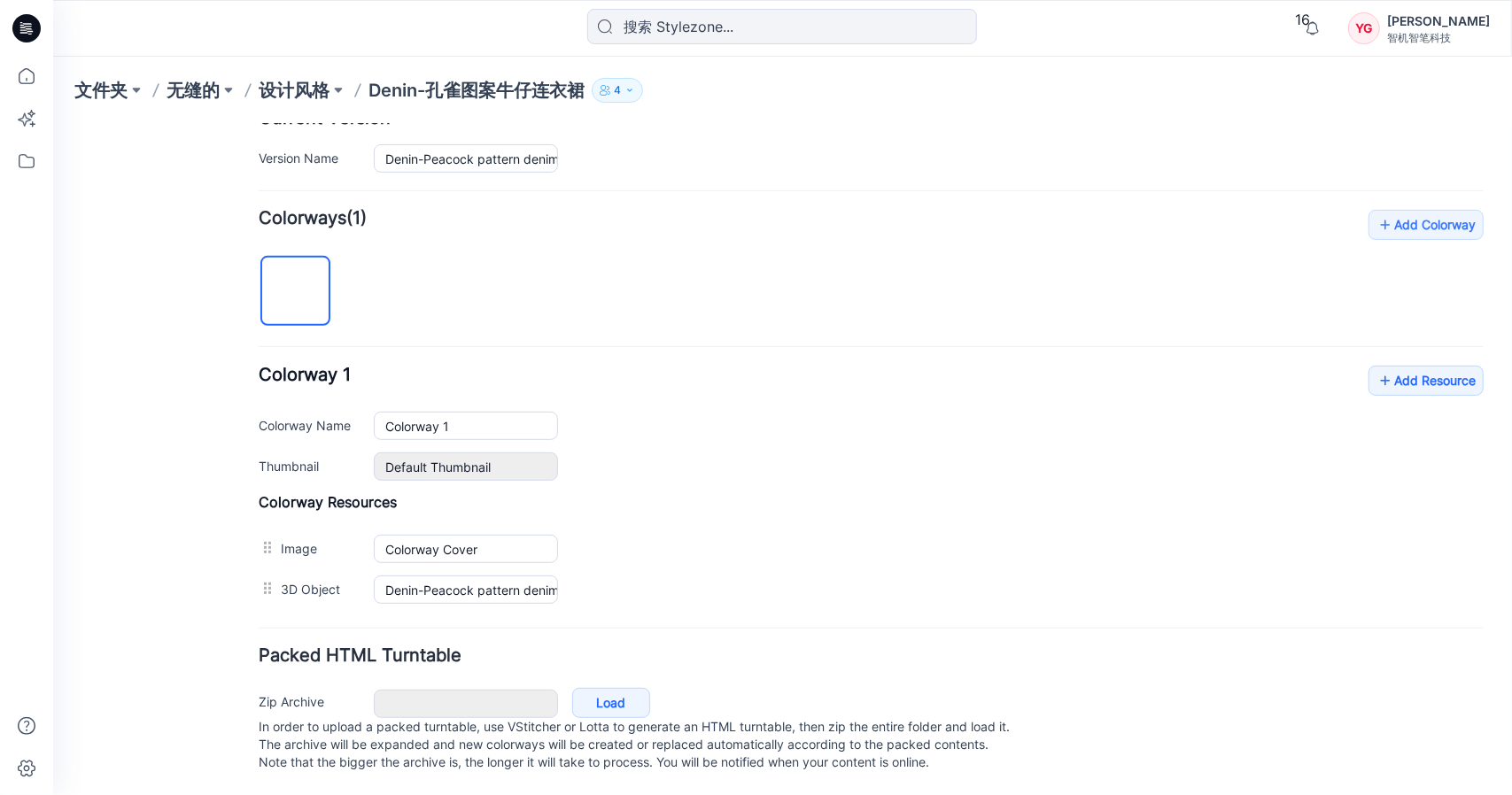
scroll to position [479, 0]
click at [1388, 367] on link "Add Resource" at bounding box center [1425, 379] width 115 height 30
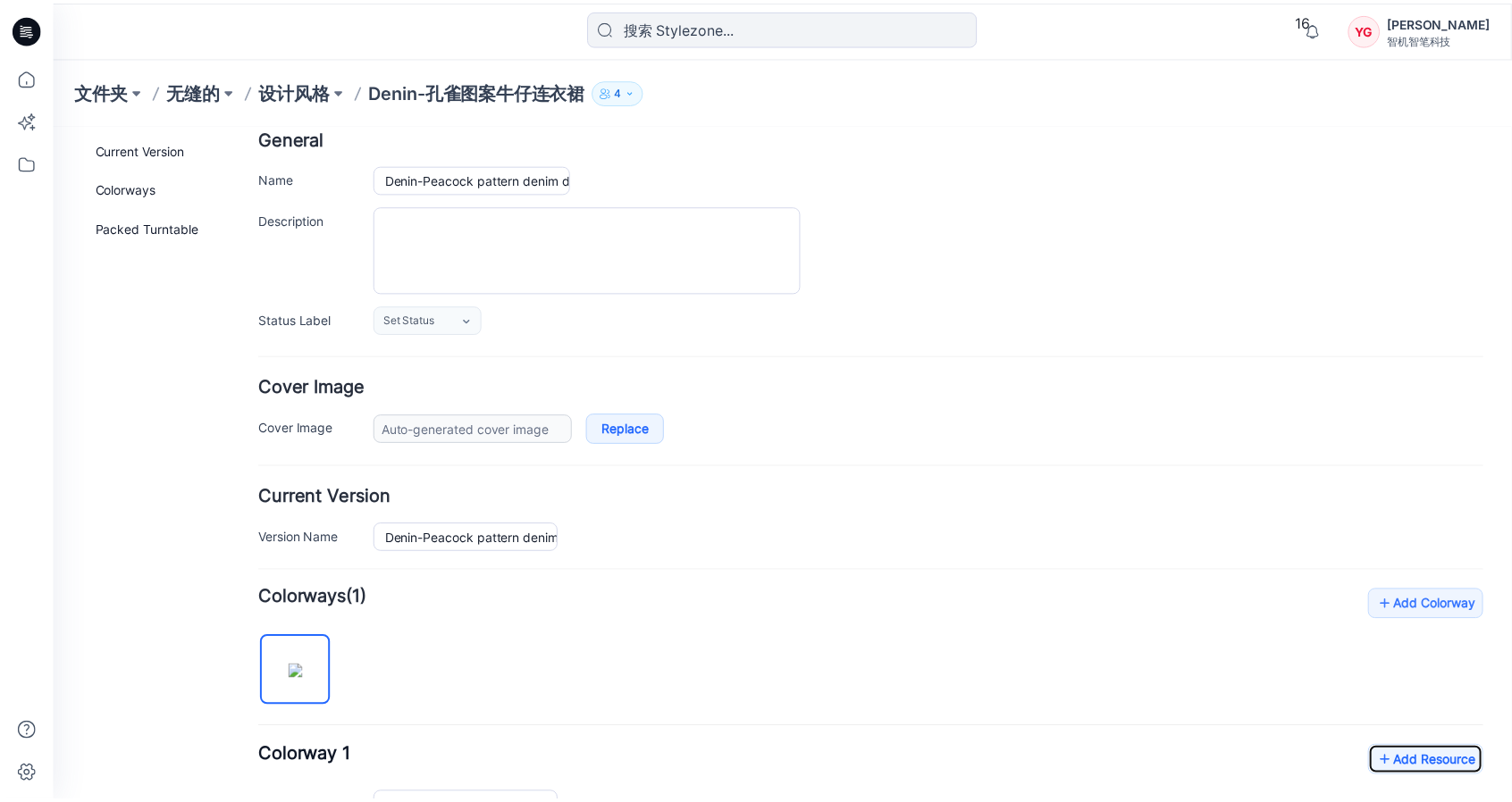
scroll to position [0, 0]
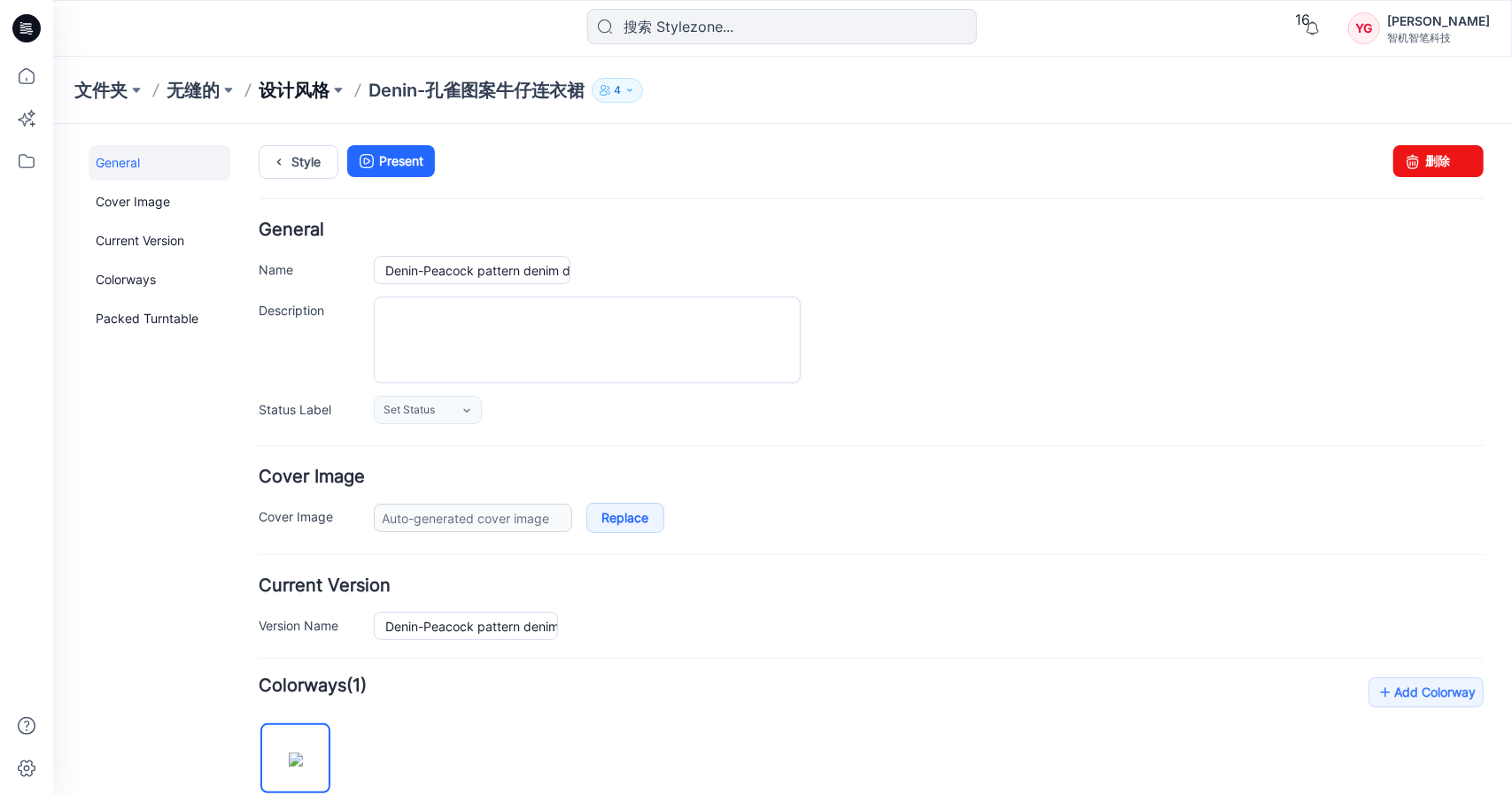
click at [288, 93] on font "设计风格" at bounding box center [294, 90] width 71 height 21
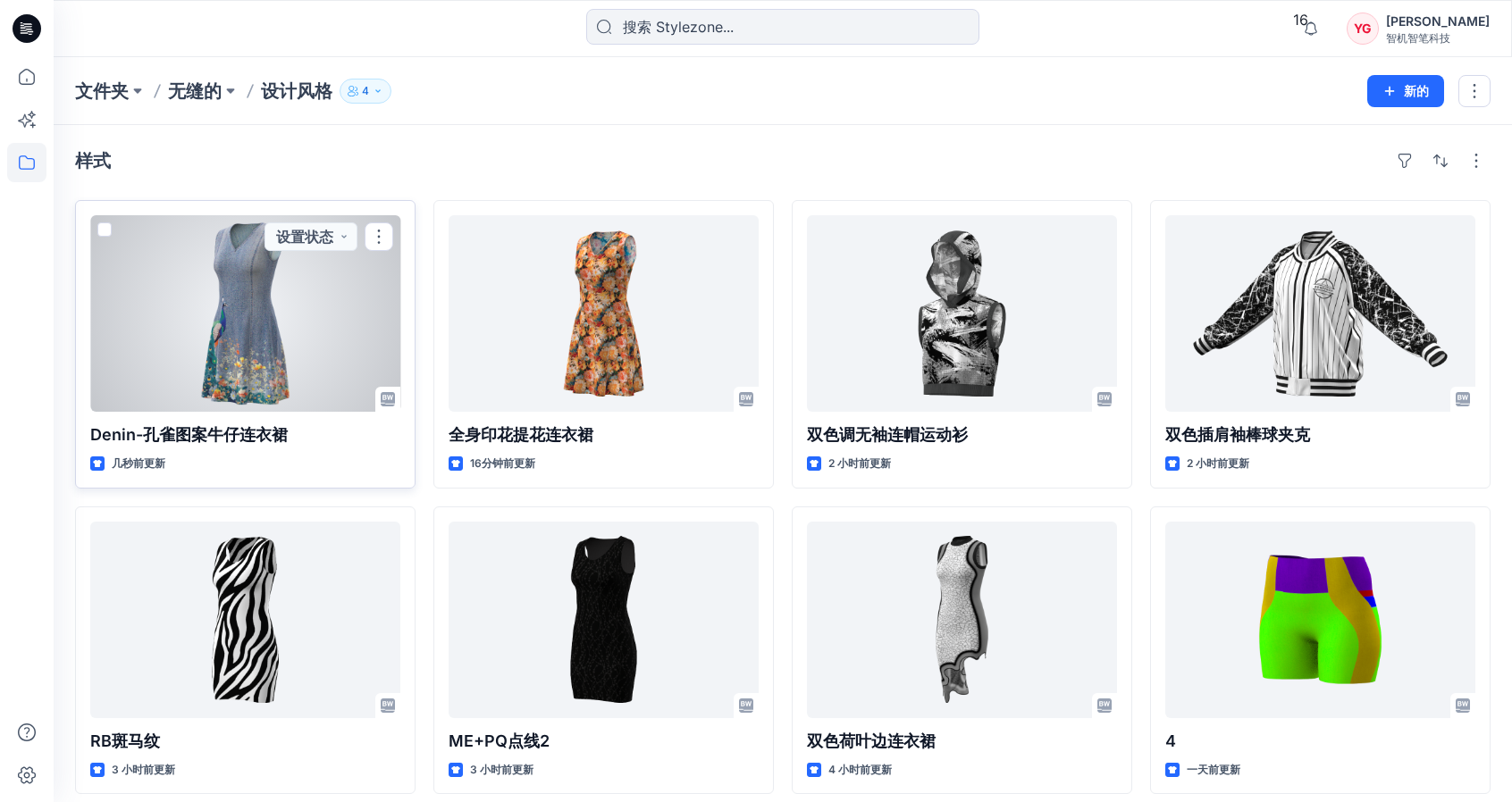
click at [336, 342] on div at bounding box center [245, 313] width 310 height 196
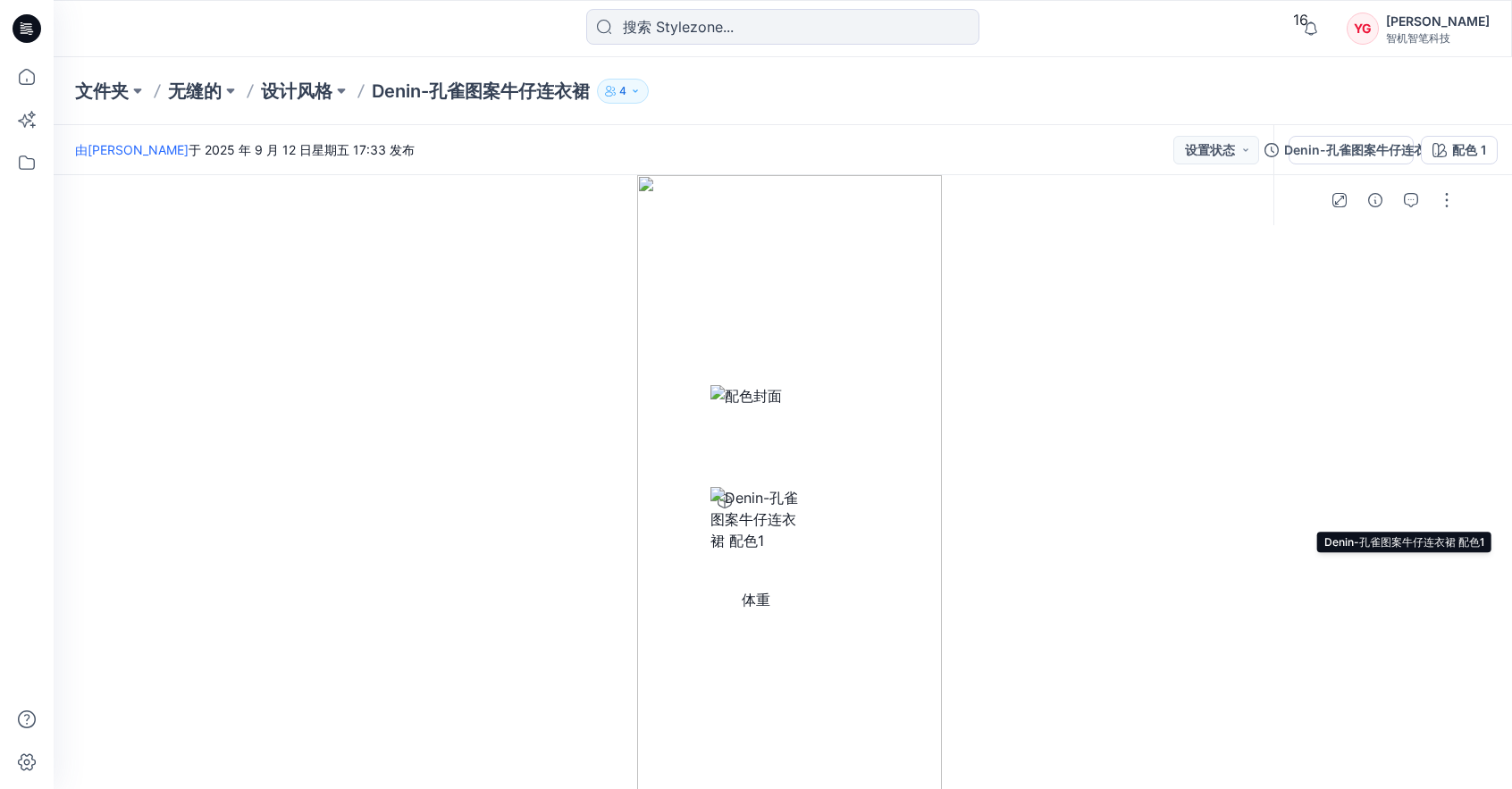
click at [801, 495] on img at bounding box center [756, 519] width 91 height 64
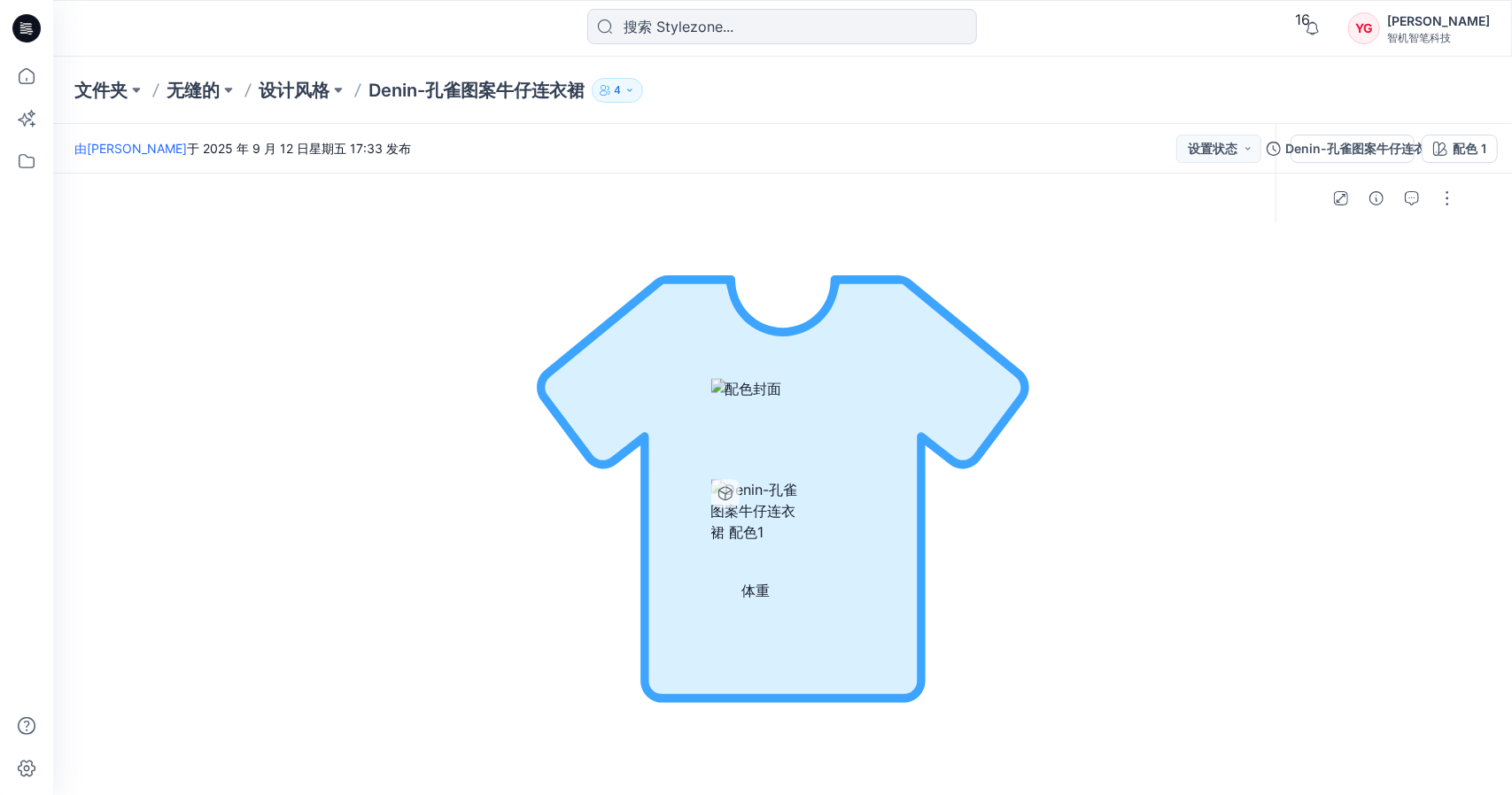
click at [1358, 237] on div "由[PERSON_NAME] 于 2025 年 9 月 12 日星期五 17:33 发布 设置状态 Denin-孔雀图案牛仔连衣裙 配色 1 体重 配色 1 …" at bounding box center [783, 553] width 1460 height 857
click at [288, 91] on font "设计风格" at bounding box center [294, 90] width 71 height 21
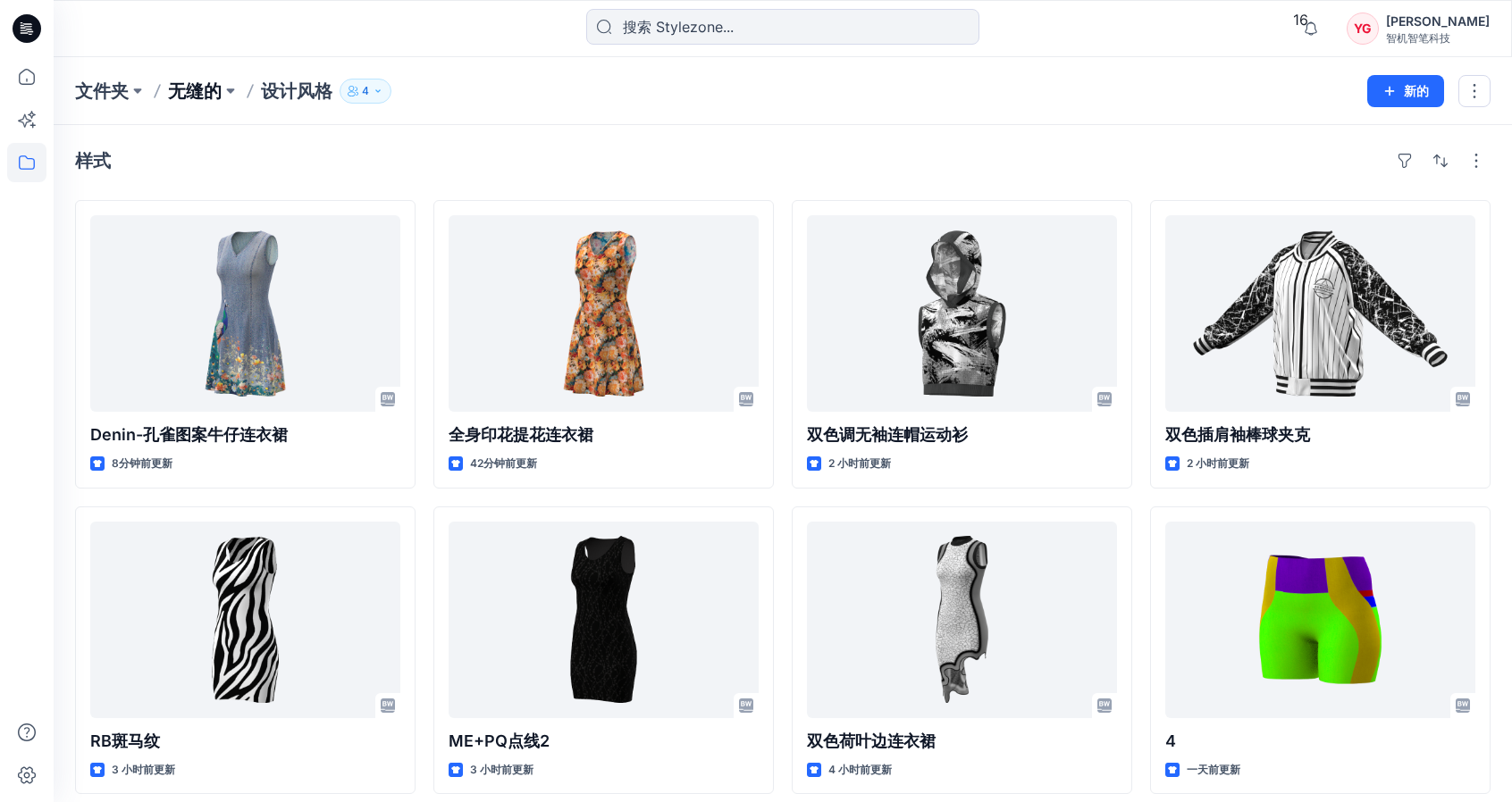
click at [193, 95] on font "无缝的" at bounding box center [195, 91] width 54 height 21
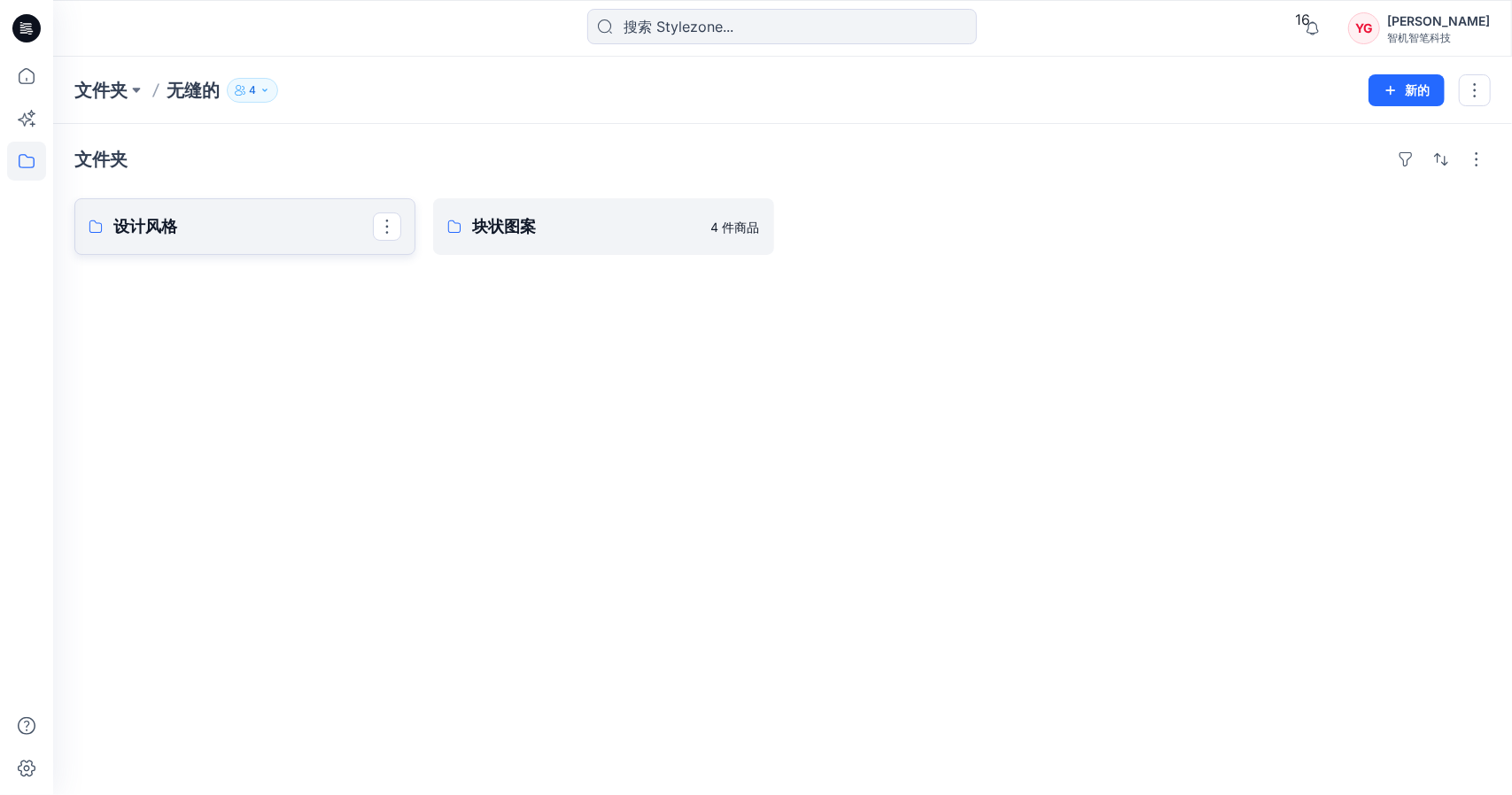
click at [234, 232] on p "设计风格" at bounding box center [243, 226] width 260 height 25
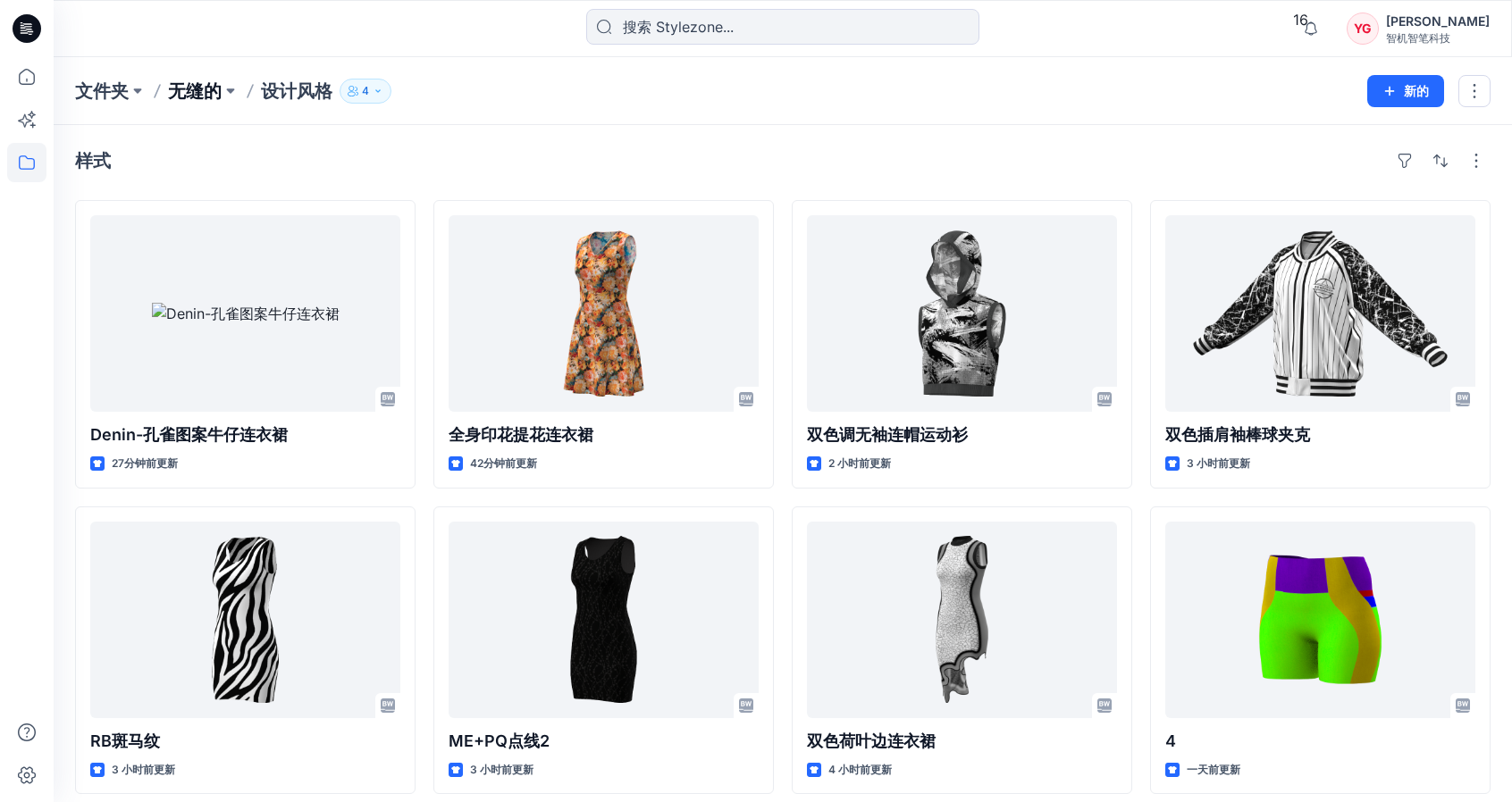
click at [201, 88] on font "无缝的" at bounding box center [195, 91] width 54 height 21
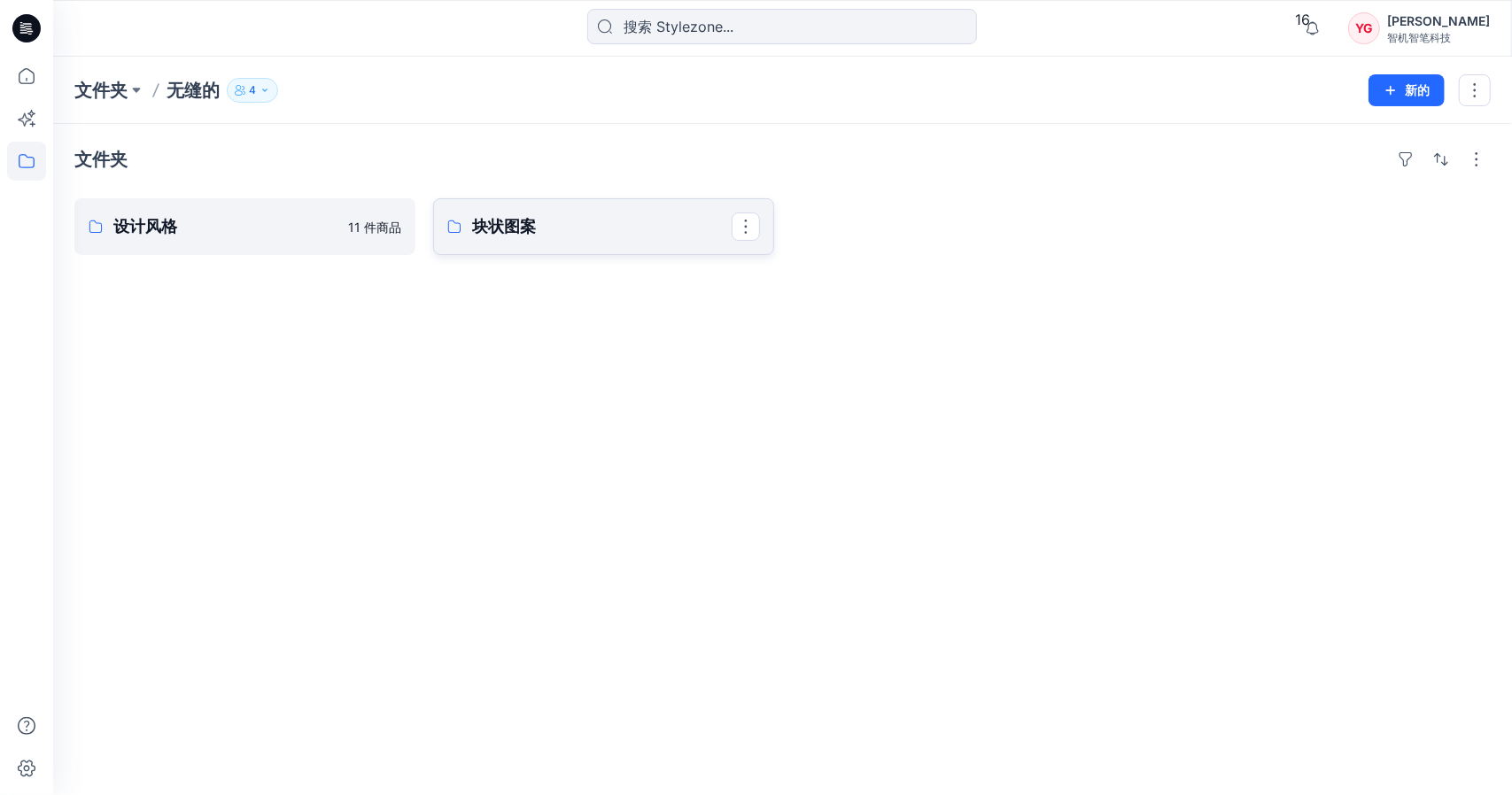
click at [520, 227] on font "块状图案" at bounding box center [503, 226] width 63 height 18
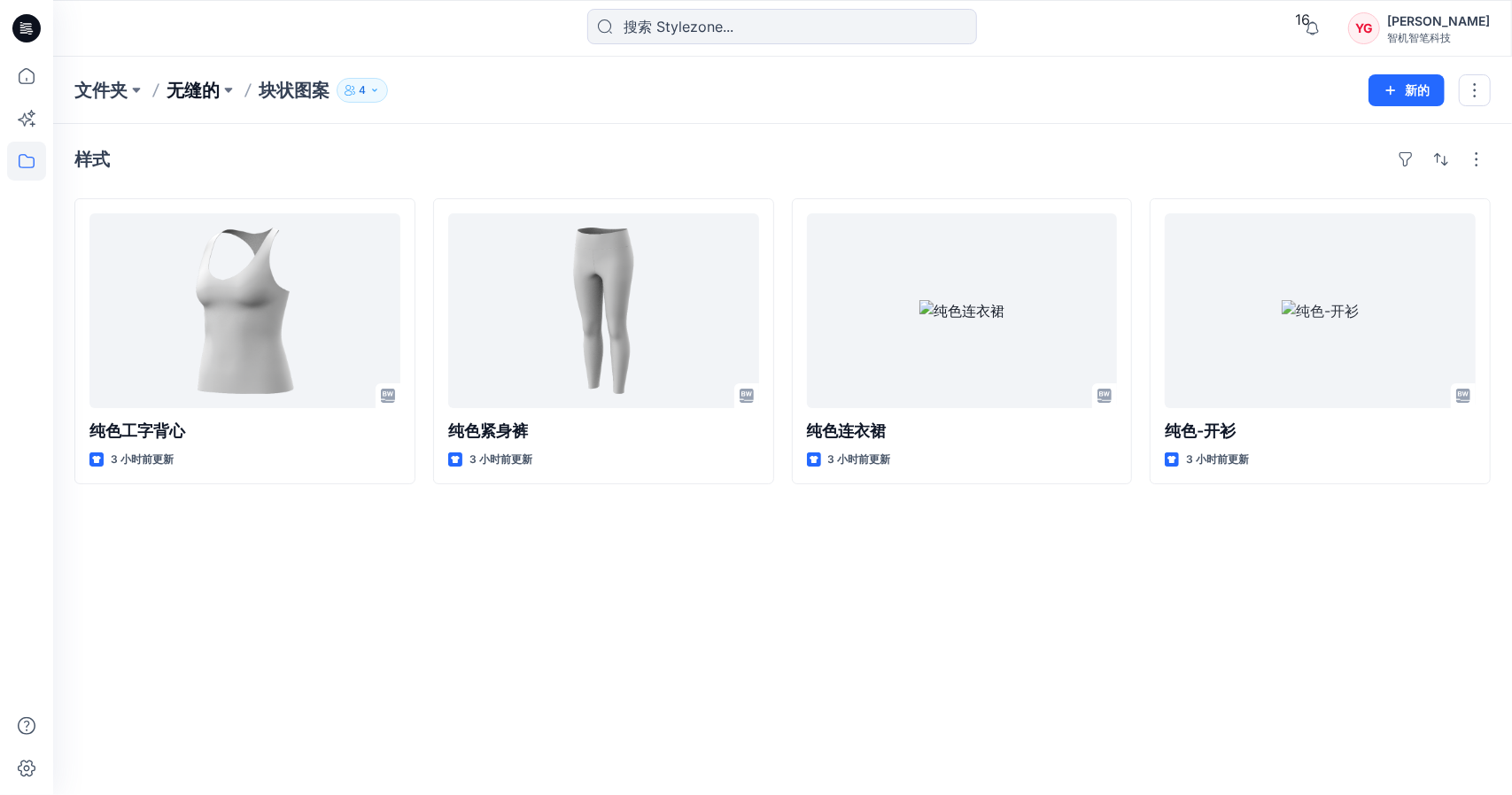
click at [198, 84] on font "无缝的" at bounding box center [193, 90] width 53 height 21
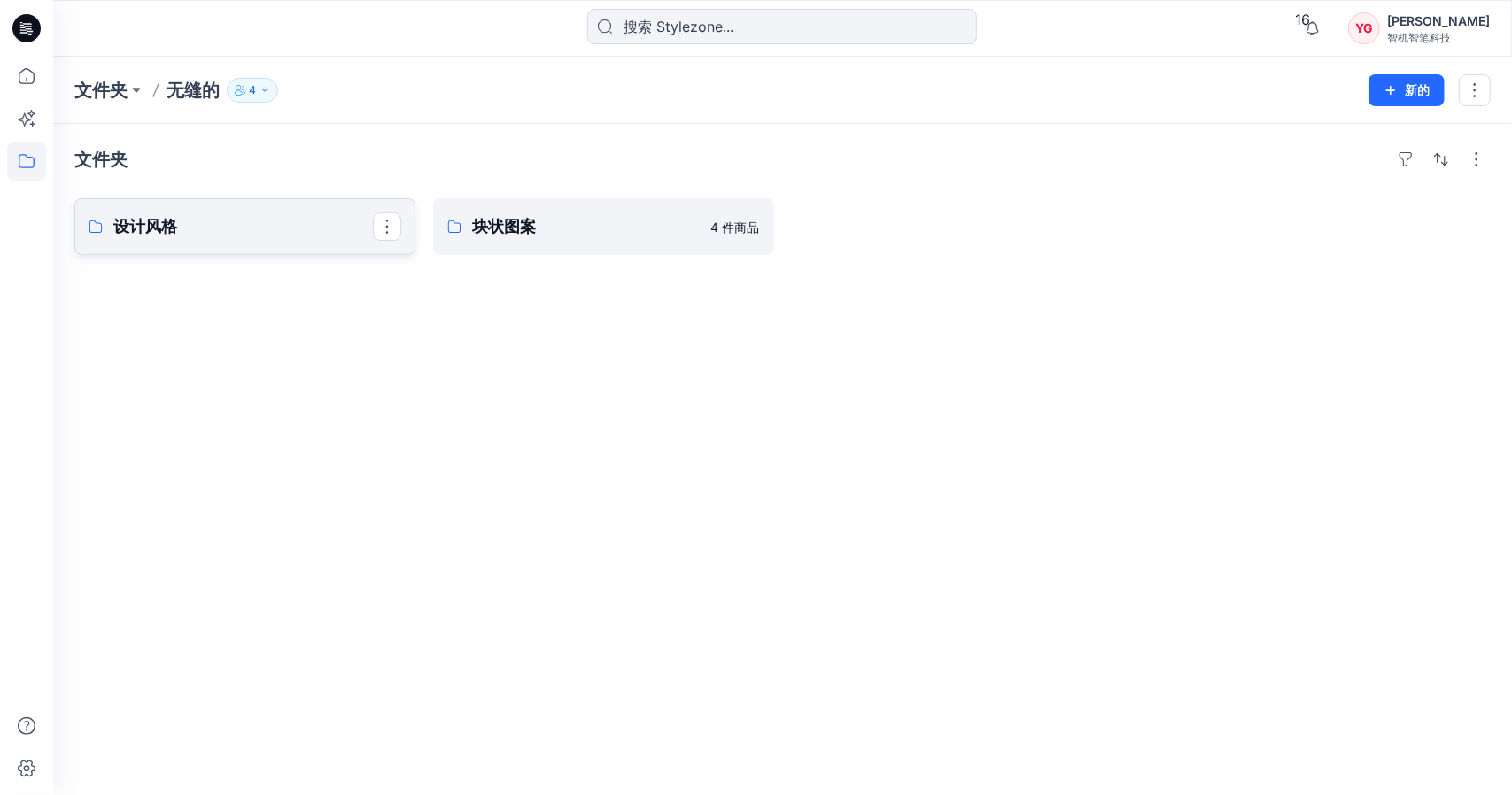
click at [291, 232] on p "设计风格" at bounding box center [243, 226] width 260 height 25
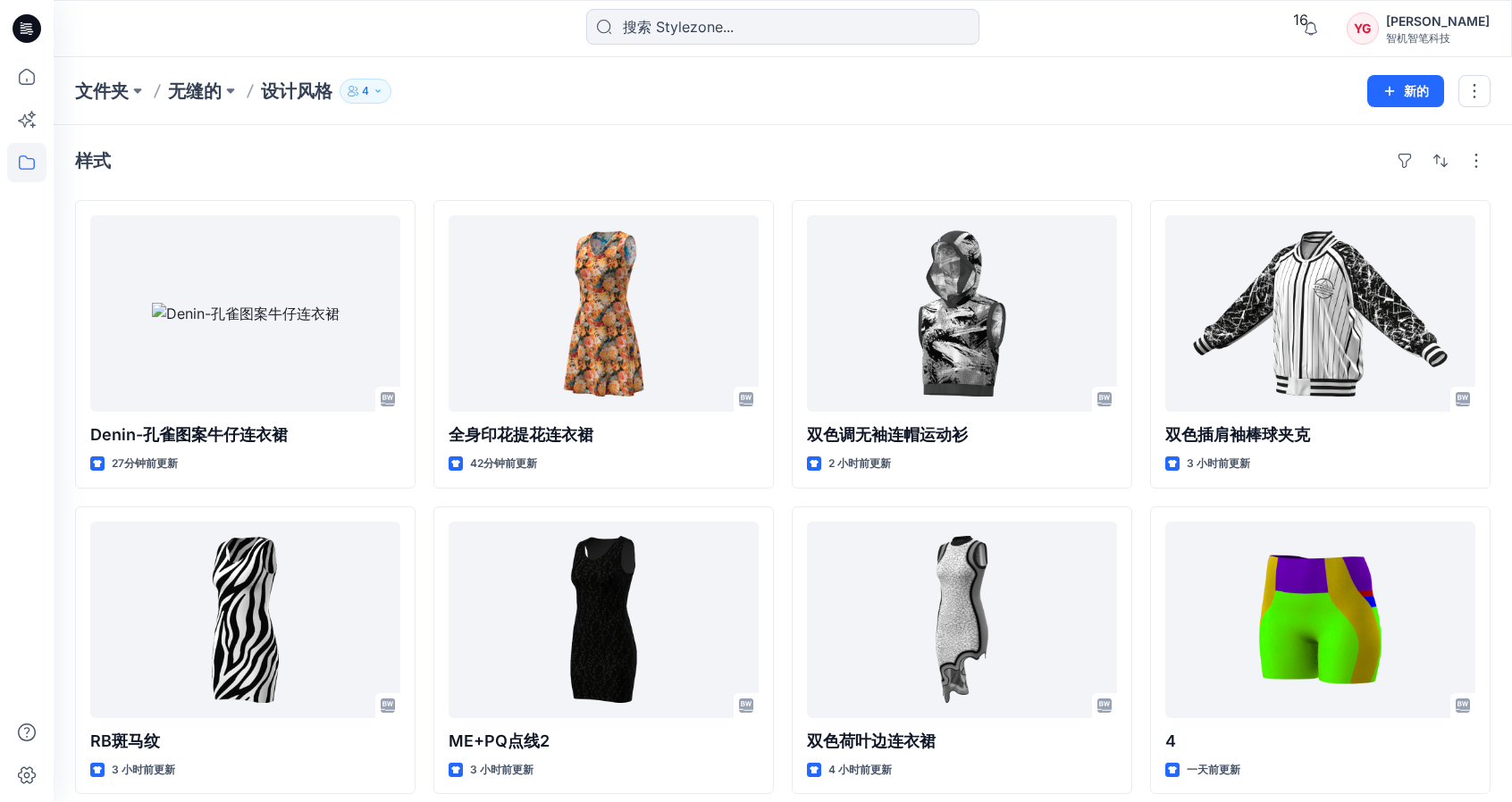
click at [1145, 177] on div "样式 Denin-孔雀图案牛仔连衣裙 27分钟前更新 RB斑马纹 3 小时前更新 3 一天前更新 全身印花提花连衣裙 42分钟前更新 ME+PQ点线2 3 小…" at bounding box center [783, 623] width 1458 height 996
